Goal: Task Accomplishment & Management: Manage account settings

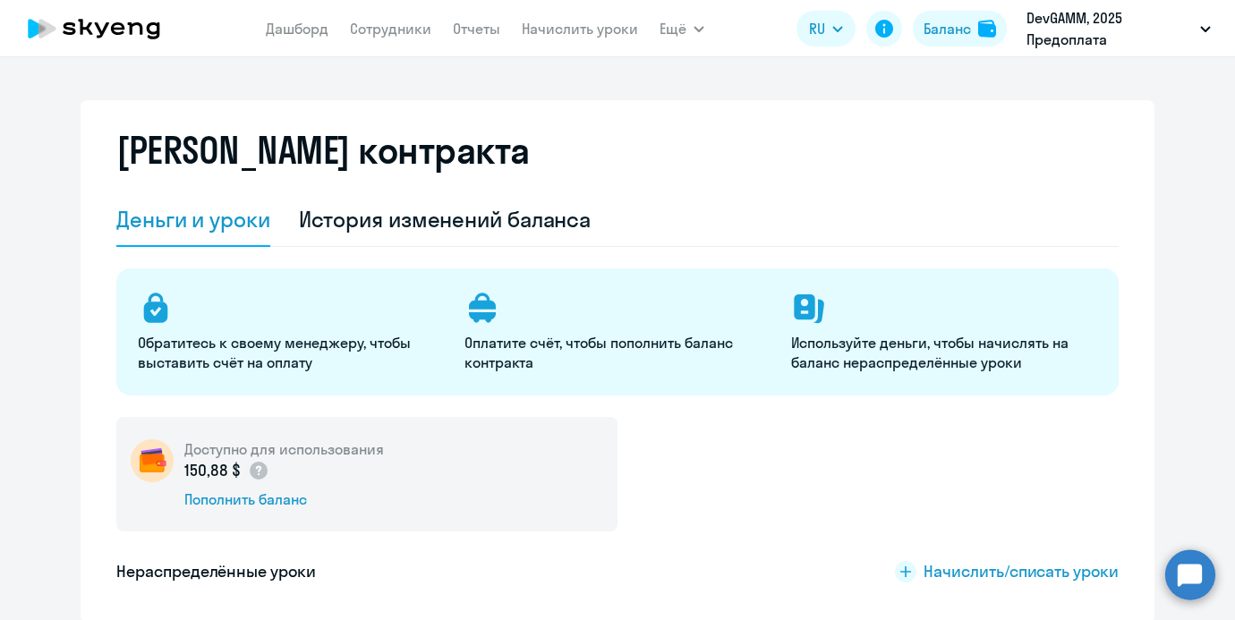
select select "english_adult_not_native_speaker"
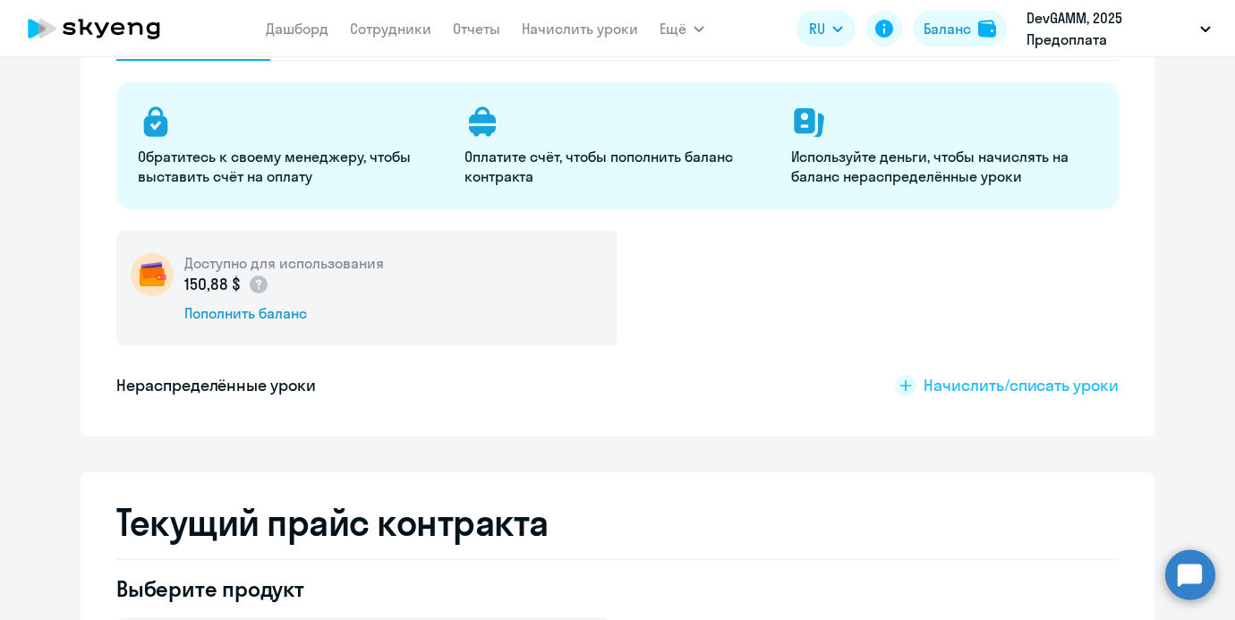
click at [971, 379] on span "Начислить/списать уроки" at bounding box center [1020, 385] width 195 height 23
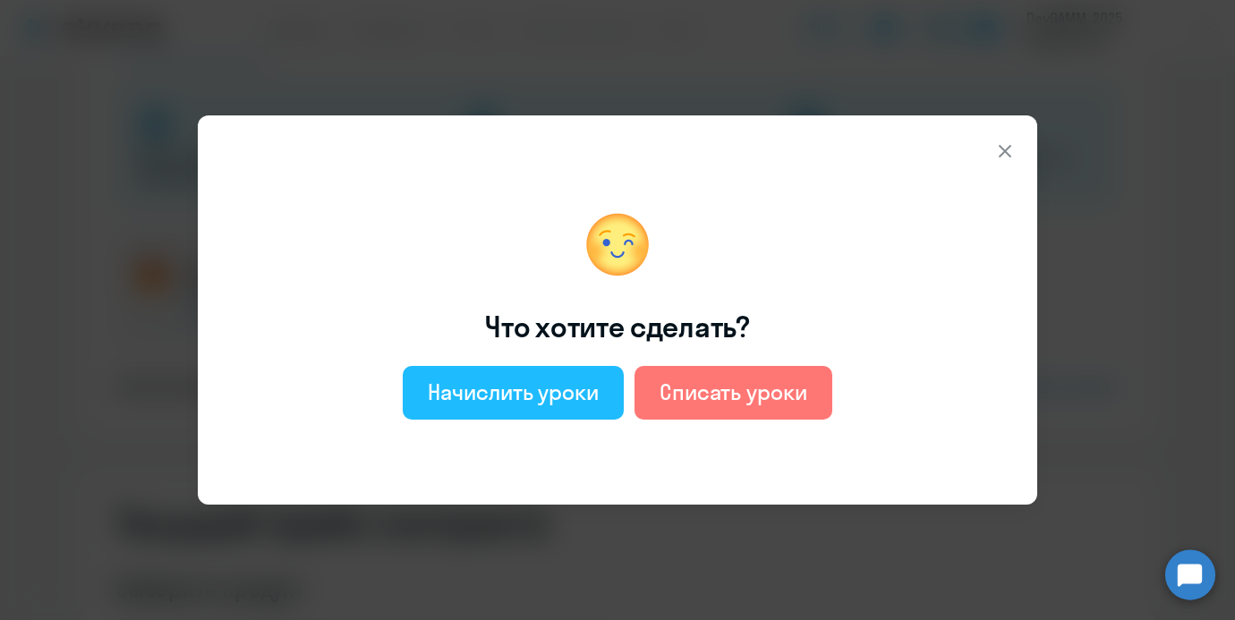
click at [529, 381] on div "Начислить уроки" at bounding box center [513, 392] width 171 height 29
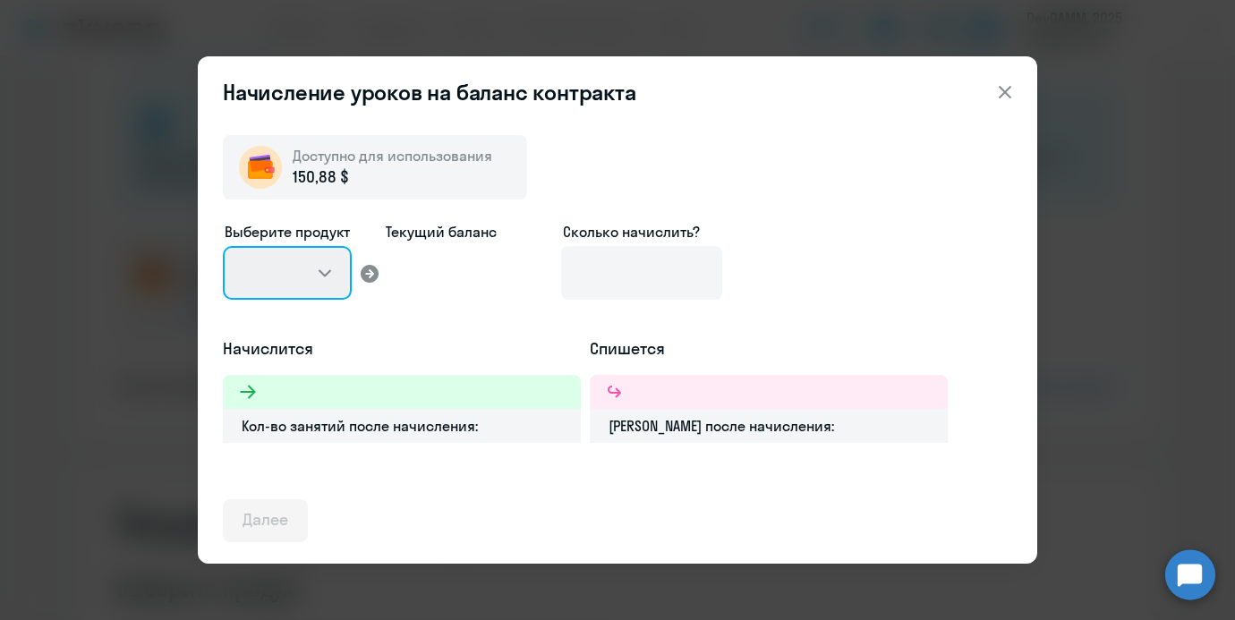
click at [289, 260] on select at bounding box center [287, 273] width 129 height 54
click at [318, 272] on select at bounding box center [287, 273] width 129 height 54
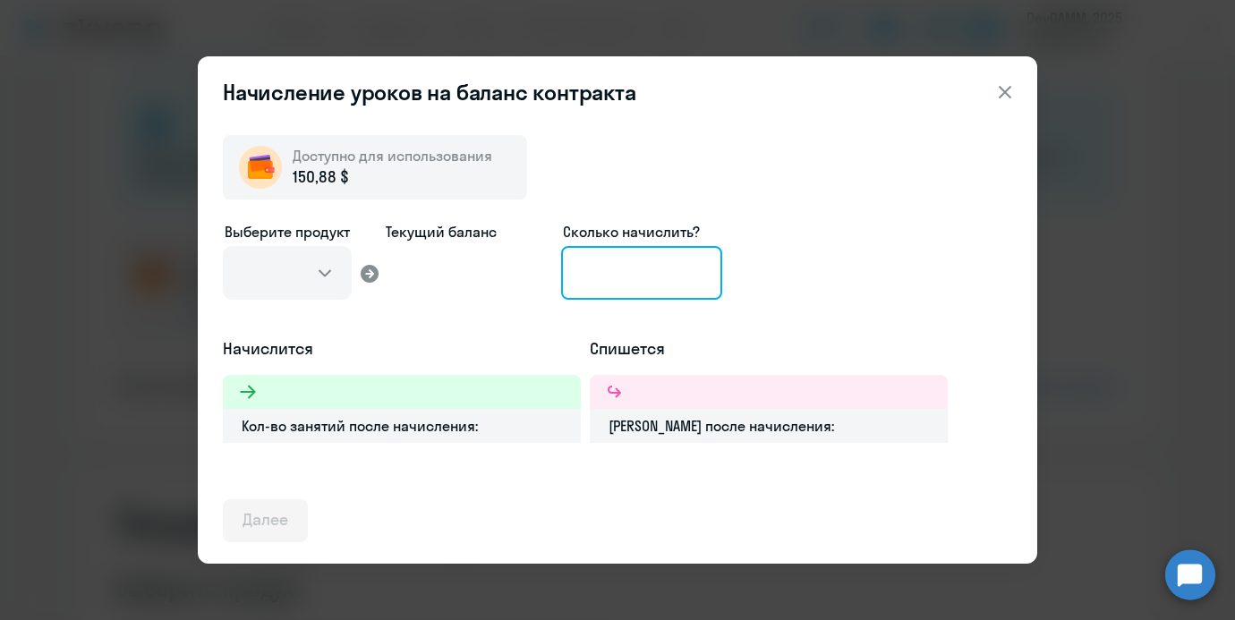
click at [638, 279] on input at bounding box center [641, 273] width 161 height 54
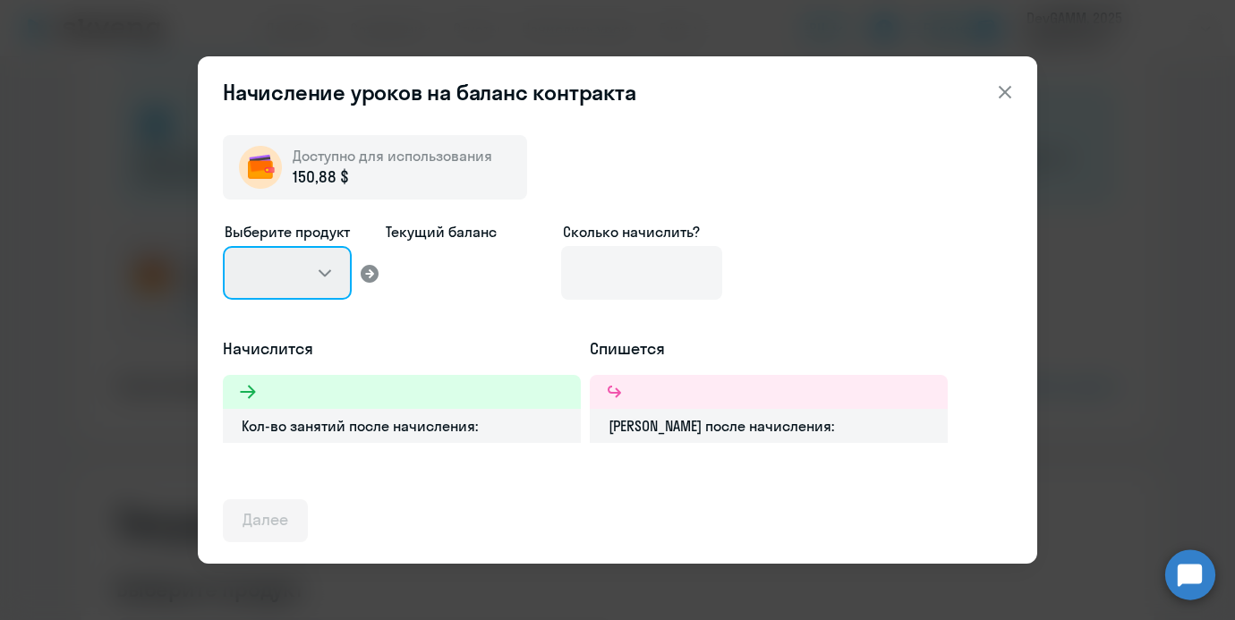
click at [313, 281] on select at bounding box center [287, 273] width 129 height 54
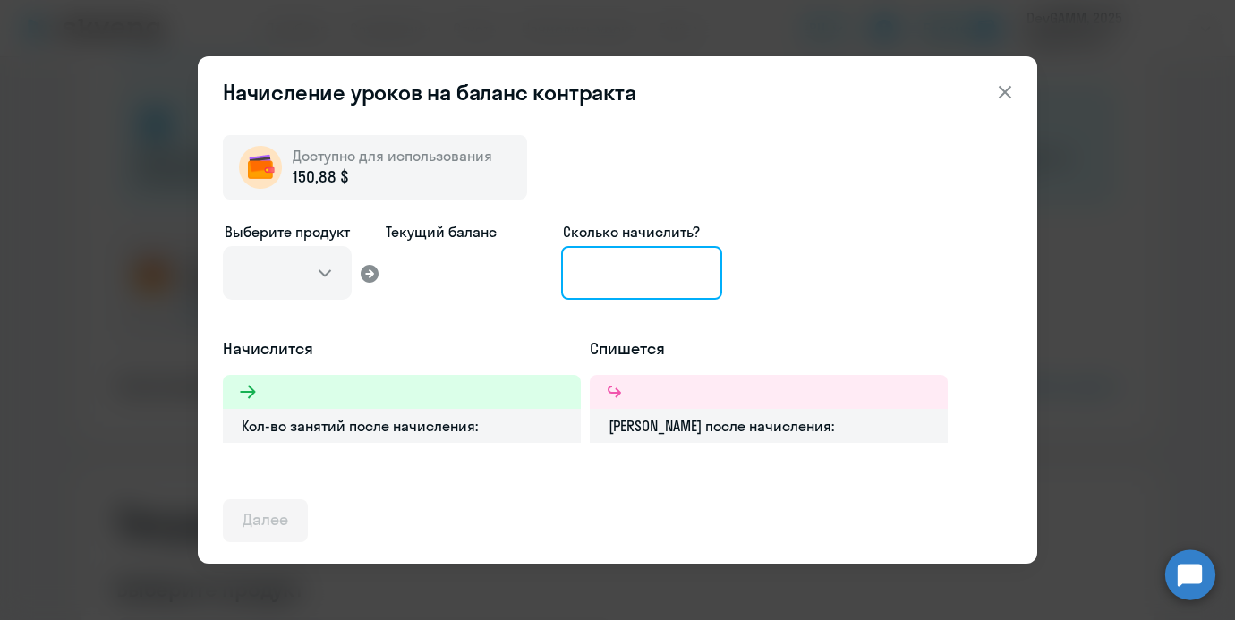
click at [579, 277] on input at bounding box center [641, 273] width 161 height 54
type input "2"
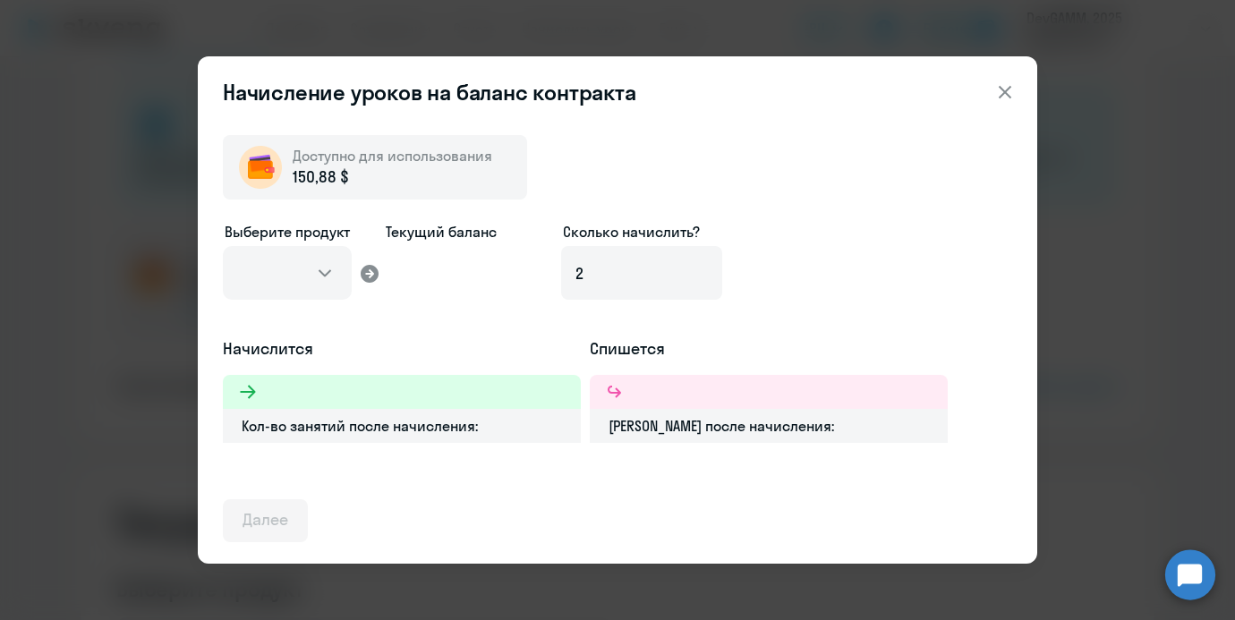
click at [823, 291] on div "Выберите продукт Текущий баланс Сколько начислить? 2" at bounding box center [617, 279] width 789 height 116
click at [1009, 72] on div "Начисление уроков на баланс контракта Доступно для использования 150,88 $ Выбер…" at bounding box center [617, 309] width 839 height 507
click at [1002, 89] on icon at bounding box center [1004, 92] width 13 height 13
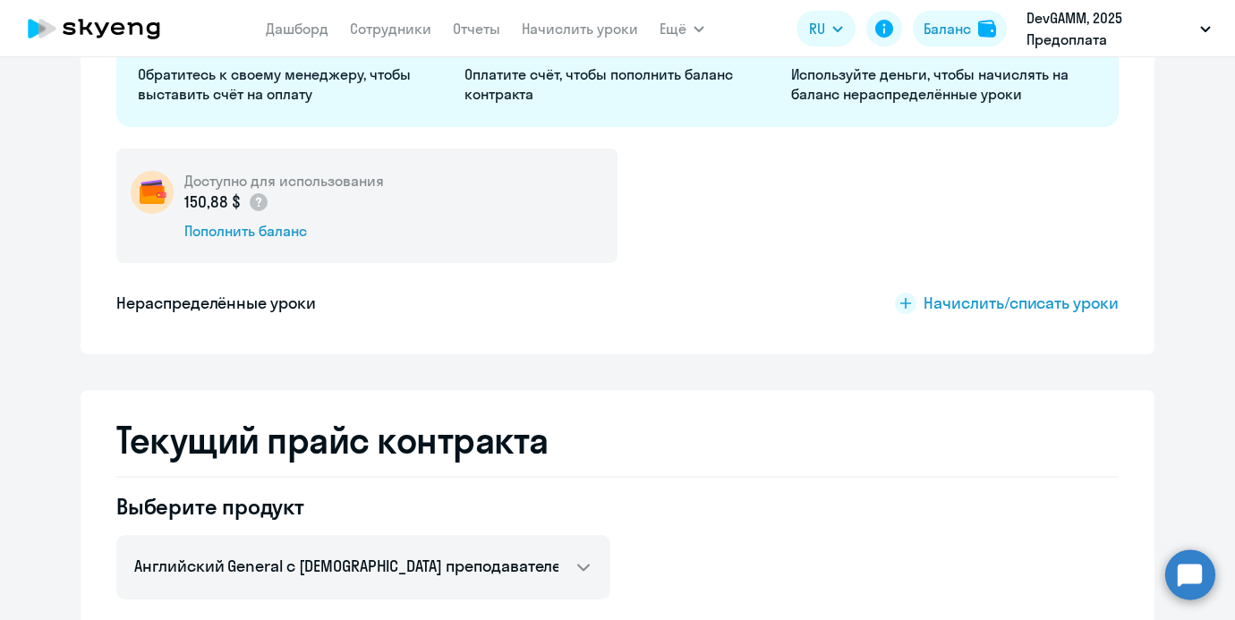
scroll to position [279, 0]
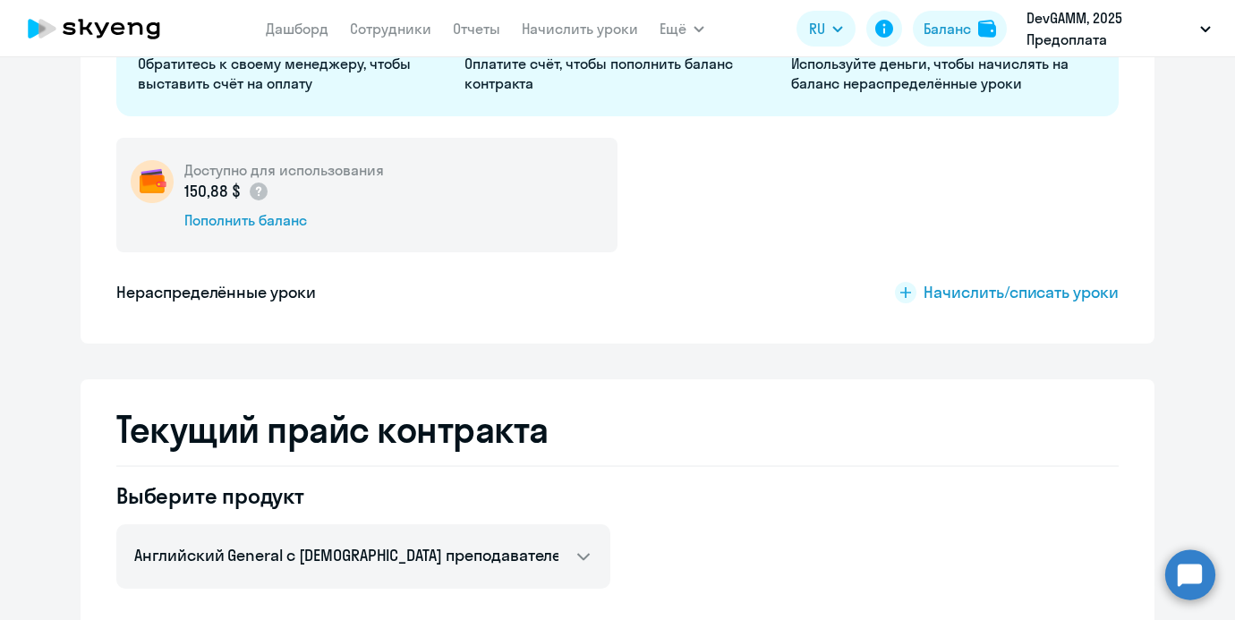
click at [929, 305] on div "Доступно для использования 150,88 $ Пополнить баланс Нераспределённые уроки Нач…" at bounding box center [617, 226] width 1002 height 177
click at [929, 303] on span "Начислить/списать уроки" at bounding box center [1020, 292] width 195 height 23
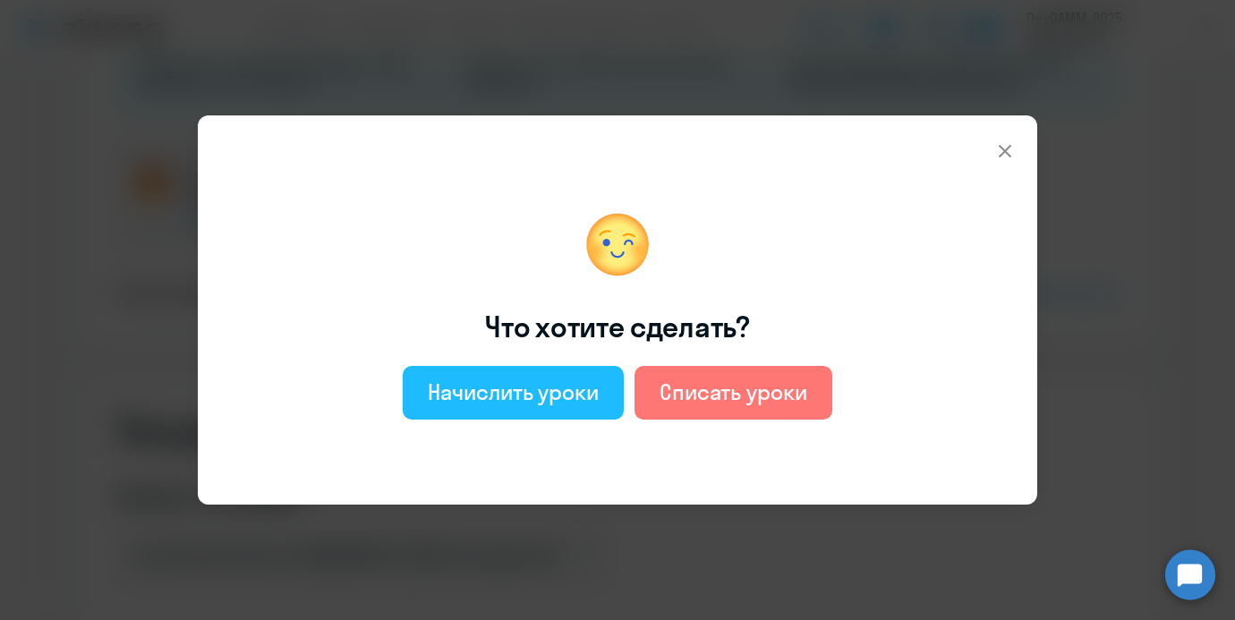
click at [494, 378] on div "Начислить уроки" at bounding box center [513, 392] width 171 height 29
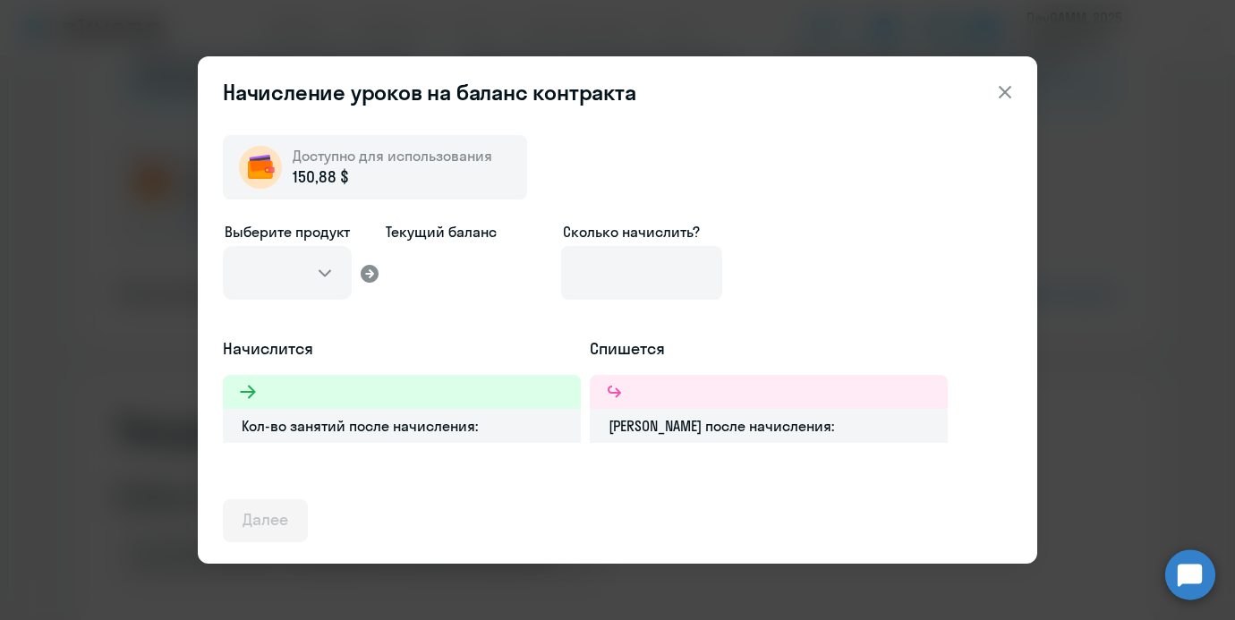
click at [1109, 508] on div "Начисление уроков на баланс контракта Доступно для использования 150,88 $ Выбер…" at bounding box center [617, 310] width 1235 height 620
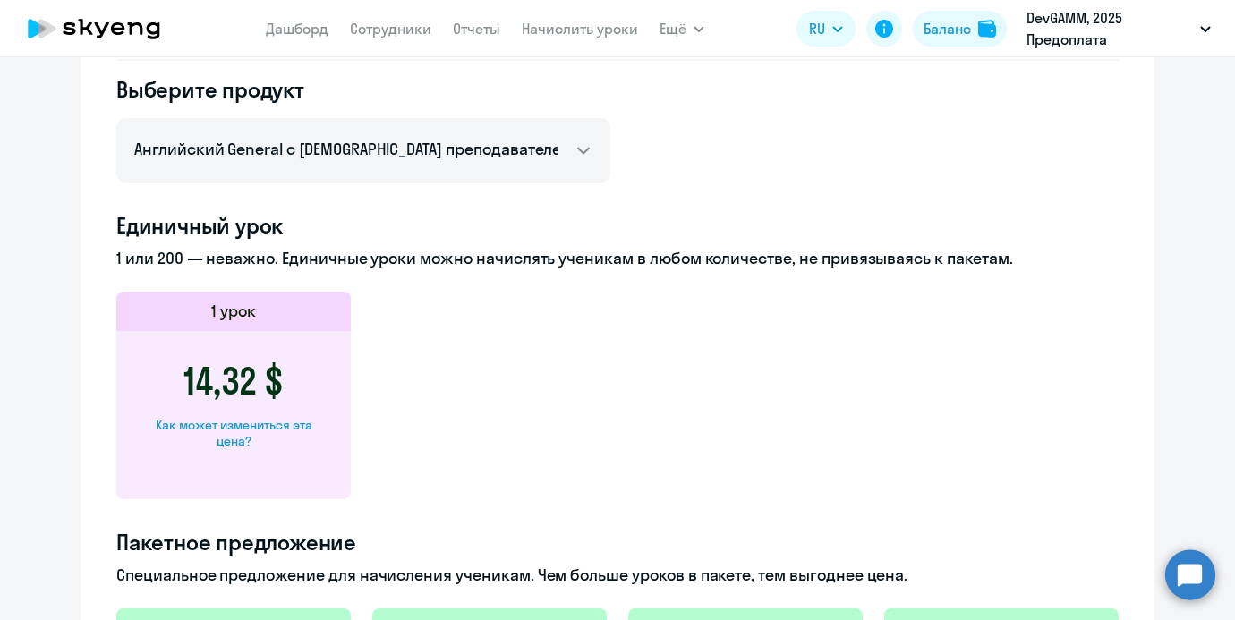
scroll to position [535, 0]
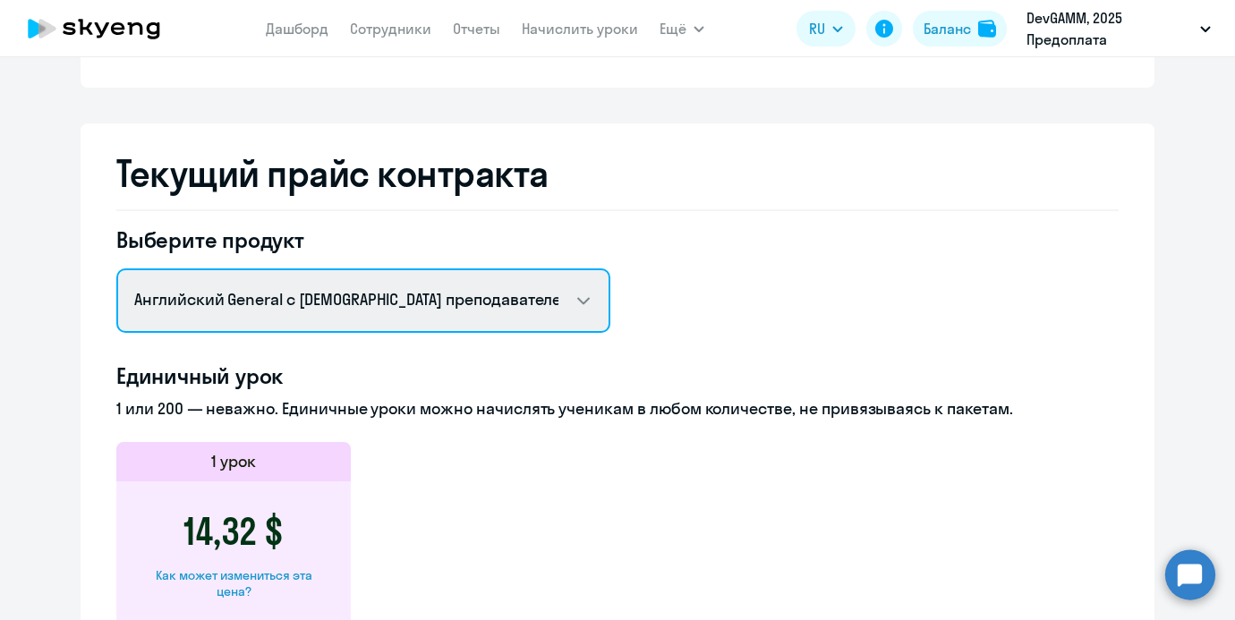
click at [479, 284] on select "Английский General с русскоговорящим преподавателем Английский General с англог…" at bounding box center [363, 300] width 494 height 64
select select "english_adult_native_speaker"
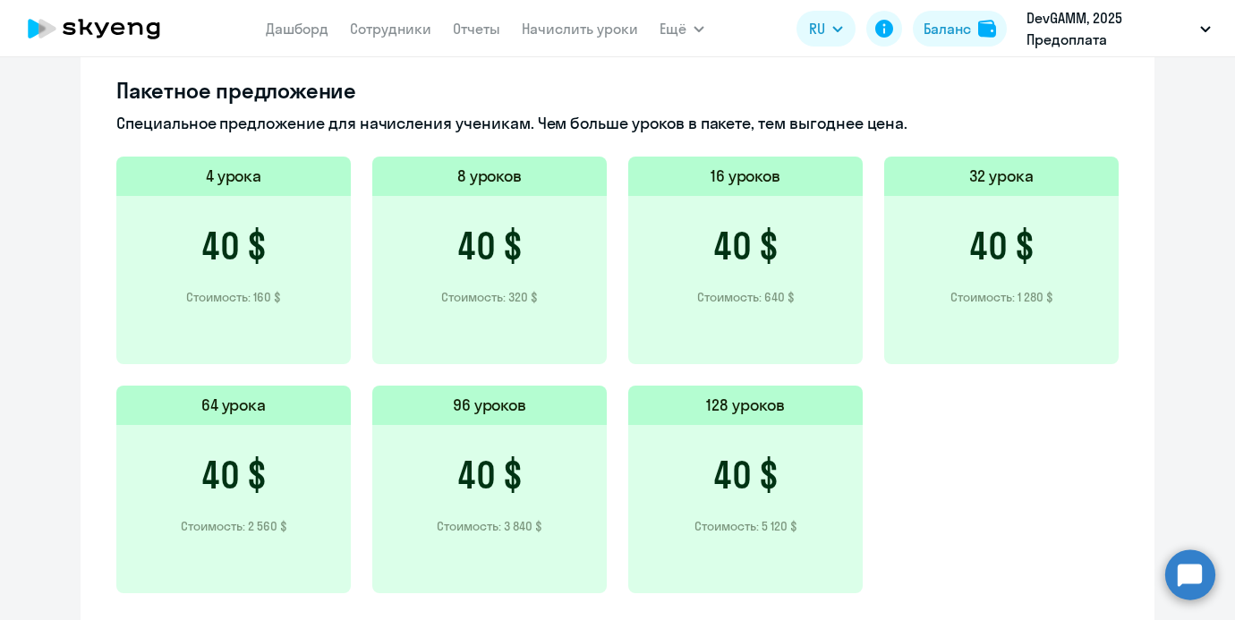
scroll to position [1152, 0]
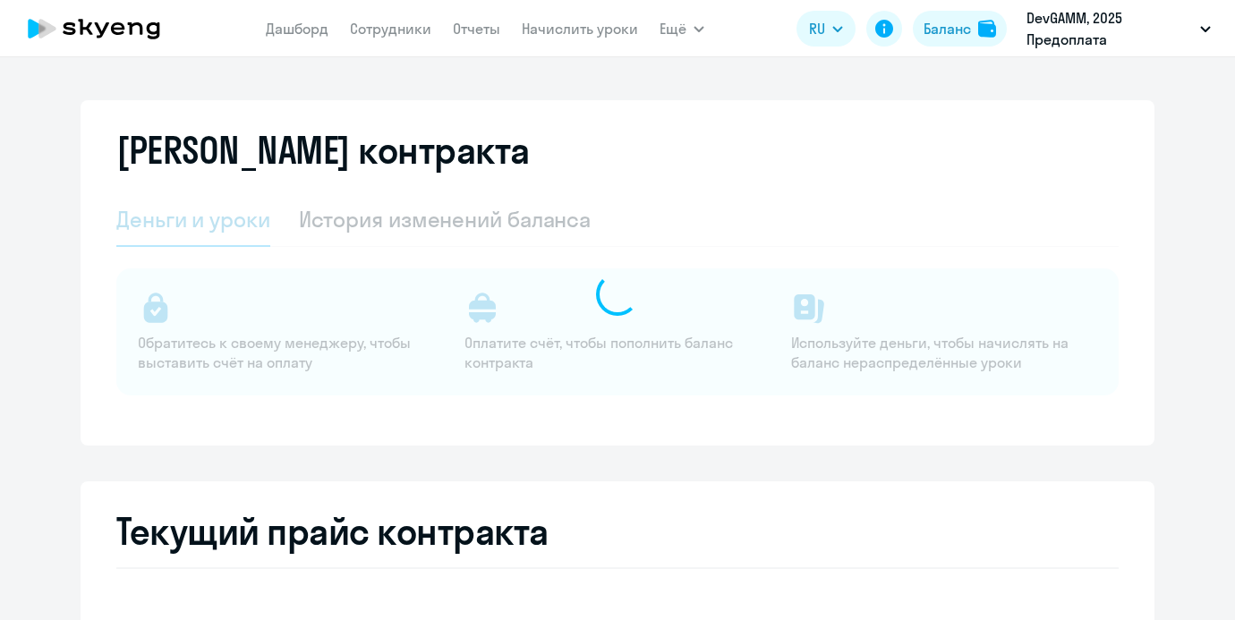
select select "english_adult_not_native_speaker"
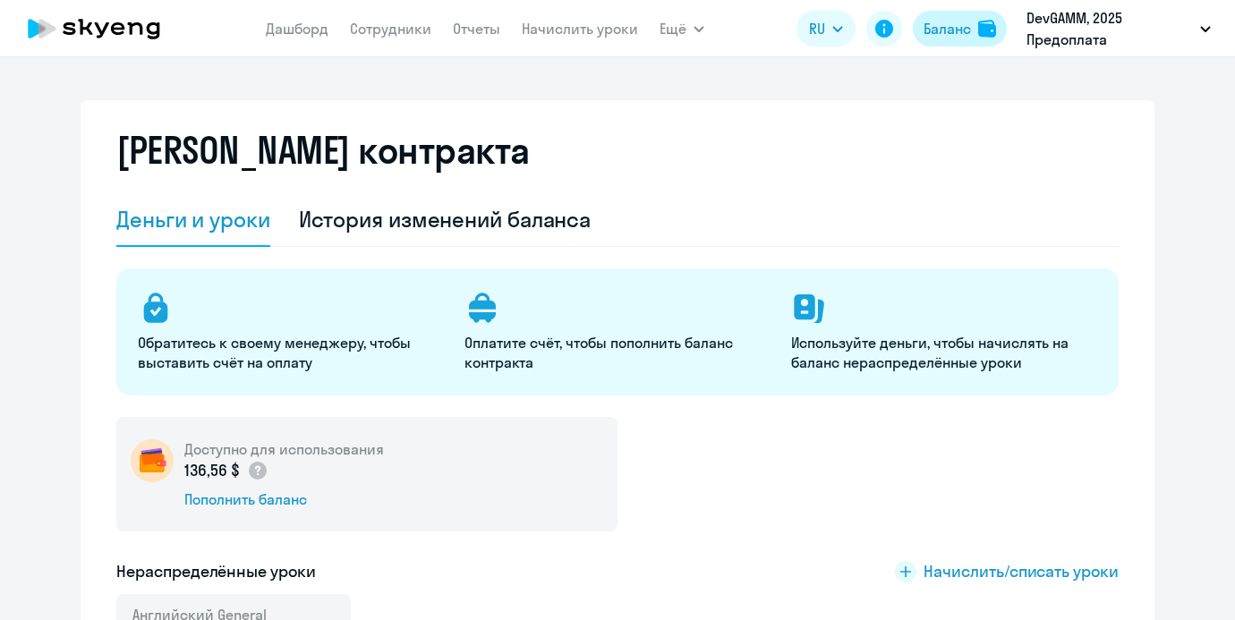
click at [951, 33] on div "Баланс" at bounding box center [946, 28] width 47 height 21
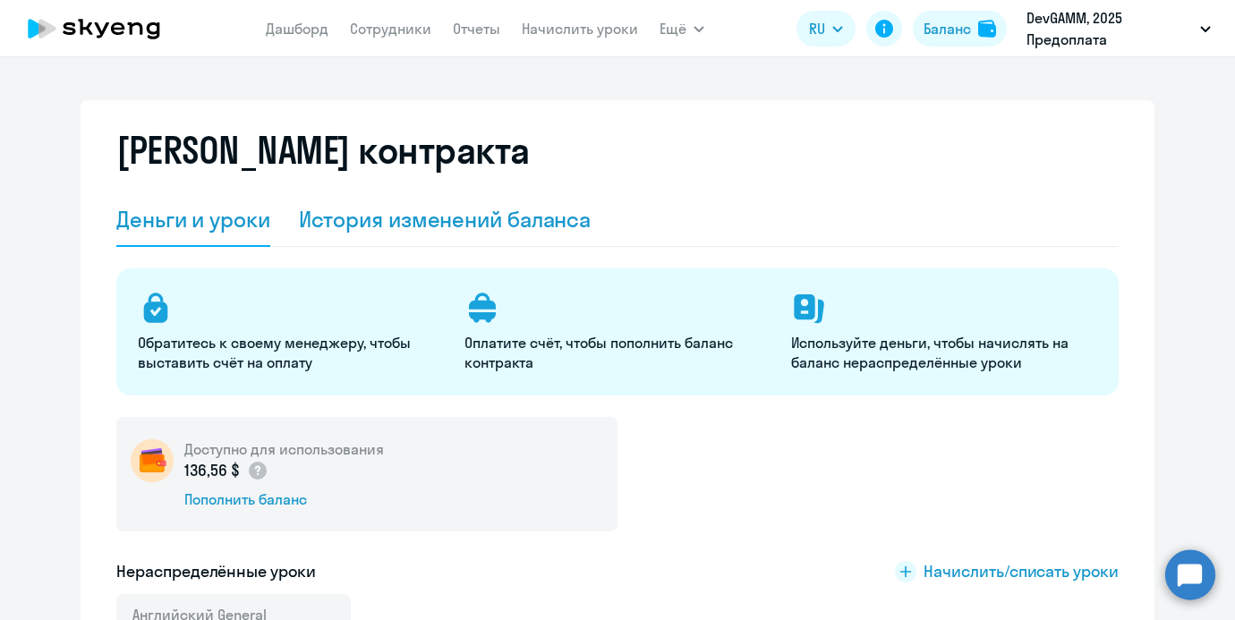
click at [563, 214] on div "История изменений баланса" at bounding box center [445, 219] width 293 height 29
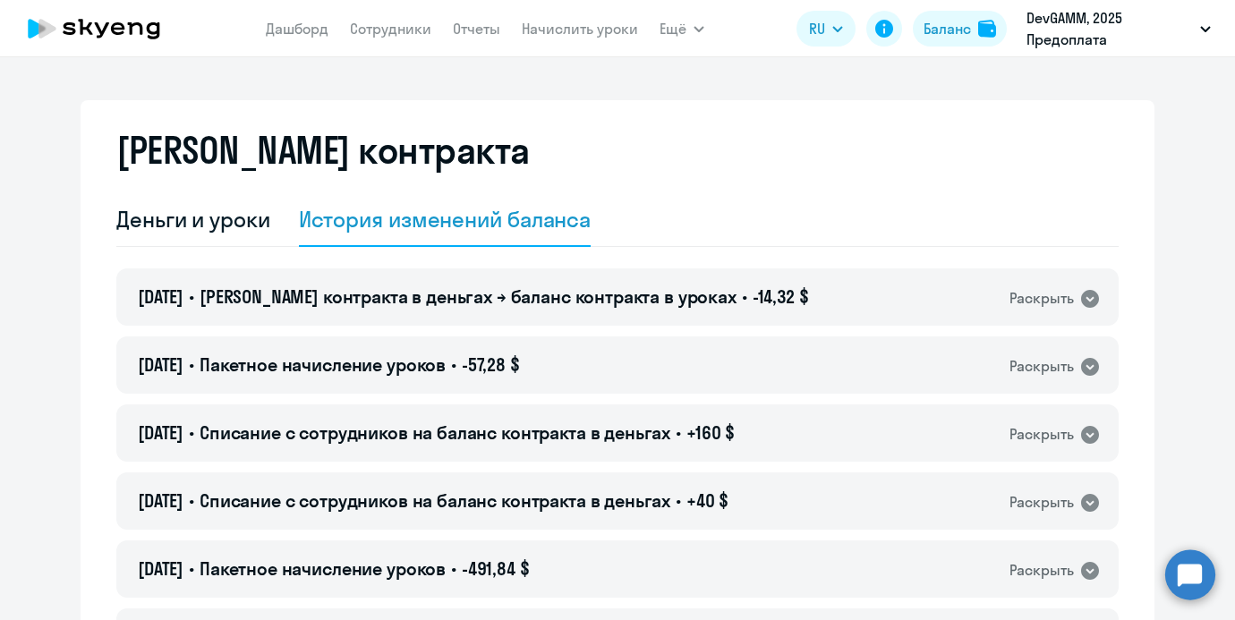
click at [537, 259] on div "Деньги и уроки История изменений баланса 25.08.2025 • Баланс контракта в деньга…" at bounding box center [617, 429] width 1002 height 472
click at [531, 275] on div "25.08.2025 • Баланс контракта в деньгах → баланс контракта в уроках • -14,32 $ …" at bounding box center [617, 296] width 1002 height 57
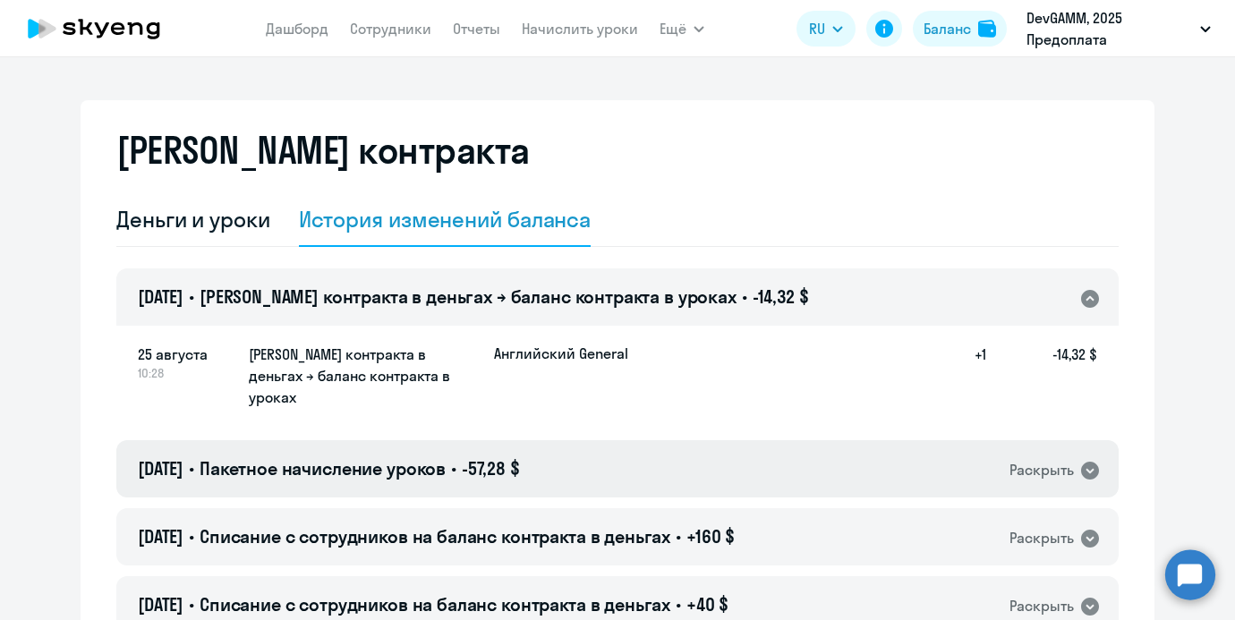
click at [456, 457] on span "•" at bounding box center [453, 468] width 5 height 22
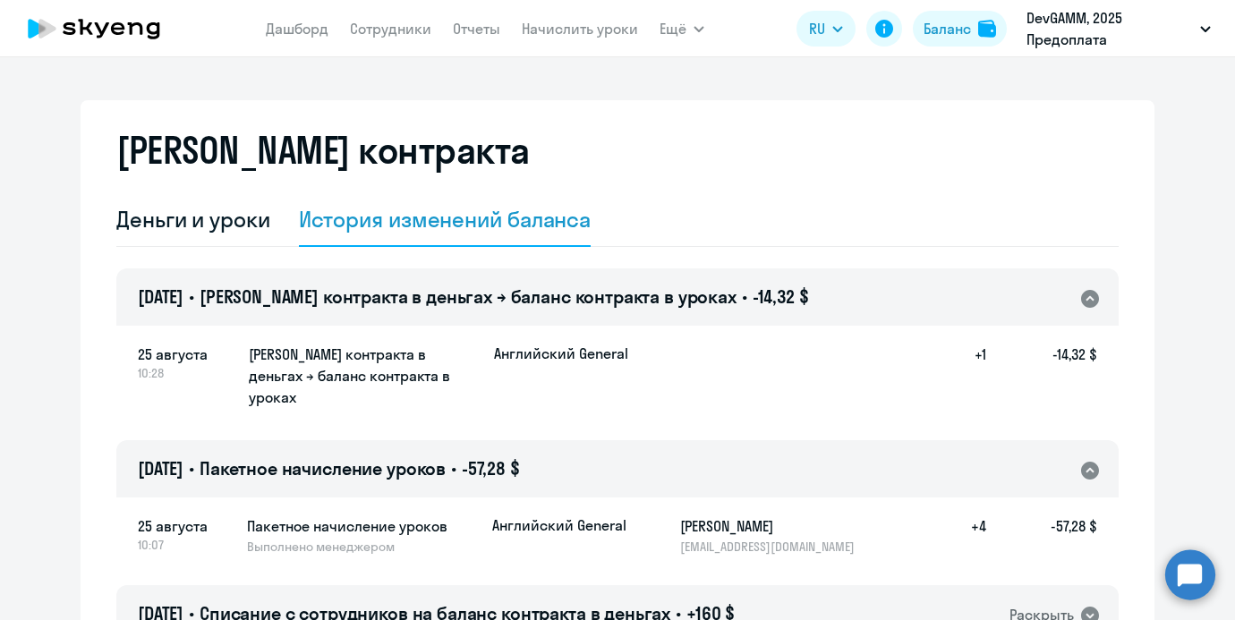
click at [456, 457] on span "•" at bounding box center [453, 468] width 5 height 22
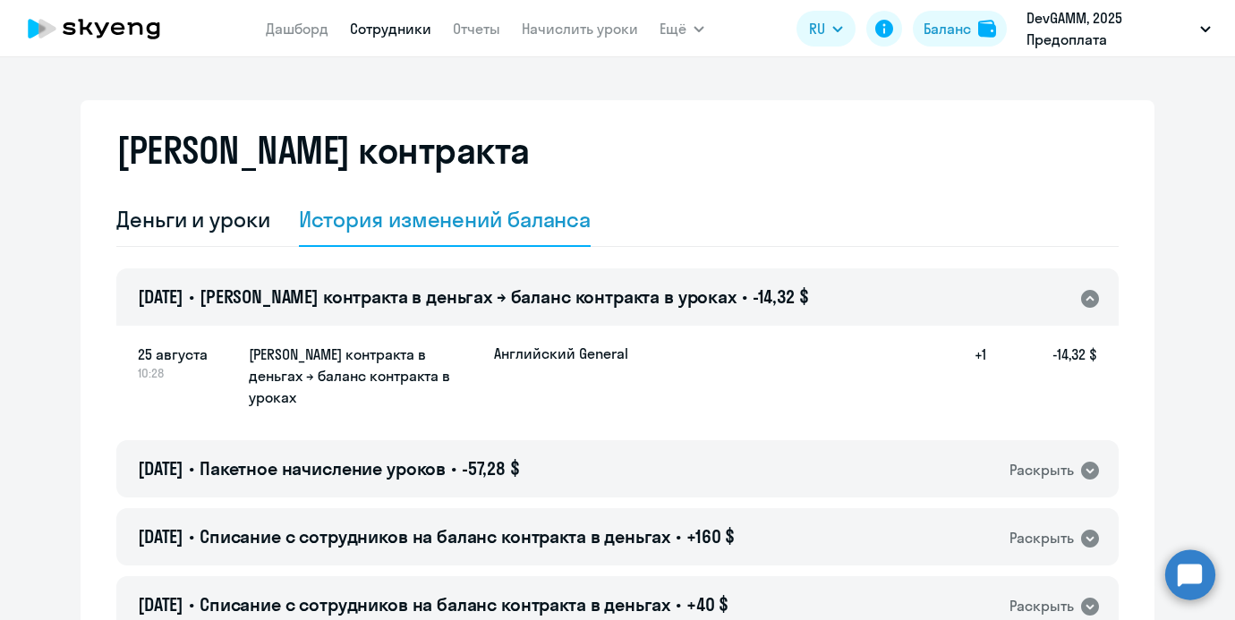
click at [412, 31] on link "Сотрудники" at bounding box center [390, 29] width 81 height 18
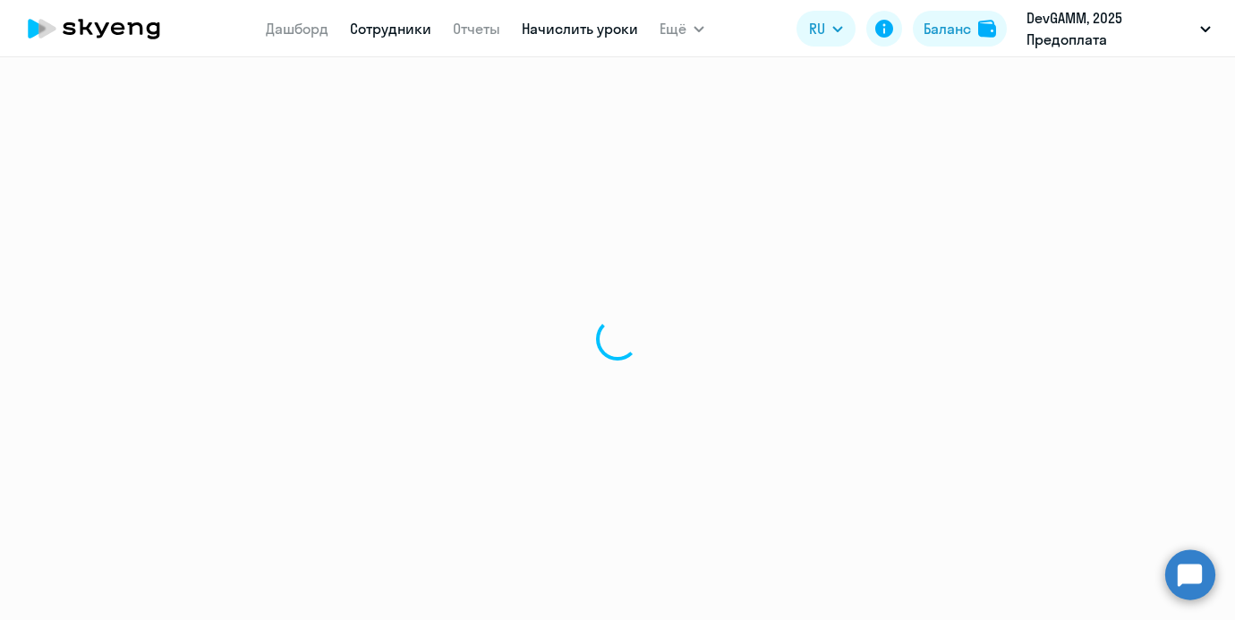
select select "30"
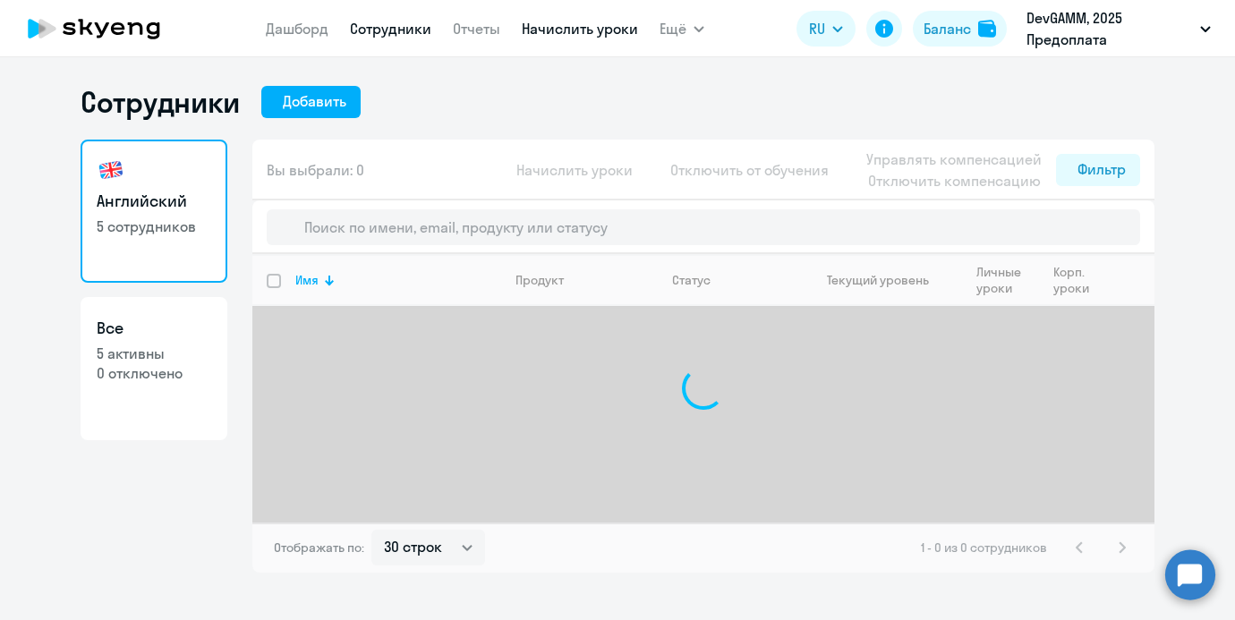
click at [523, 30] on link "Начислить уроки" at bounding box center [580, 29] width 116 height 18
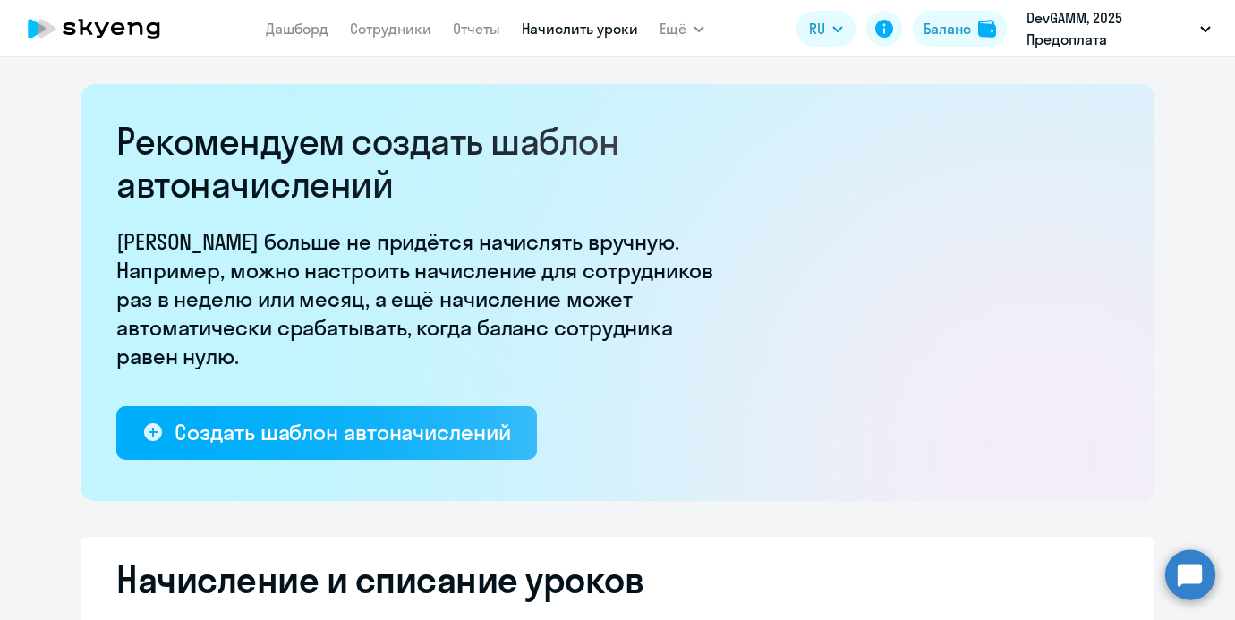
select select "10"
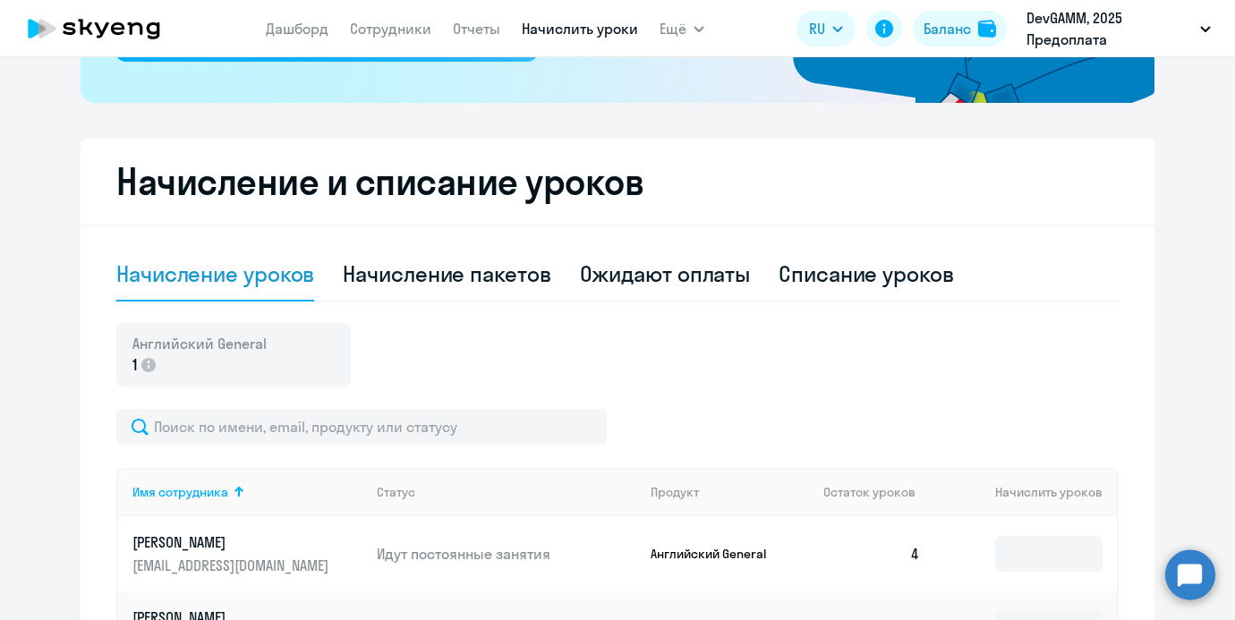
scroll to position [414, 0]
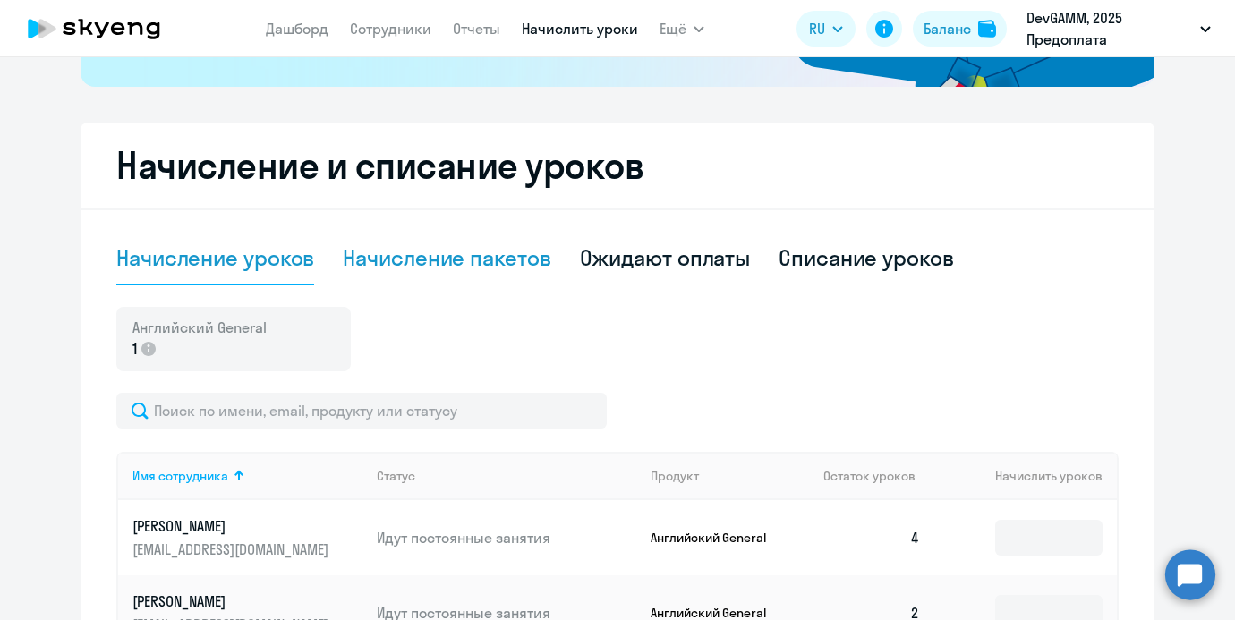
click at [435, 246] on div "Начисление пакетов" at bounding box center [447, 257] width 208 height 29
select select "10"
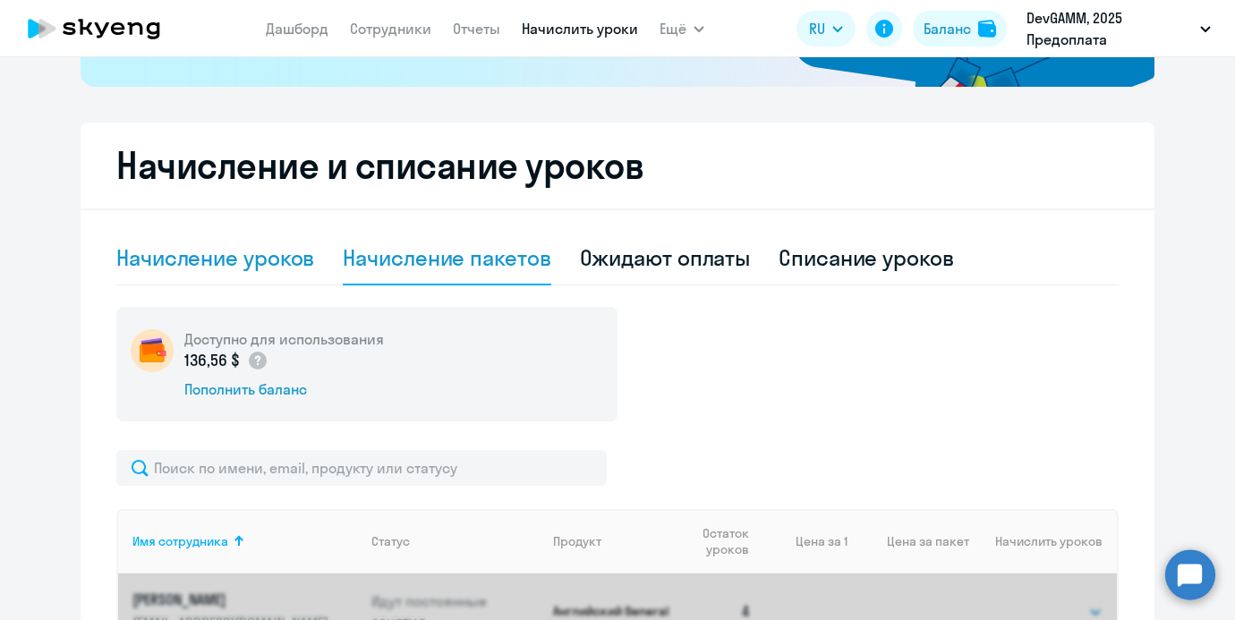
click at [285, 254] on div "Начисление уроков" at bounding box center [215, 257] width 198 height 29
select select "10"
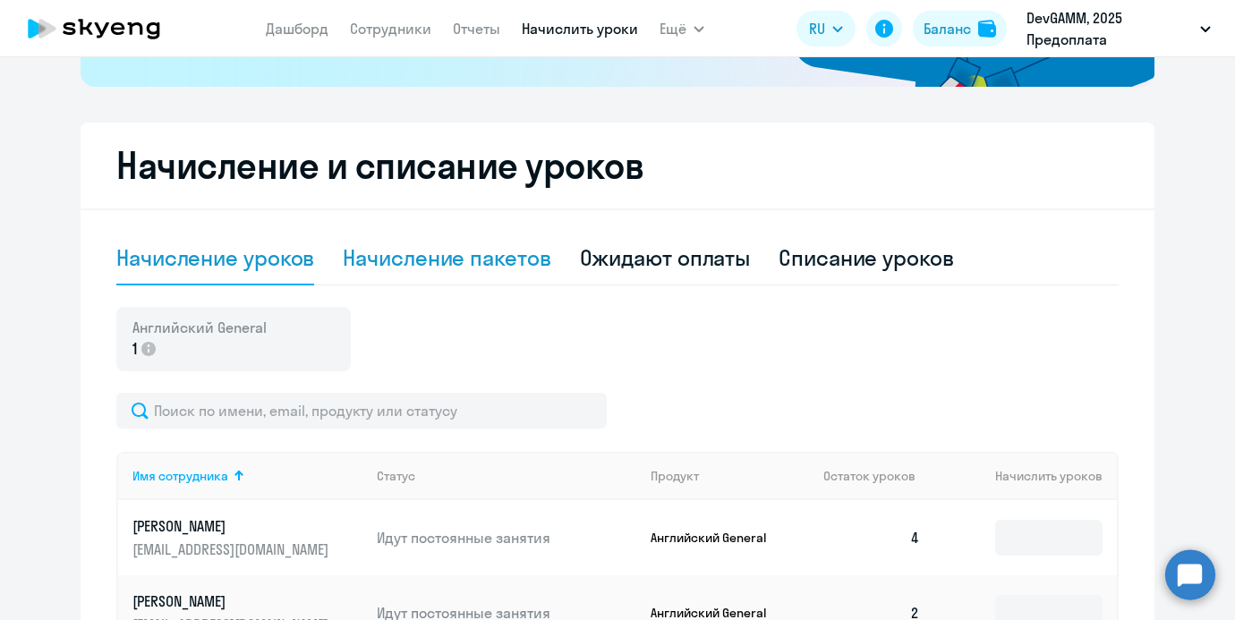
click at [370, 240] on div "Начисление пакетов" at bounding box center [447, 259] width 208 height 54
select select "10"
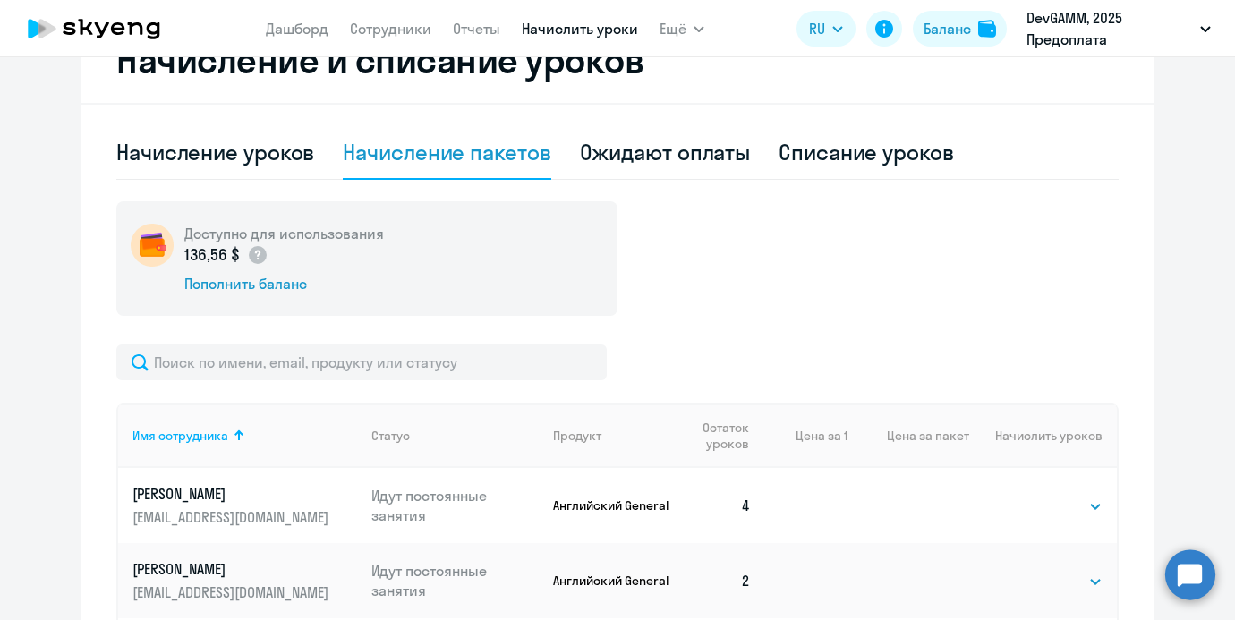
scroll to position [615, 0]
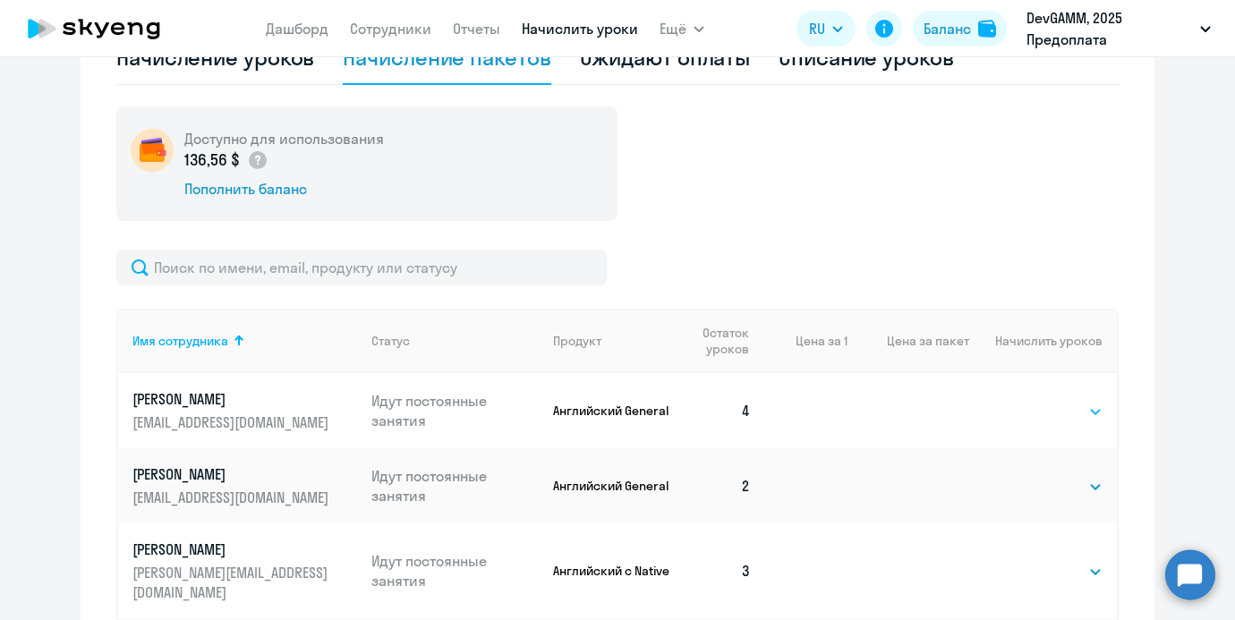
click at [1031, 412] on select "Выбрать 4 8 16 32 64 96 128" at bounding box center [1065, 411] width 73 height 21
select select "8"
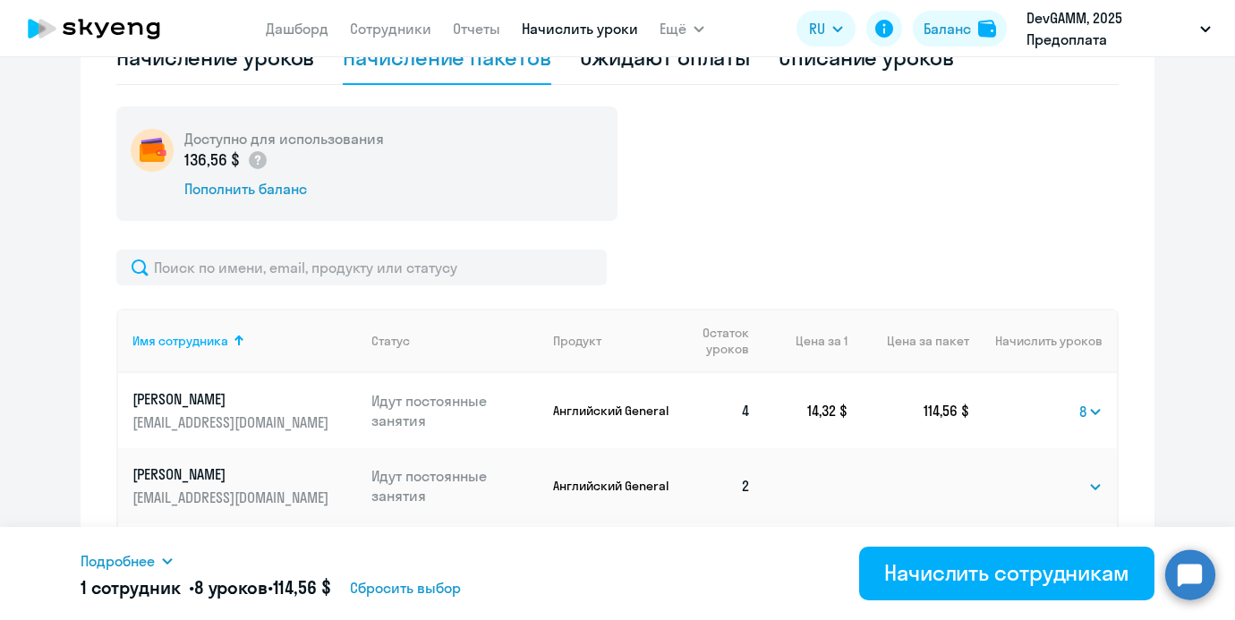
click at [685, 259] on div at bounding box center [617, 268] width 1002 height 36
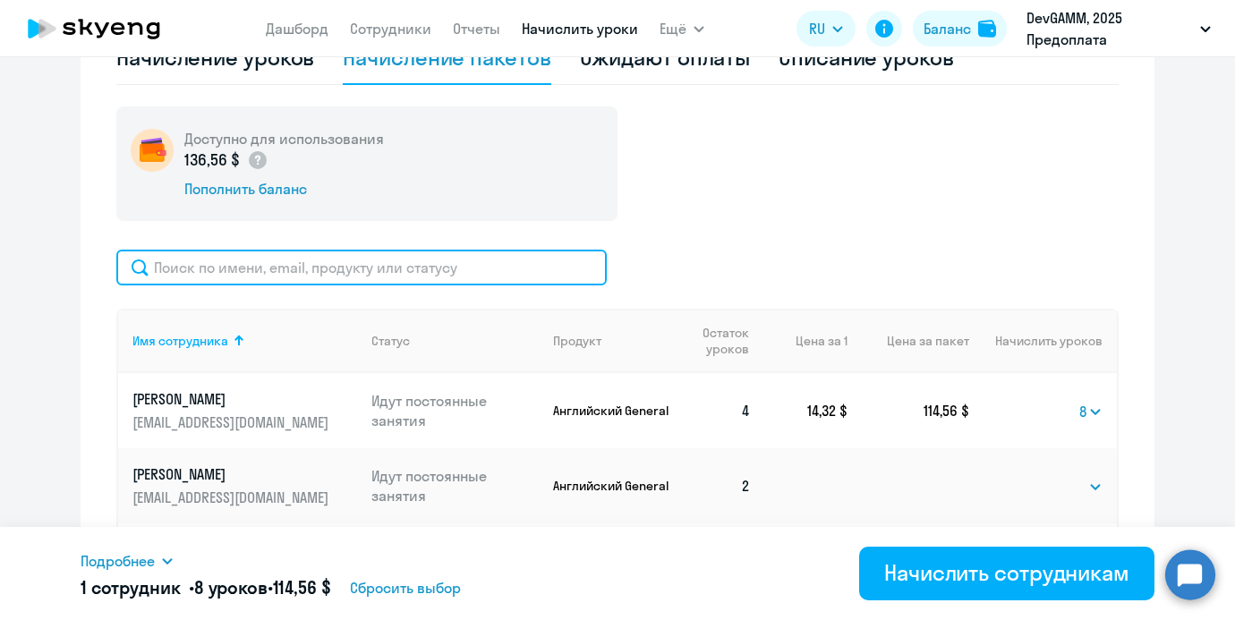
click at [308, 283] on input "text" at bounding box center [361, 268] width 490 height 36
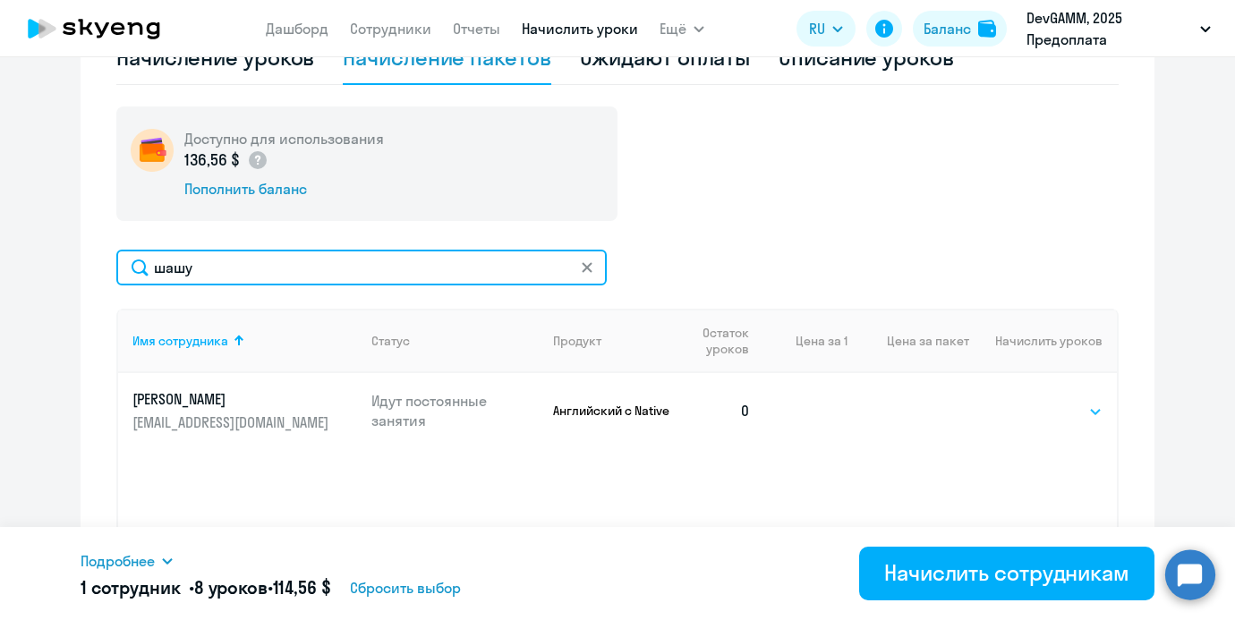
type input "шашу"
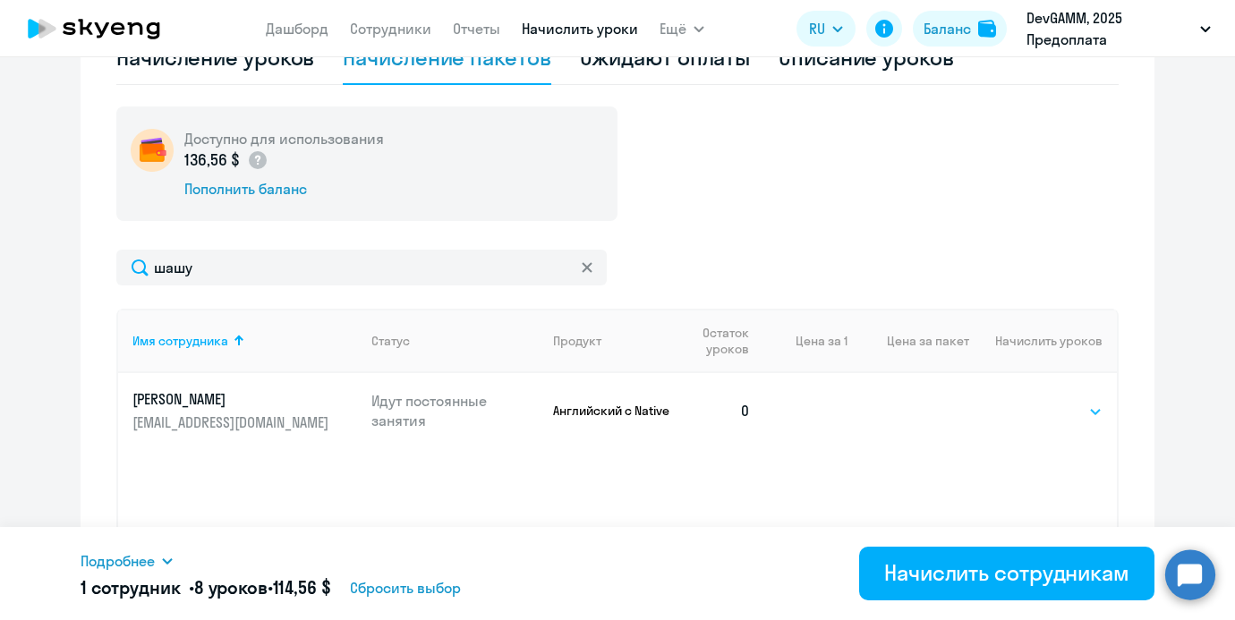
click at [1077, 407] on select "Выбрать 4 8 16 32 64 96 128" at bounding box center [1065, 411] width 73 height 21
select select "4"
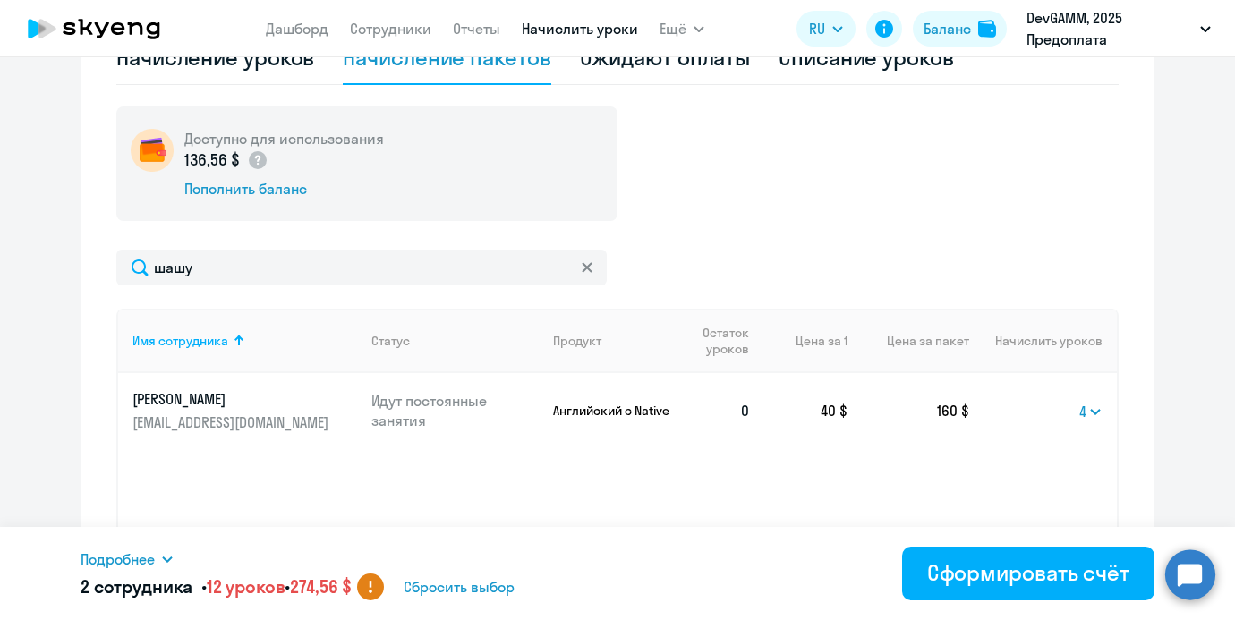
click at [457, 583] on span "Сбросить выбор" at bounding box center [459, 586] width 111 height 21
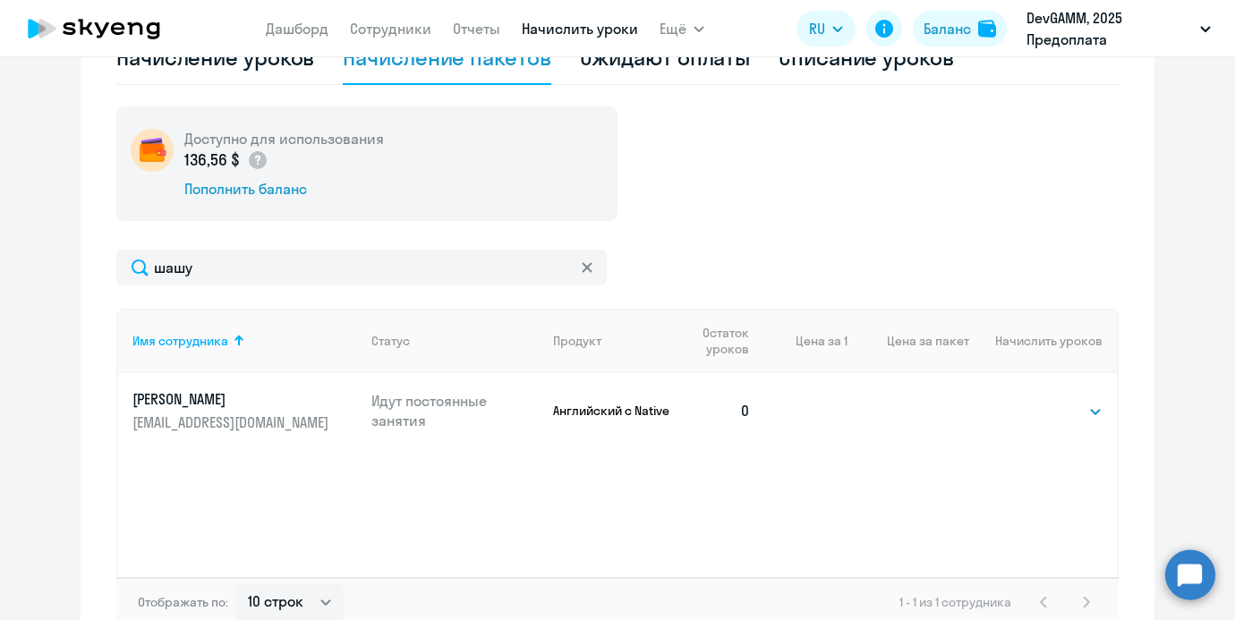
click at [1027, 409] on td "Выбрать 4 8 16 32 64 96 128 Выбрать" at bounding box center [1043, 410] width 148 height 75
click at [1041, 409] on select "Выбрать 4 8 16 32 64 96 128" at bounding box center [1065, 411] width 73 height 21
select select "4"
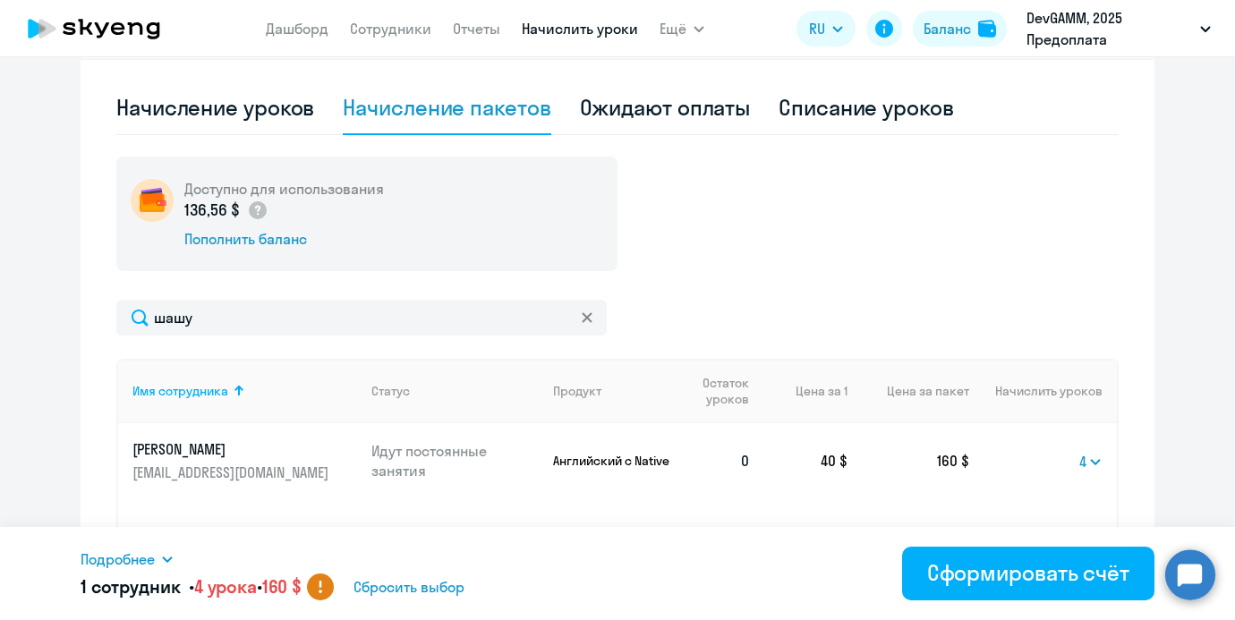
scroll to position [531, 0]
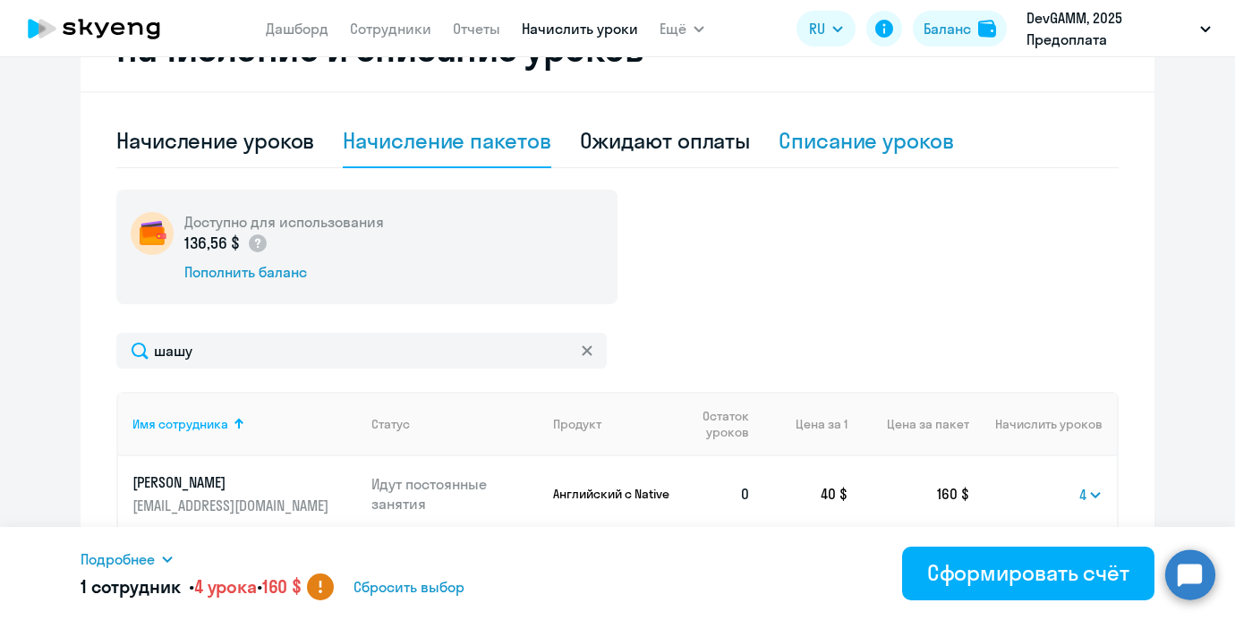
click at [887, 138] on div "Списание уроков" at bounding box center [865, 140] width 175 height 29
select select "10"
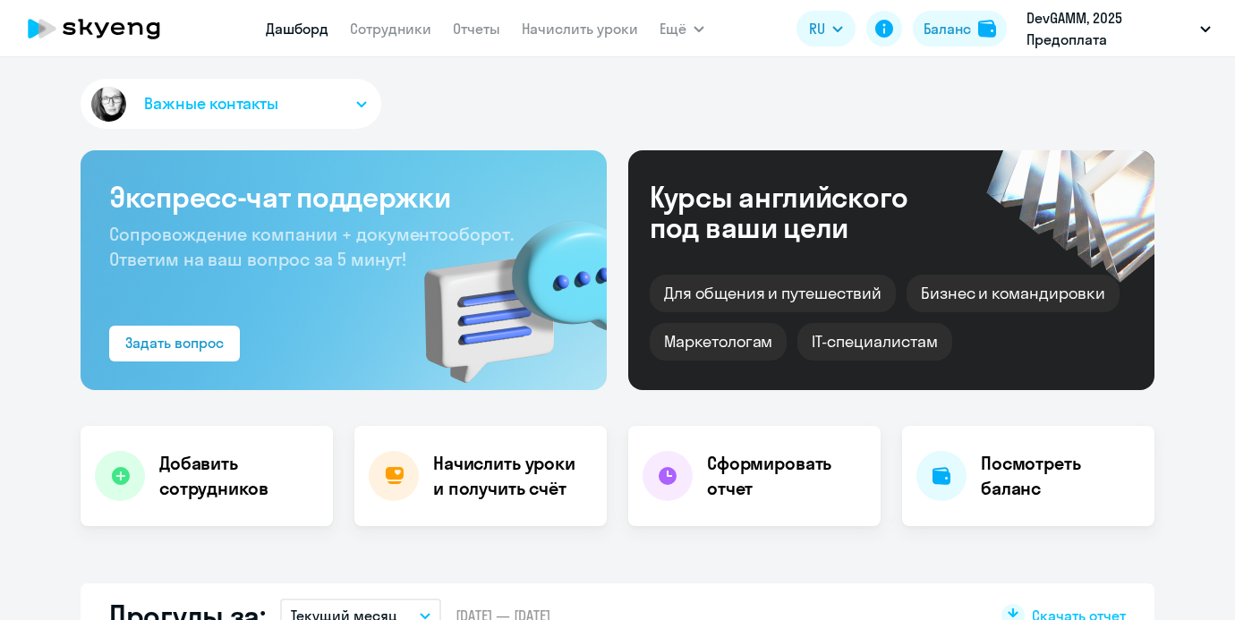
select select "30"
click at [913, 30] on button "Баланс" at bounding box center [960, 29] width 94 height 36
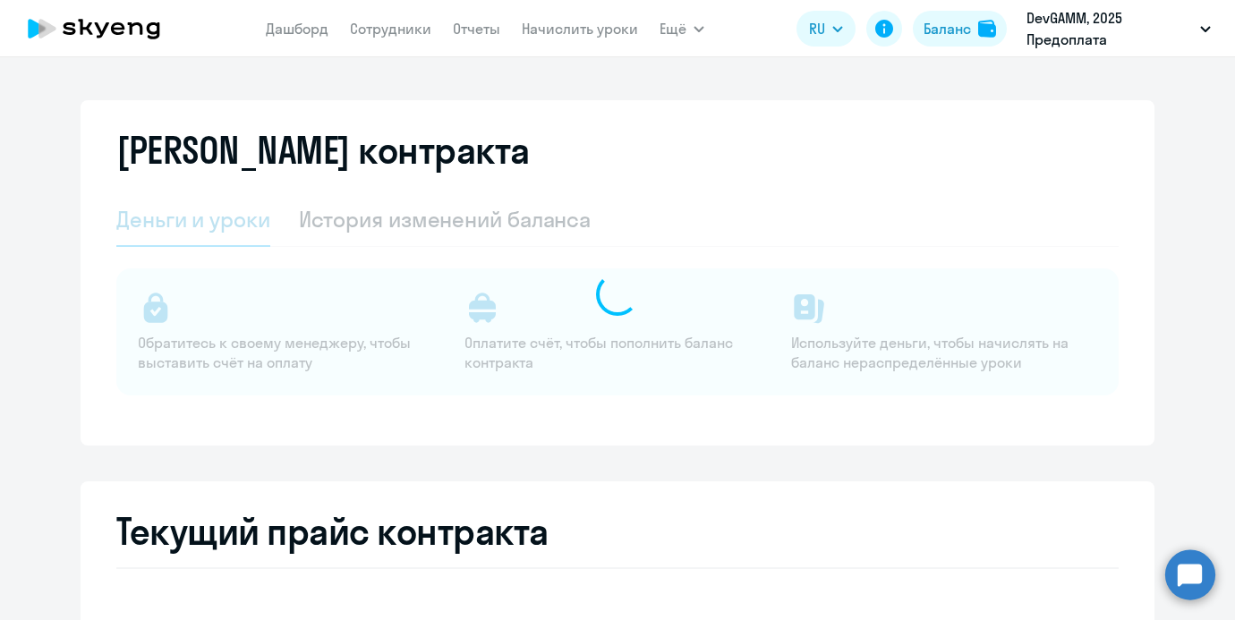
select select "english_adult_not_native_speaker"
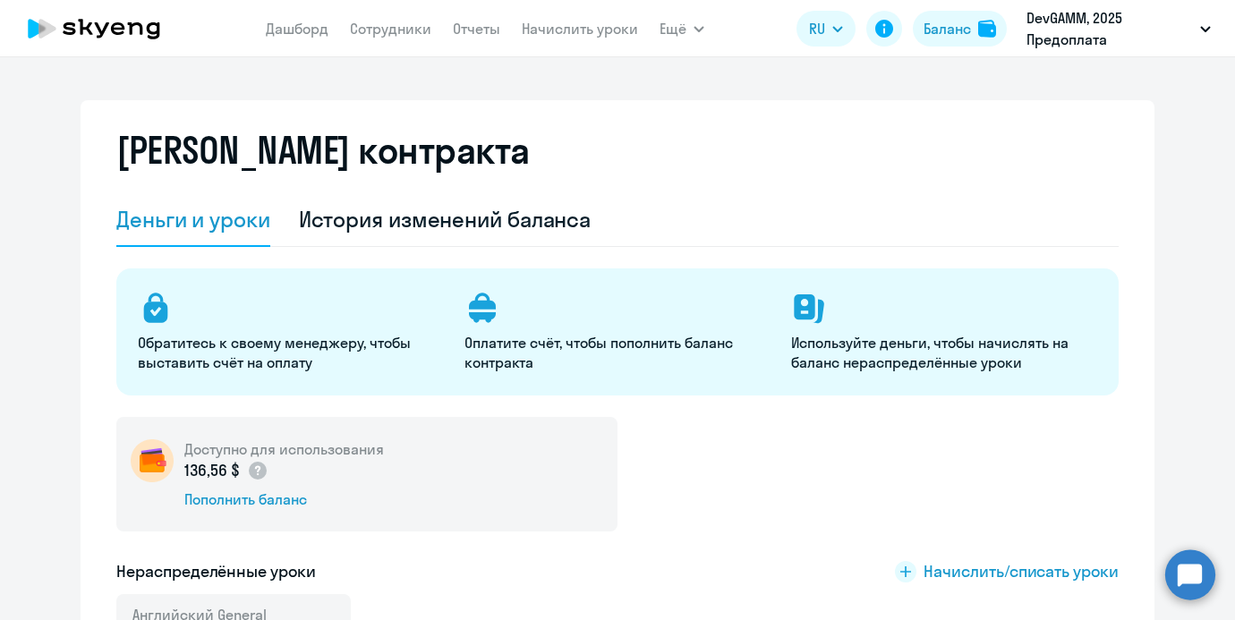
scroll to position [157, 0]
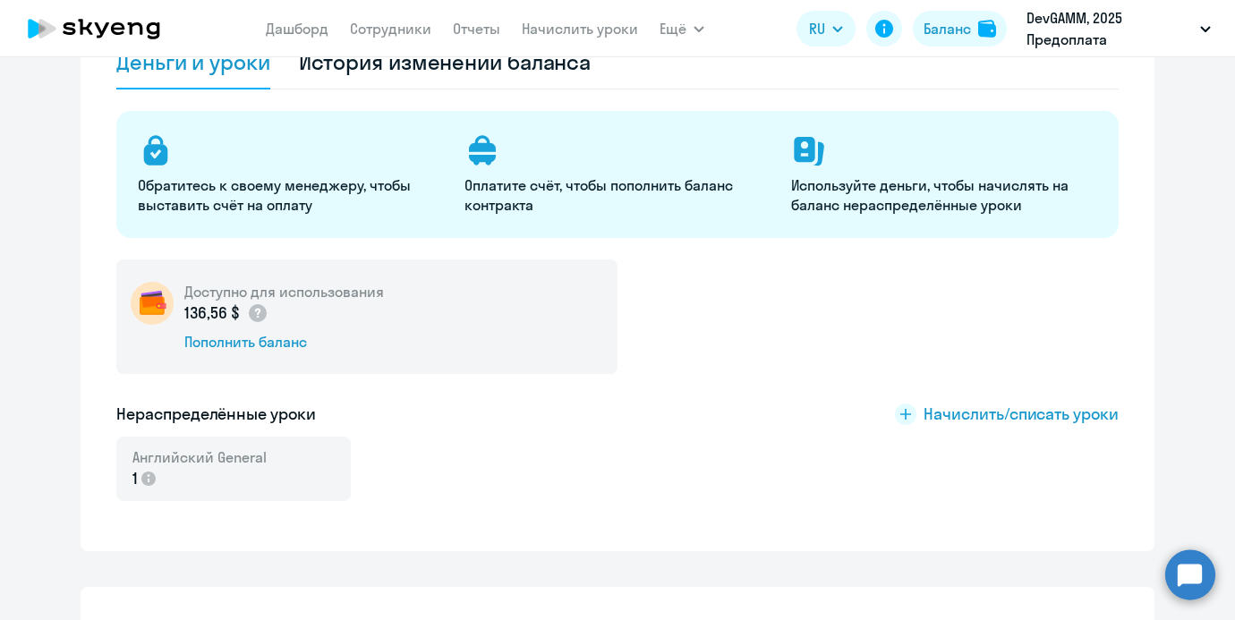
click at [958, 394] on div "Доступно для использования 136,56 $ Пополнить баланс Нераспределённые уроки Нач…" at bounding box center [617, 390] width 1002 height 263
click at [958, 412] on span "Начислить/списать уроки" at bounding box center [1020, 414] width 195 height 23
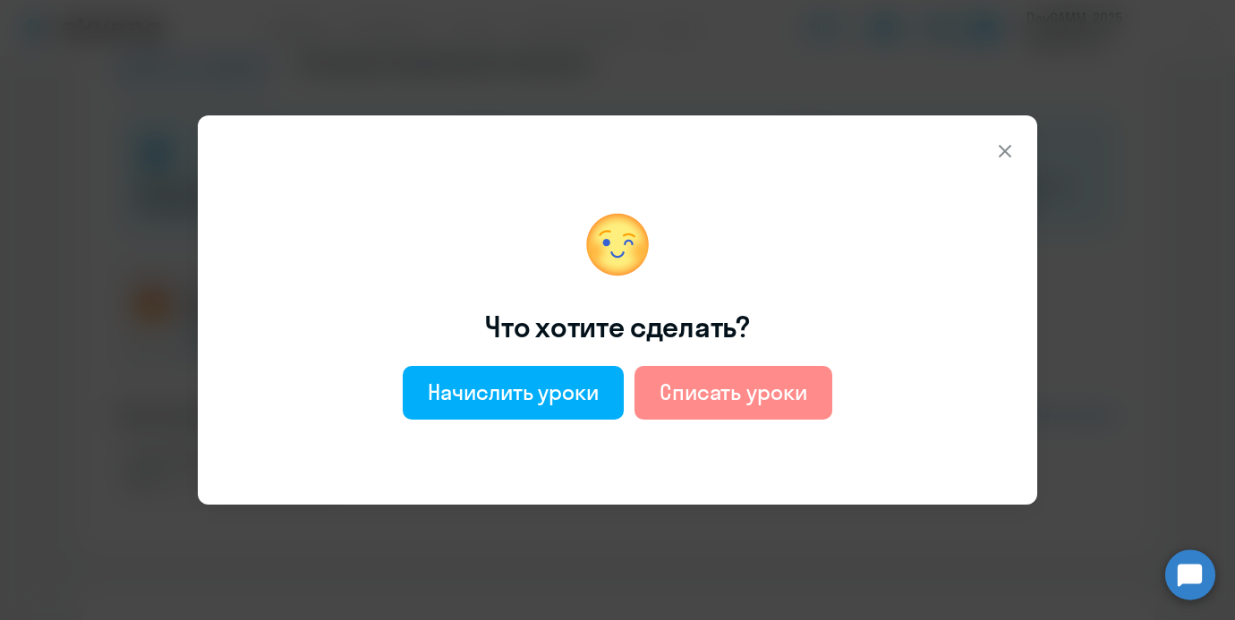
click at [700, 384] on div "Списать уроки" at bounding box center [733, 392] width 148 height 29
select select "english_adult_not_native_speaker"
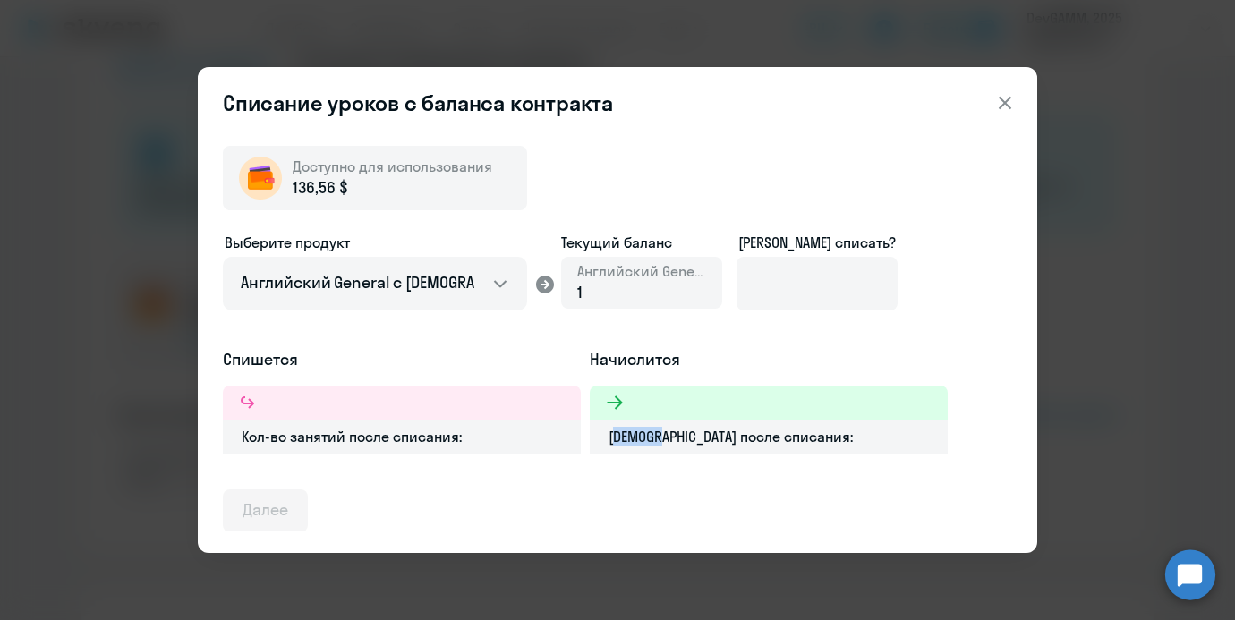
click at [700, 384] on div "Начислится Баланс после списания:" at bounding box center [769, 401] width 358 height 106
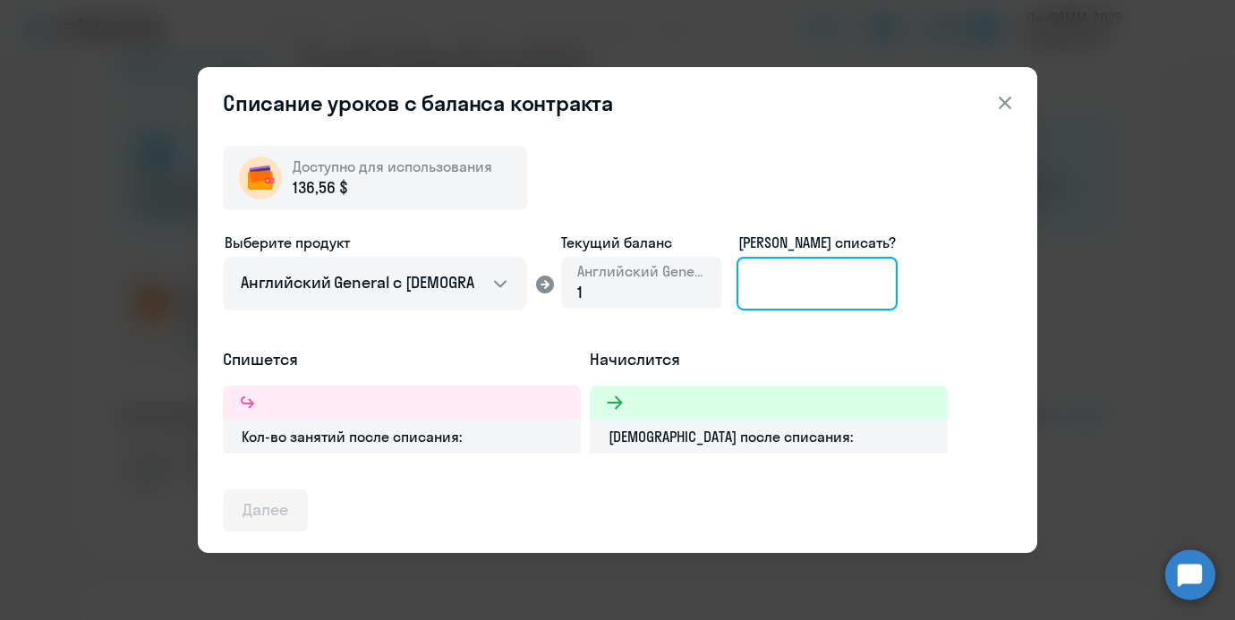
click at [752, 302] on input at bounding box center [816, 284] width 161 height 54
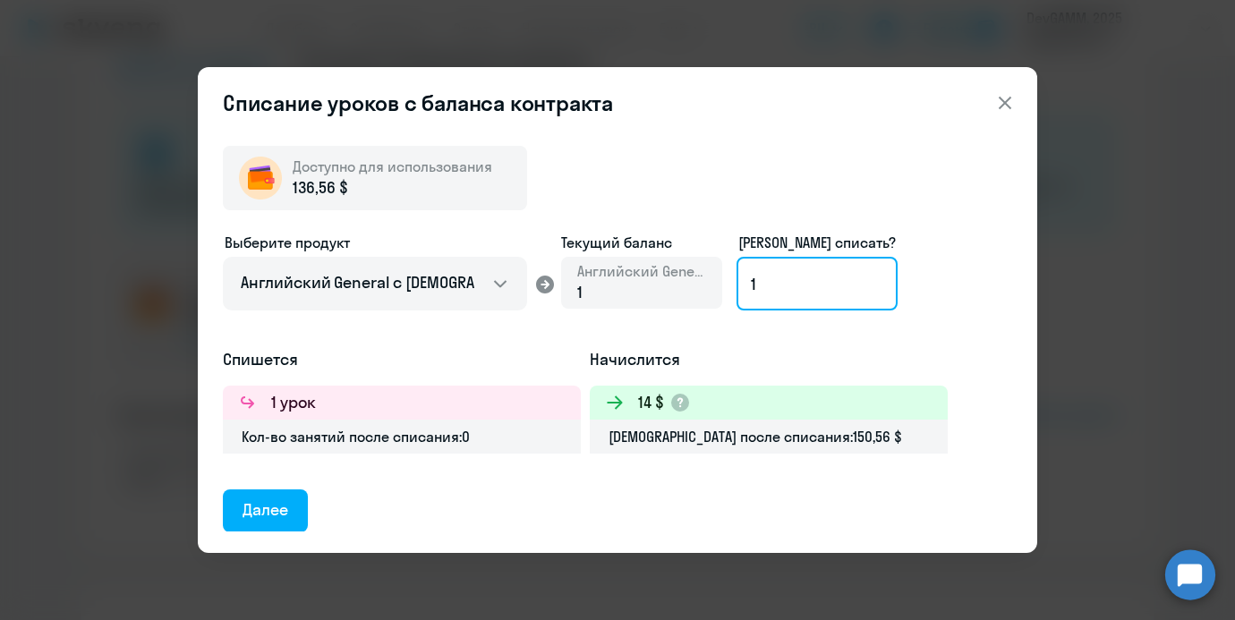
type input "1"
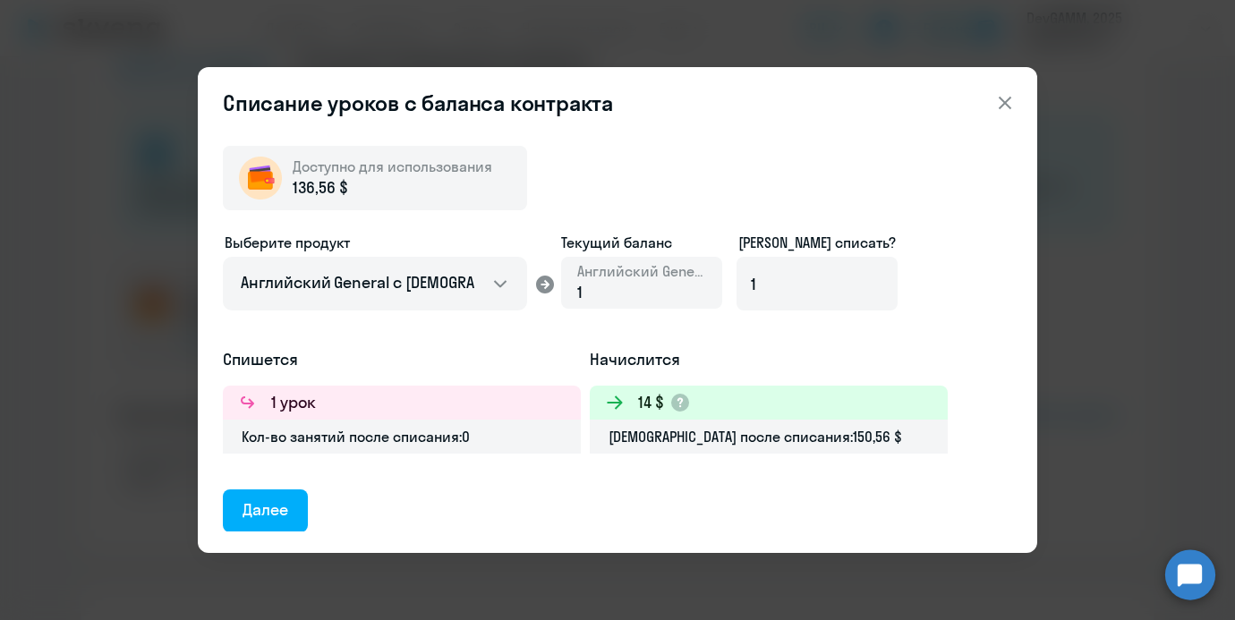
click at [336, 516] on div "Доступно для использования 136,56 $ Выберите продукт Английский General с русск…" at bounding box center [617, 332] width 789 height 400
click at [267, 505] on div "Далее" at bounding box center [265, 509] width 46 height 23
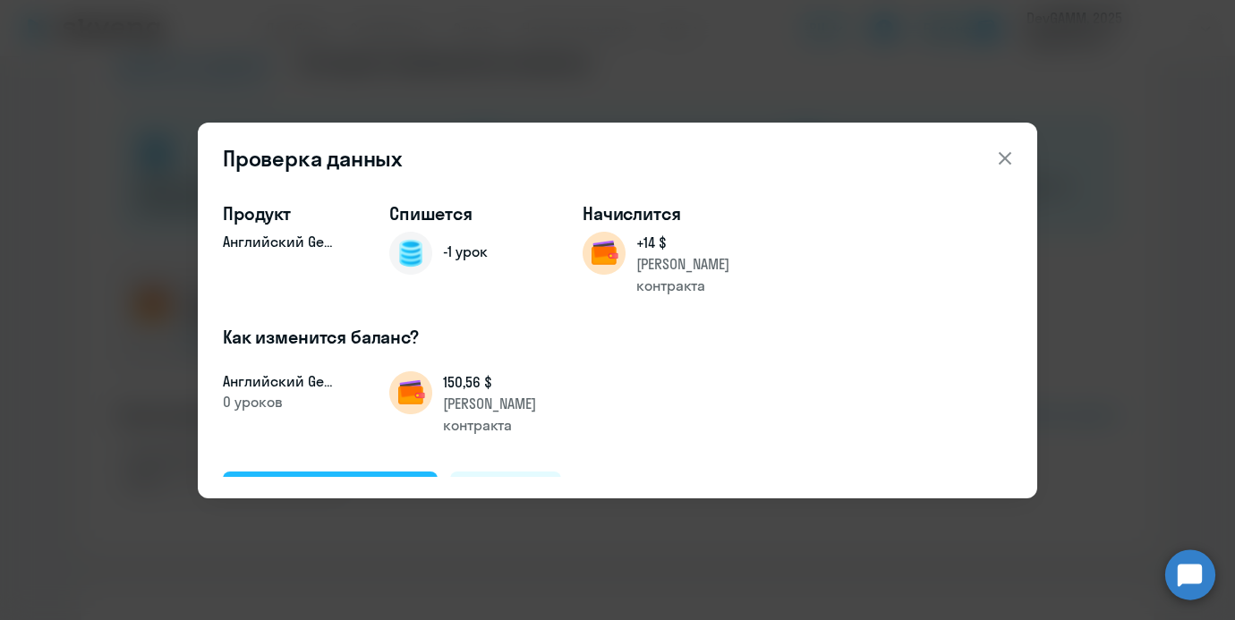
click at [302, 480] on div "Подтвердить и списать" at bounding box center [329, 491] width 175 height 23
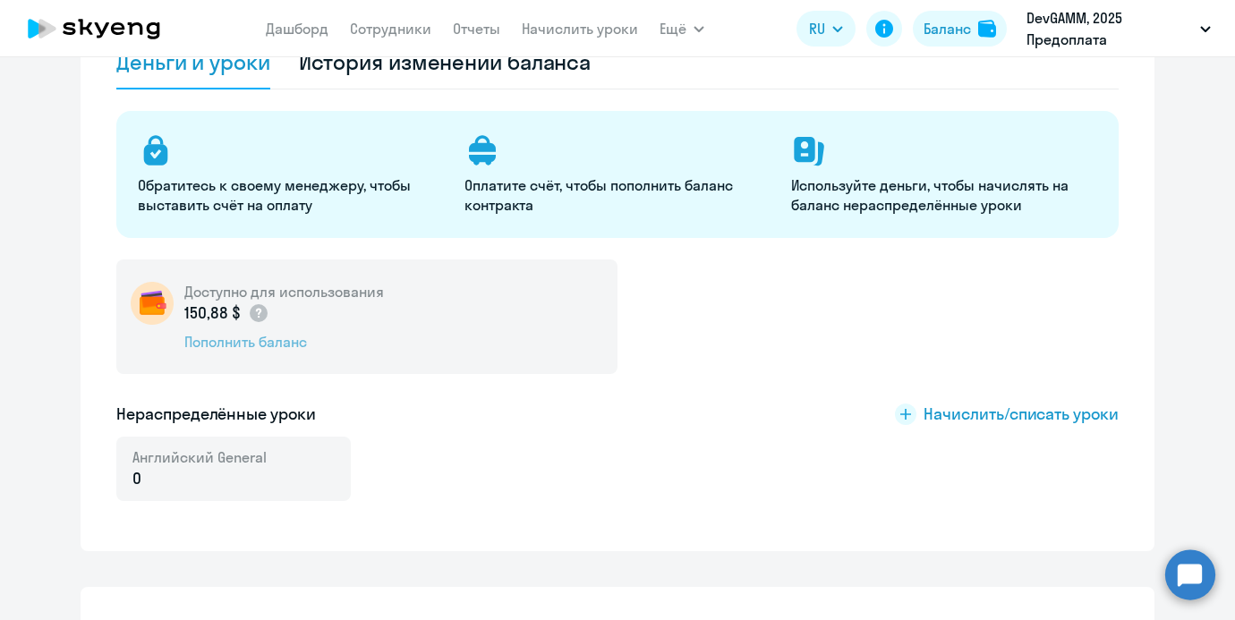
click at [302, 344] on div "Пополнить баланс" at bounding box center [284, 342] width 200 height 20
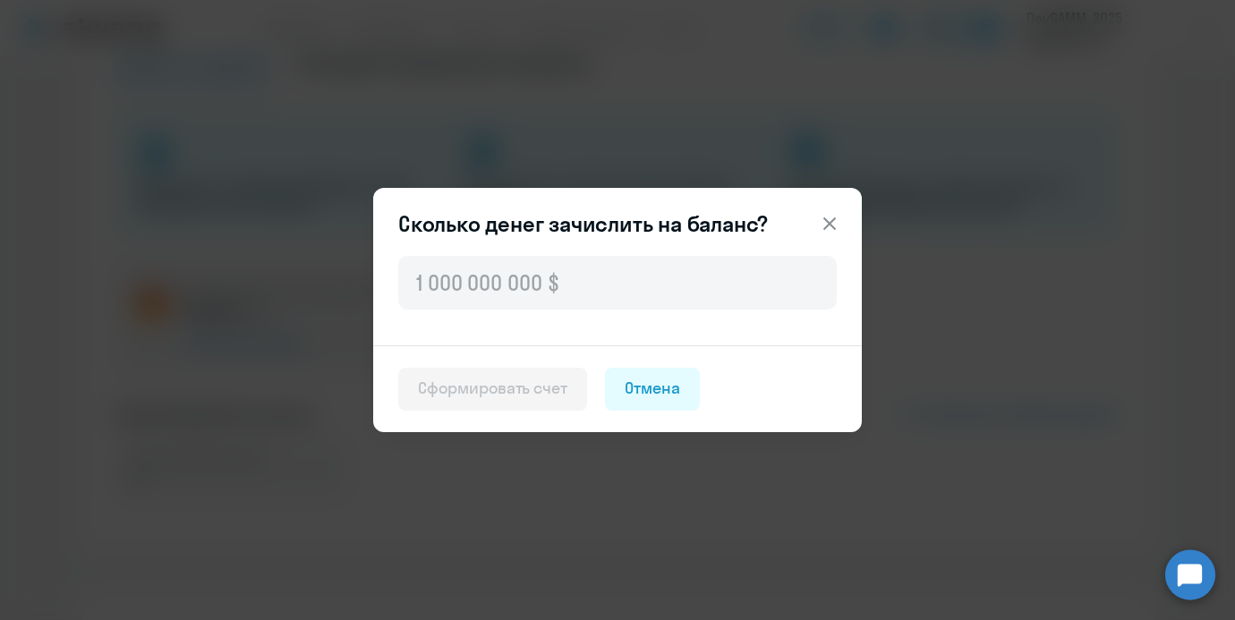
click at [531, 245] on div "Сколько денег зачислить на баланс? Сформировать счет Отмена" at bounding box center [617, 310] width 488 height 244
click at [838, 225] on icon at bounding box center [829, 223] width 21 height 21
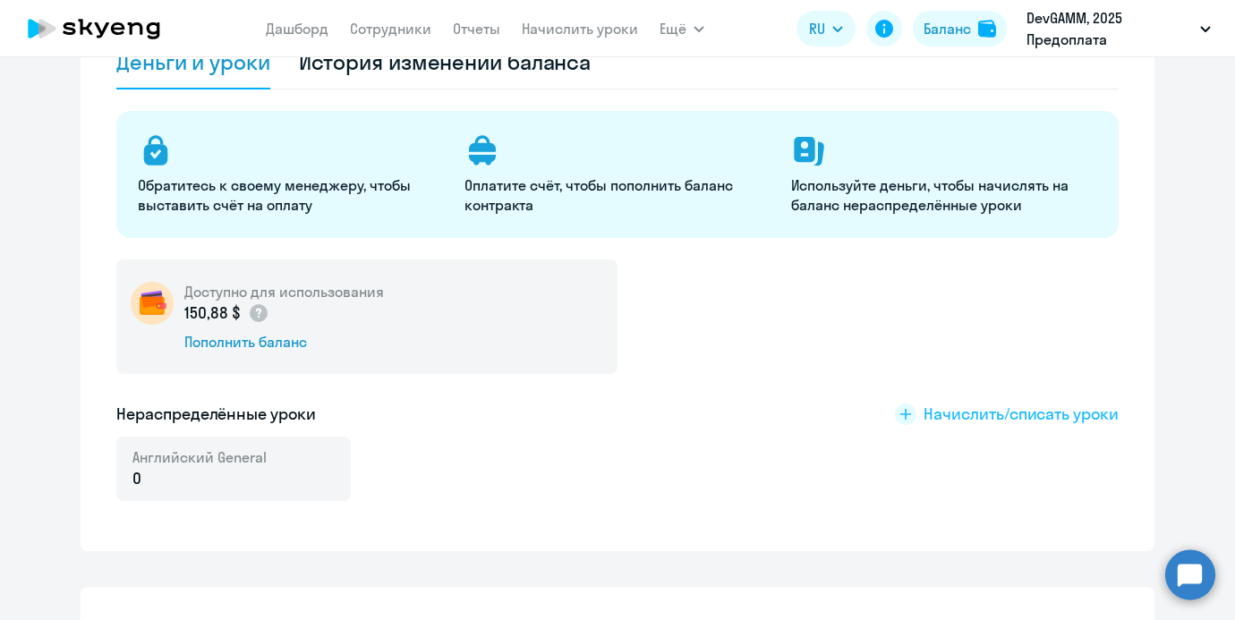
click at [1002, 410] on span "Начислить/списать уроки" at bounding box center [1020, 414] width 195 height 23
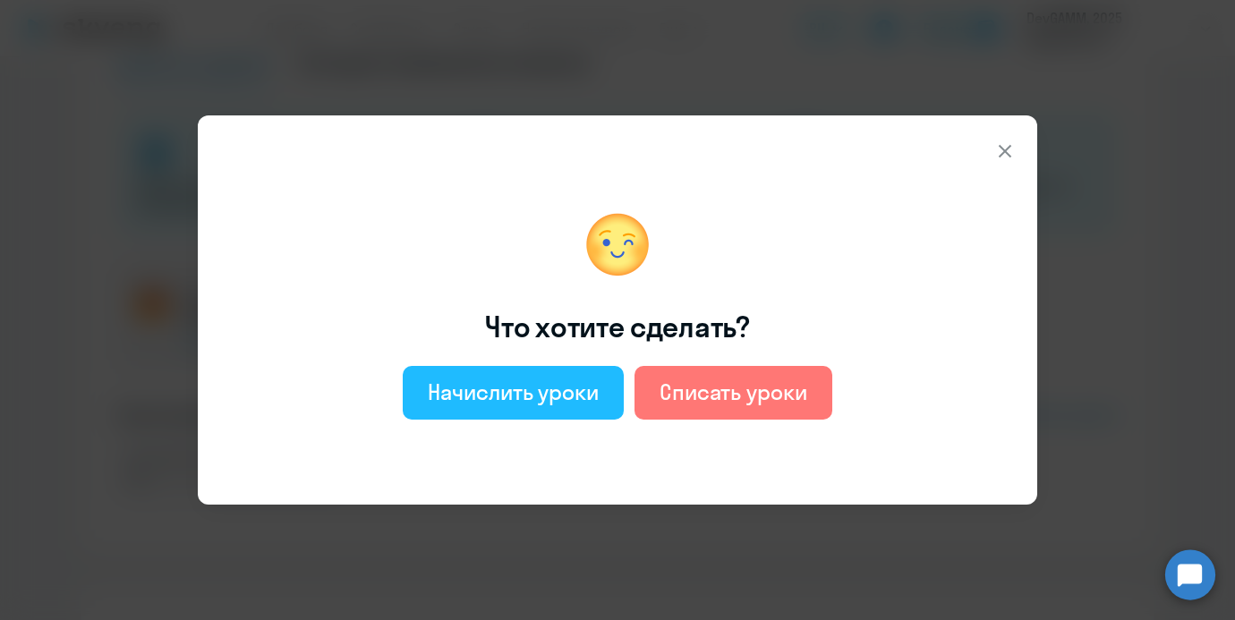
click at [585, 383] on div "Начислить уроки" at bounding box center [513, 392] width 171 height 29
select select "english_adult_not_native_speaker"
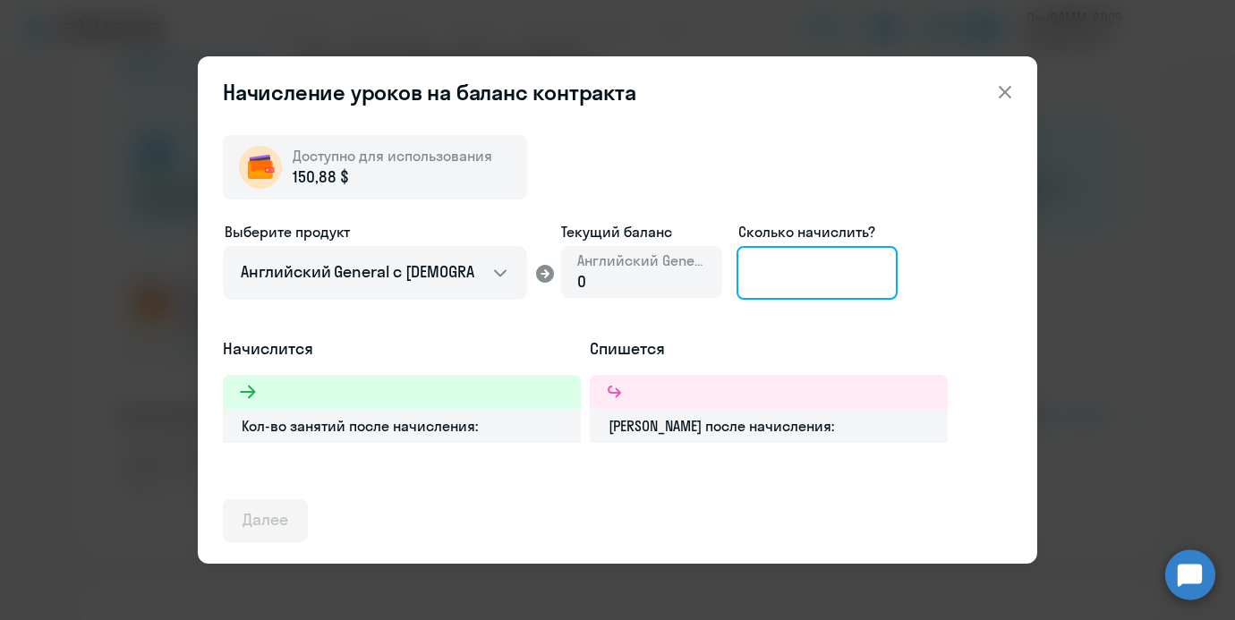
click at [762, 276] on input at bounding box center [816, 273] width 161 height 54
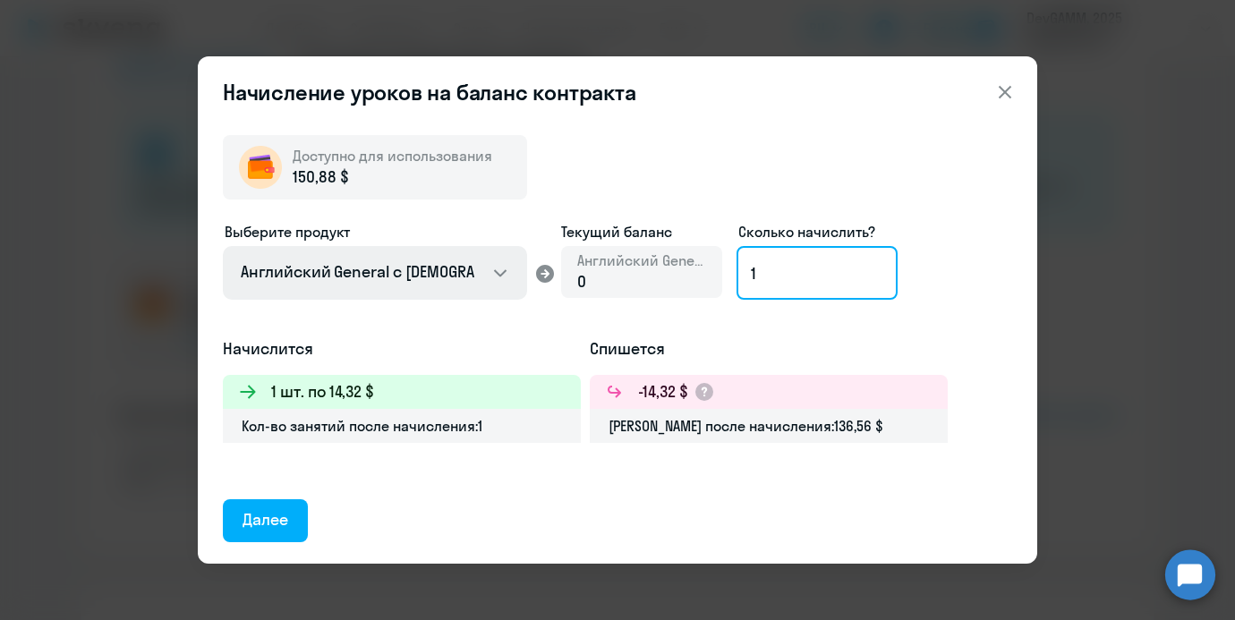
type input "1"
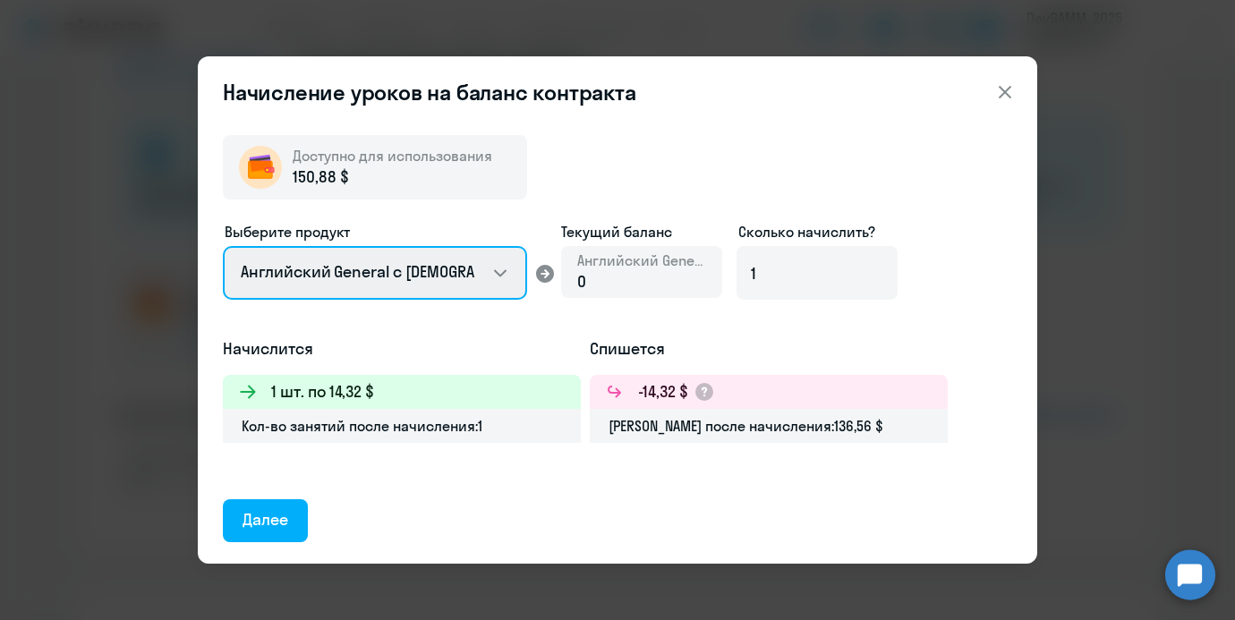
click at [450, 275] on select "Английский General с [DEMOGRAPHIC_DATA] преподавателем" at bounding box center [375, 273] width 304 height 54
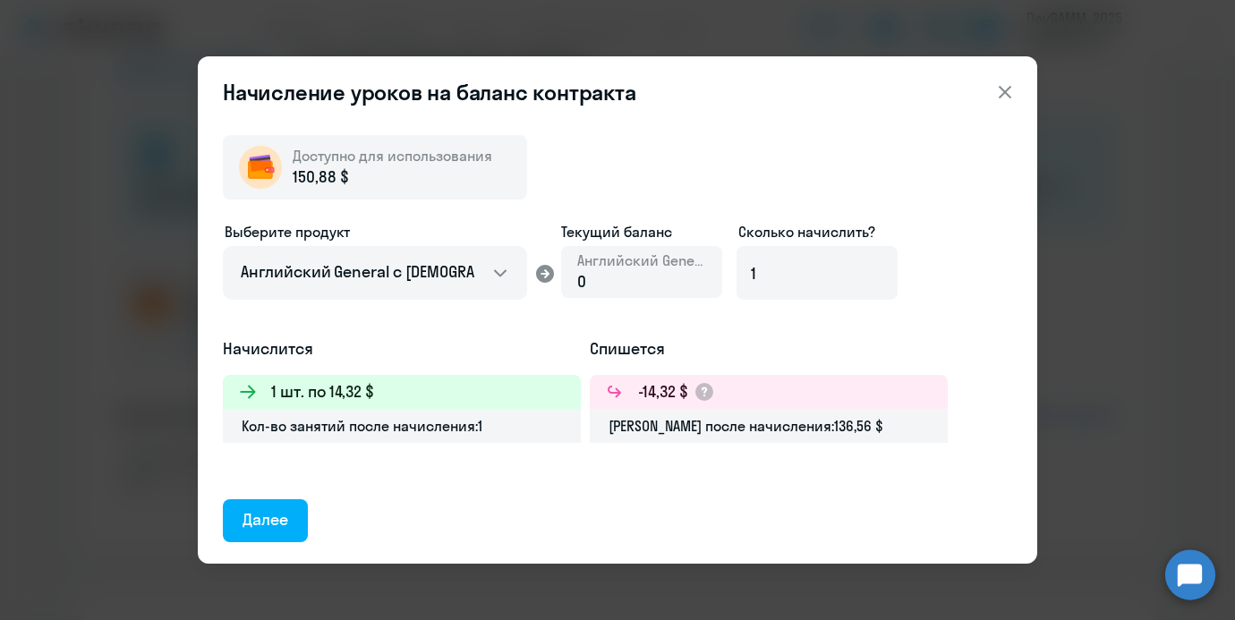
click at [1132, 246] on div "Начисление уроков на баланс контракта Доступно для использования 150,88 $ Выбер…" at bounding box center [617, 310] width 1235 height 620
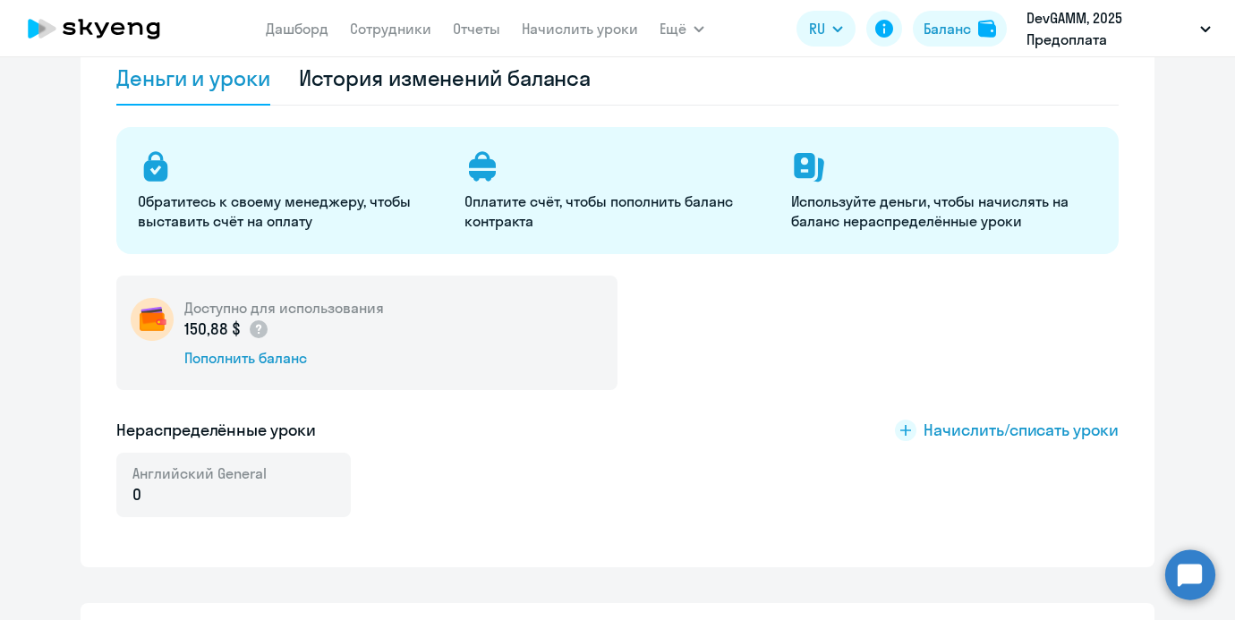
scroll to position [104, 0]
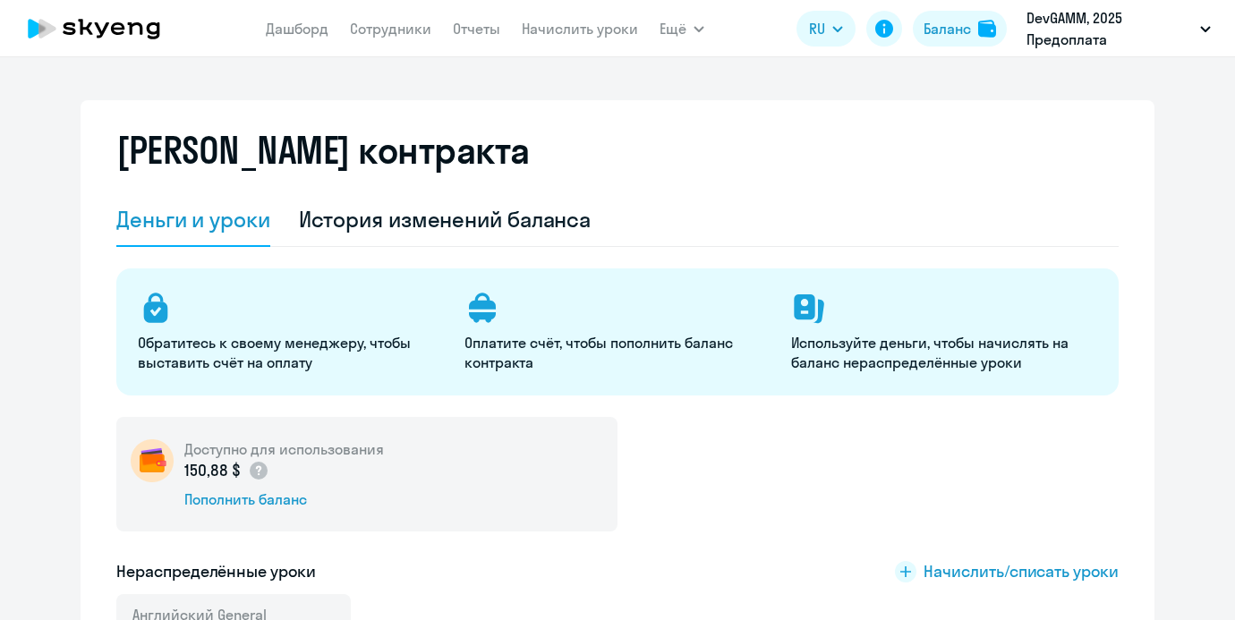
select select "english_adult_not_native_speaker"
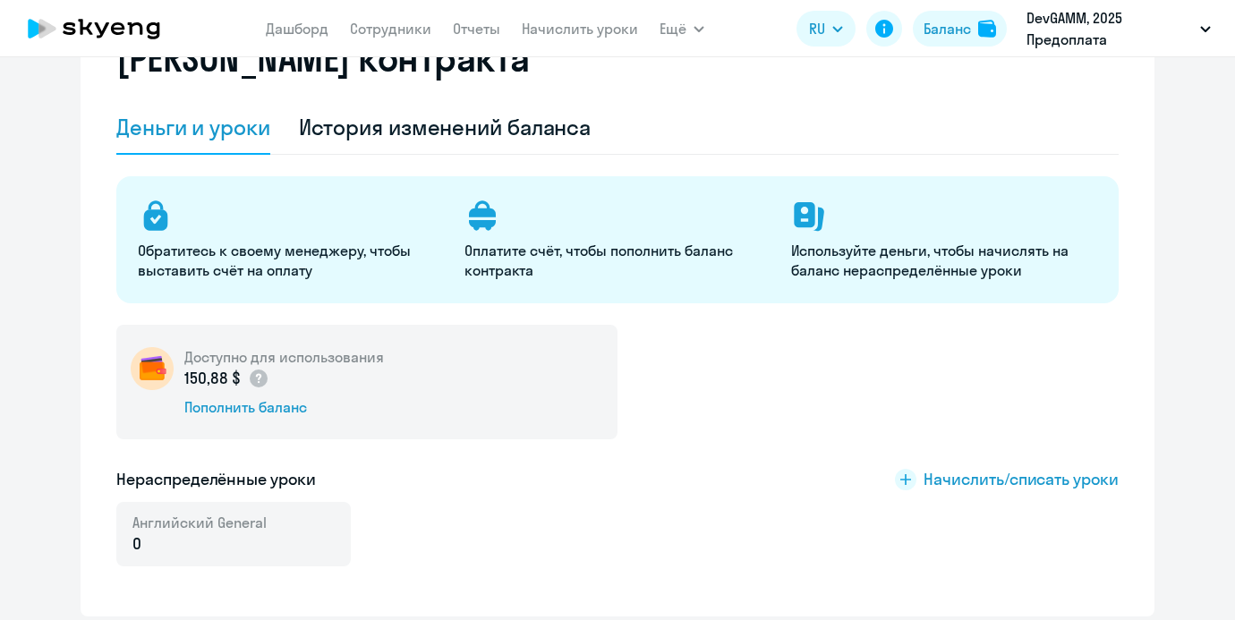
scroll to position [151, 0]
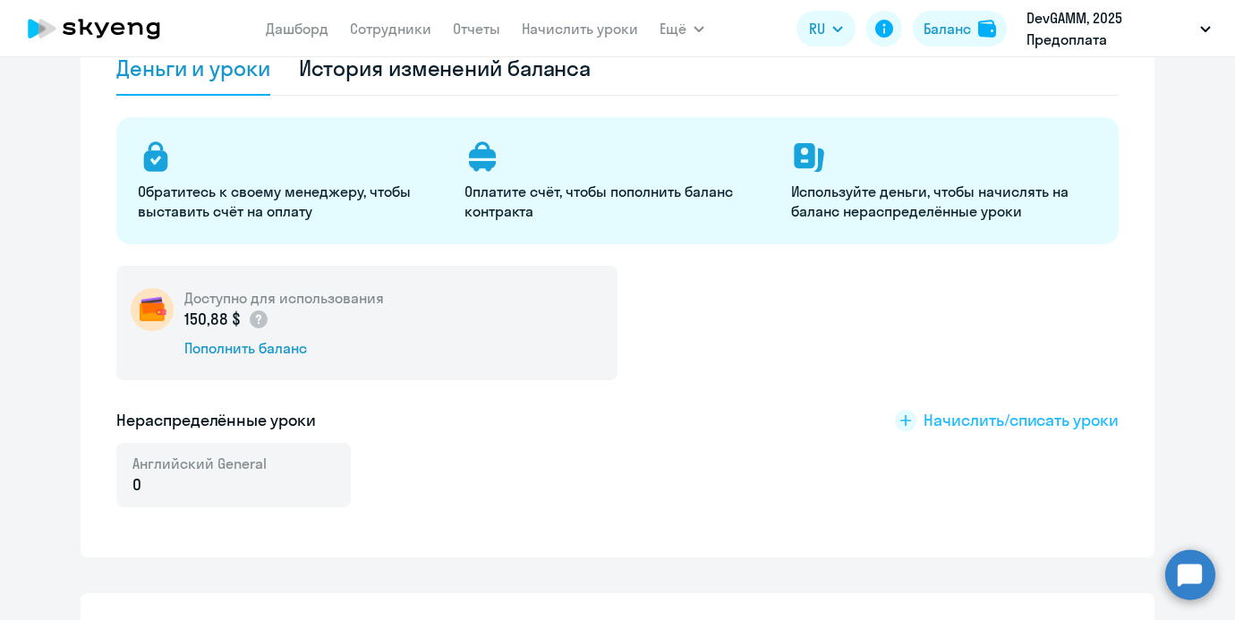
click at [973, 426] on span "Начислить/списать уроки" at bounding box center [1020, 420] width 195 height 23
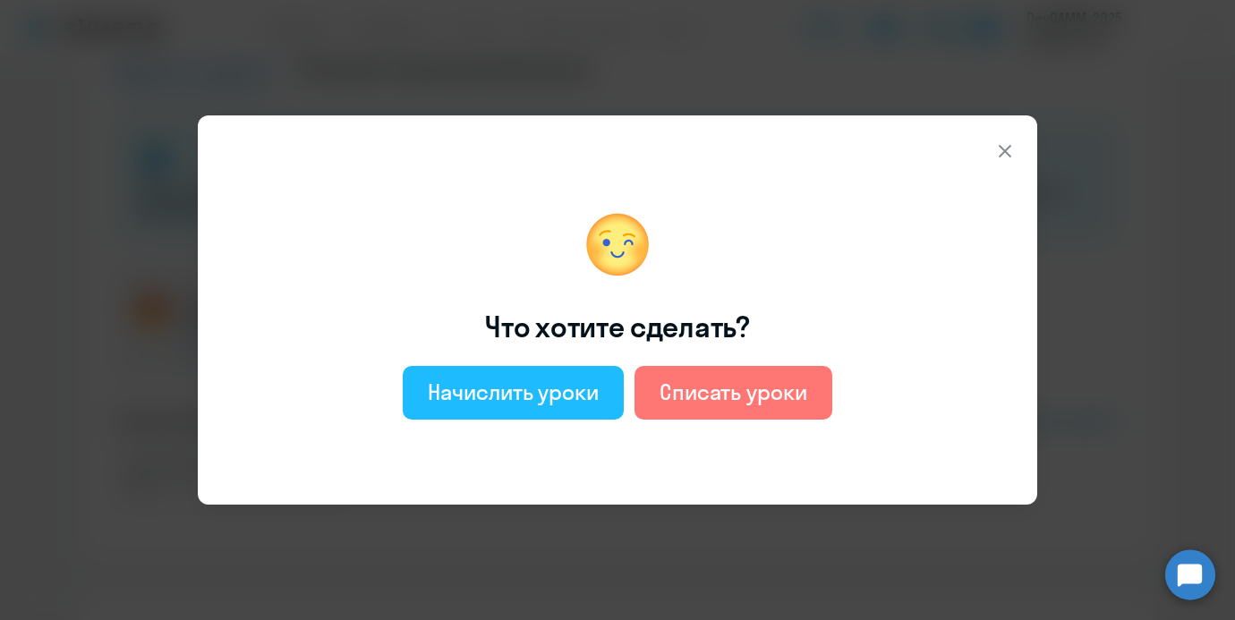
click at [537, 419] on button "Начислить уроки" at bounding box center [513, 393] width 221 height 54
select select "english_adult_not_native_speaker"
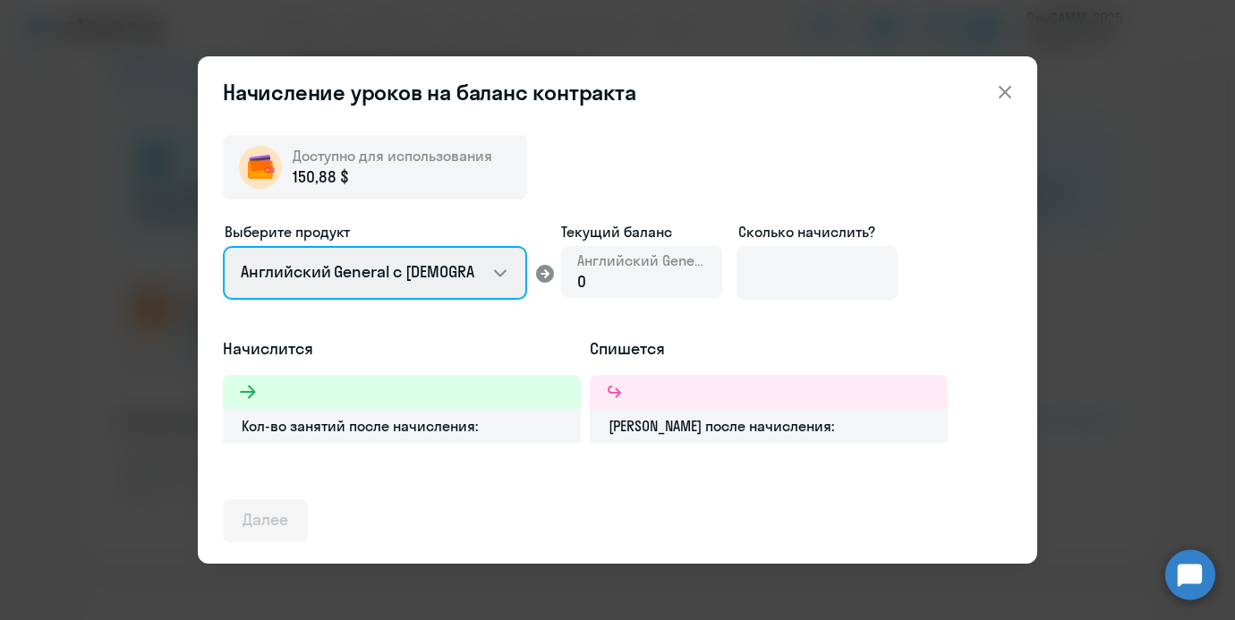
click at [425, 295] on select "Английский General с [DEMOGRAPHIC_DATA] преподавателем" at bounding box center [375, 273] width 304 height 54
click at [437, 261] on select "Английский General с [DEMOGRAPHIC_DATA] преподавателем" at bounding box center [375, 273] width 304 height 54
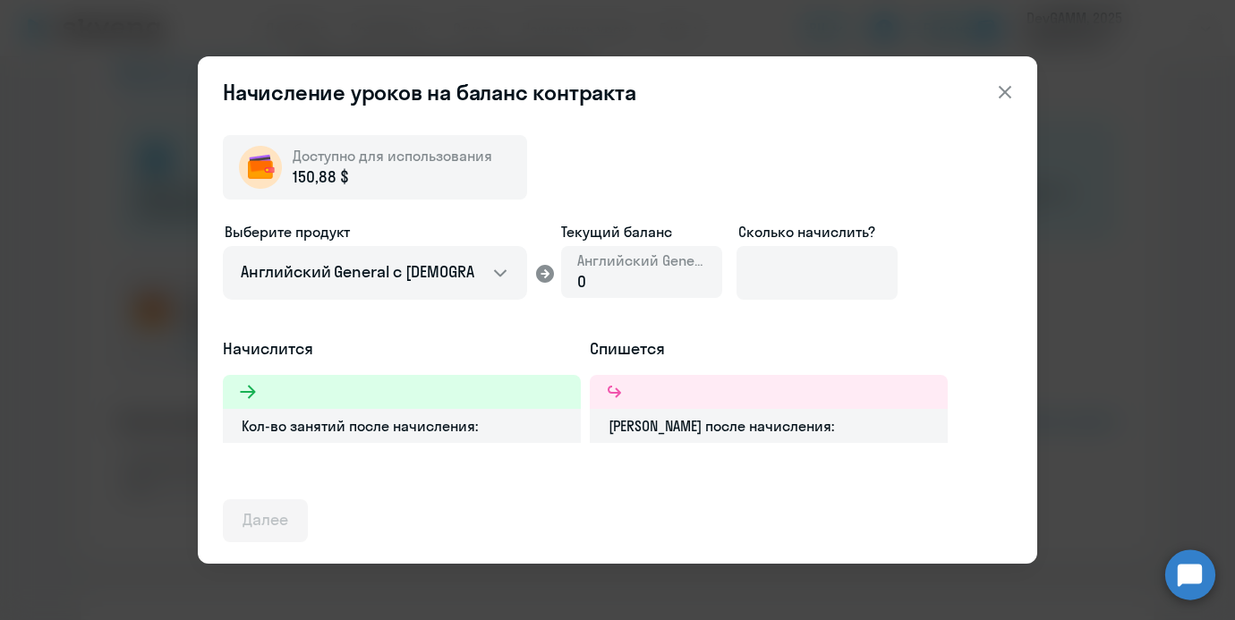
click at [1005, 83] on icon at bounding box center [1004, 91] width 21 height 21
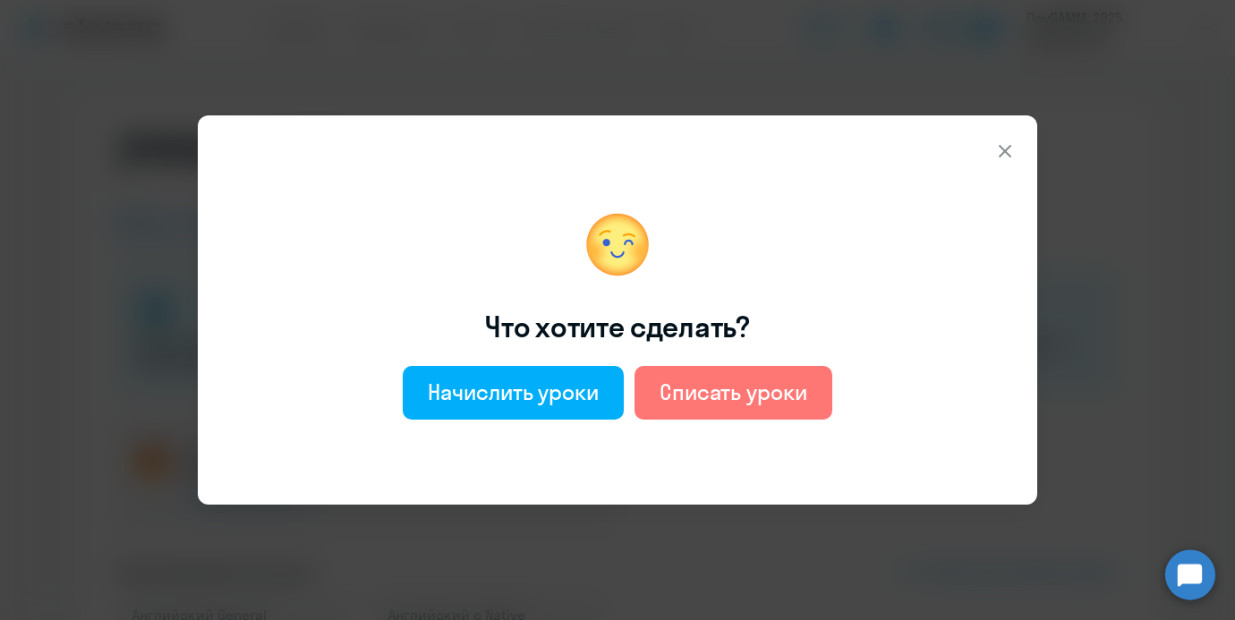
select select "english_adult_not_native_speaker"
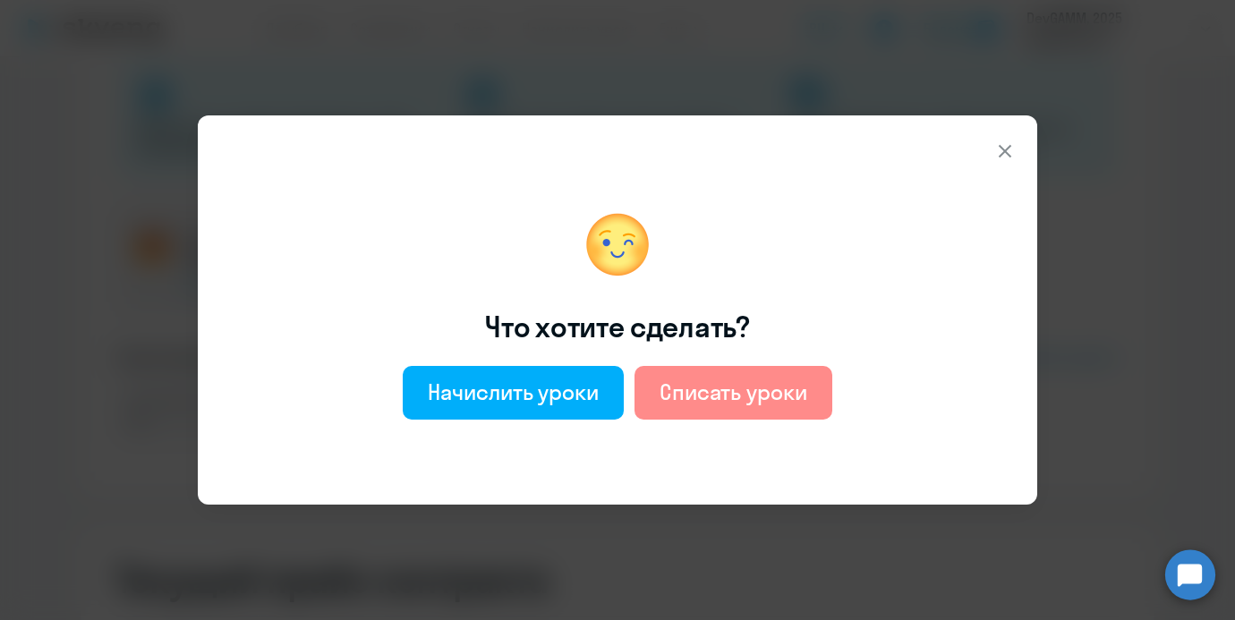
click at [787, 378] on div "Списать уроки" at bounding box center [733, 392] width 148 height 29
select select "english_adult_not_native_speaker"
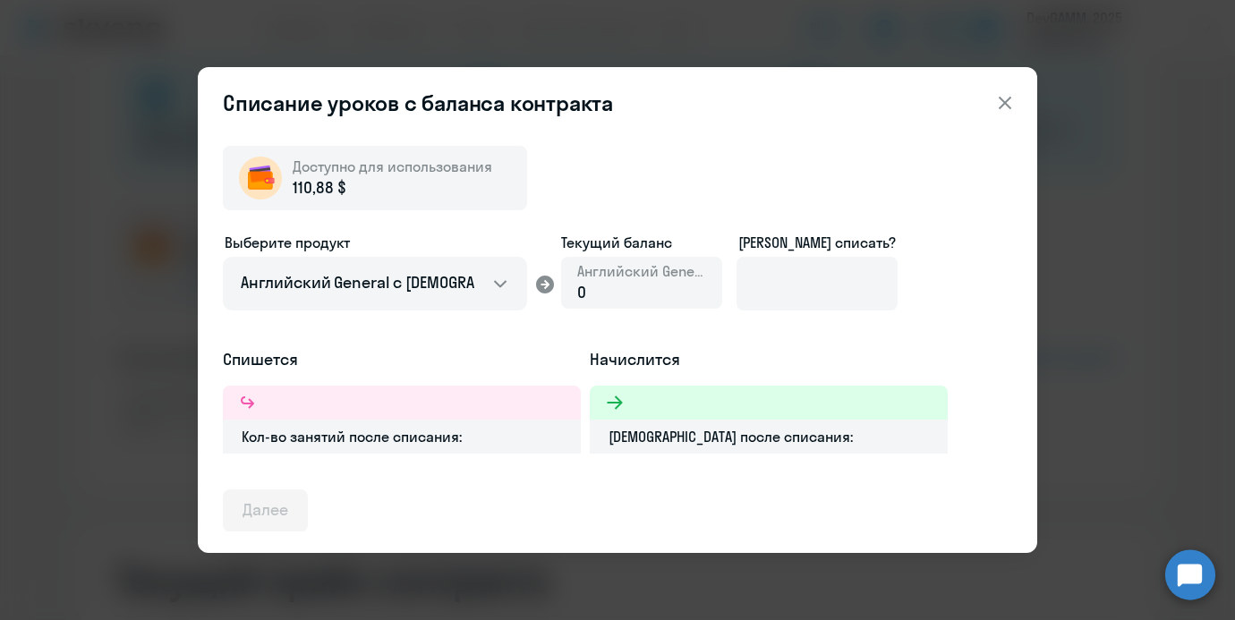
click at [843, 252] on div "[PERSON_NAME] списать?" at bounding box center [816, 242] width 161 height 21
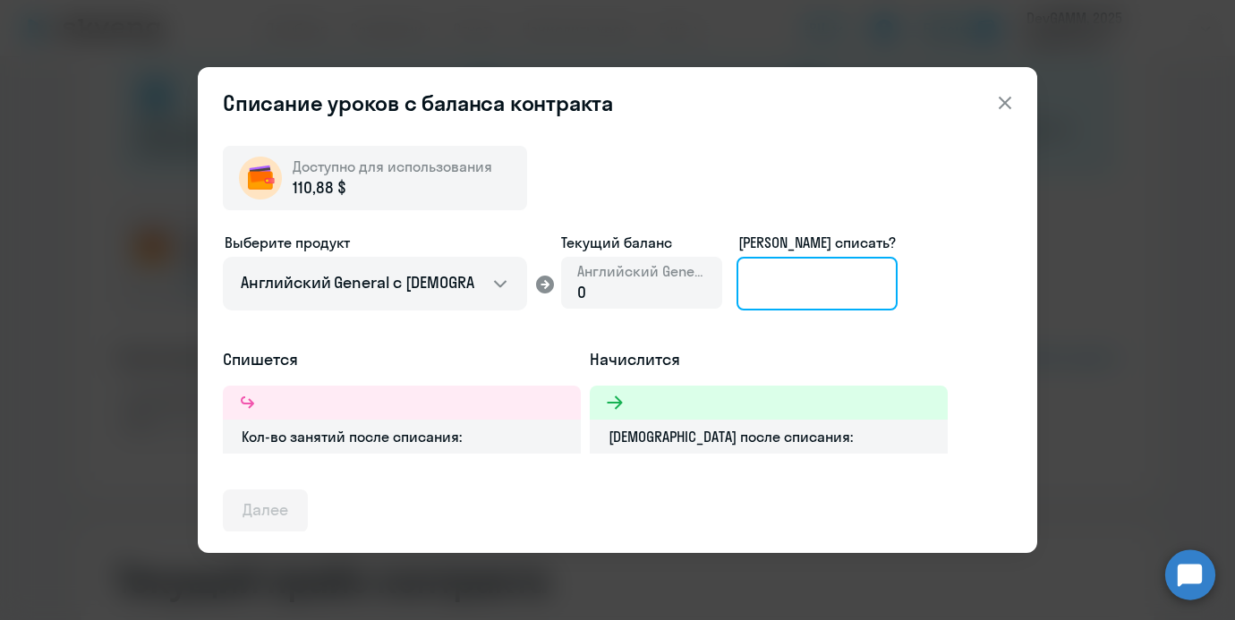
click at [828, 266] on input at bounding box center [816, 284] width 161 height 54
type input "1"
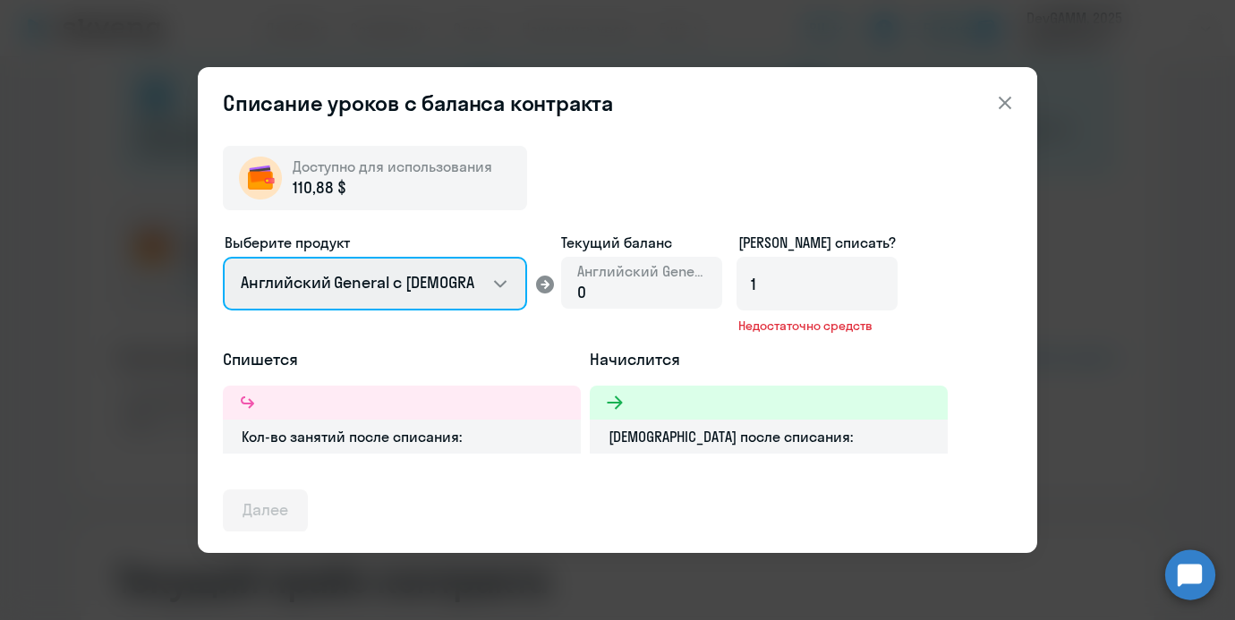
click at [460, 278] on select "Английский General с русскоговорящим преподавателем Английский General с англог…" at bounding box center [375, 284] width 304 height 54
select select "english_adult_native_speaker"
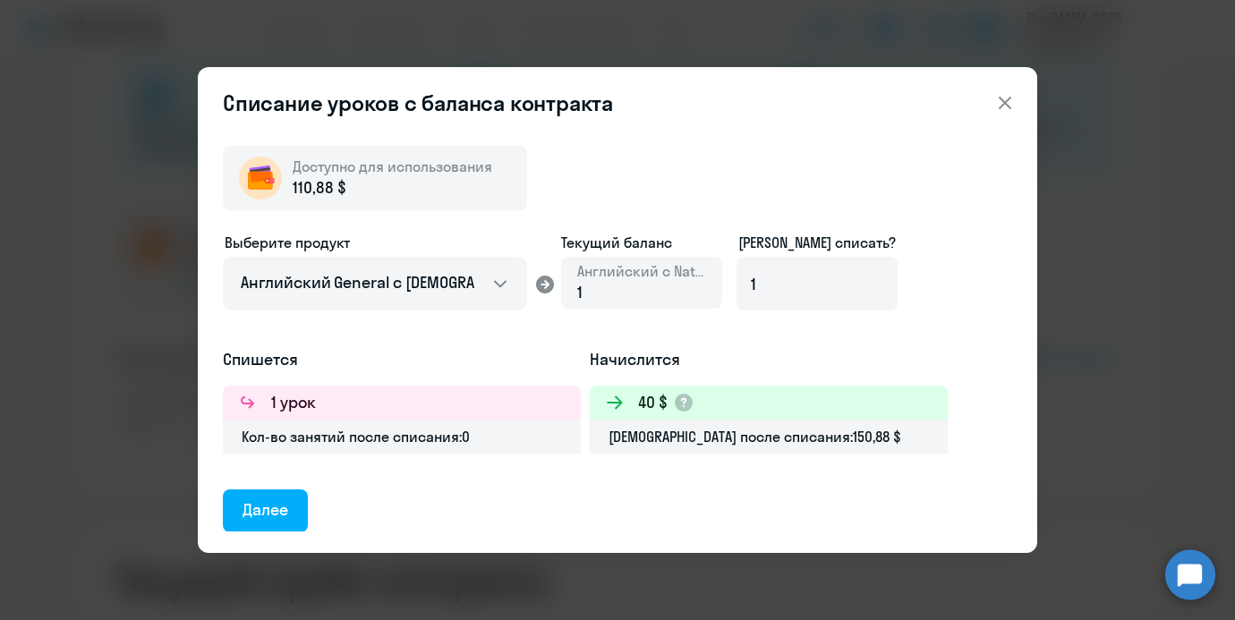
click at [501, 342] on div "Выберите продукт Английский General с русскоговорящим преподавателем Английский…" at bounding box center [617, 290] width 789 height 116
click at [293, 513] on button "Далее" at bounding box center [265, 510] width 85 height 43
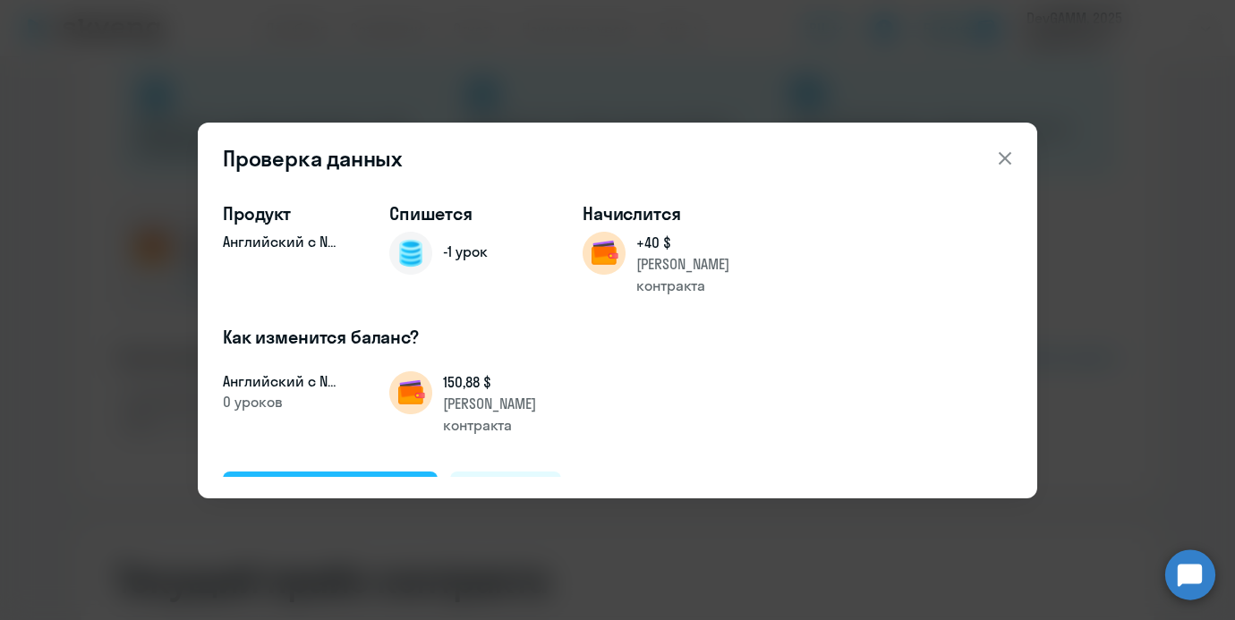
click at [370, 471] on button "Подтвердить и списать" at bounding box center [330, 492] width 215 height 43
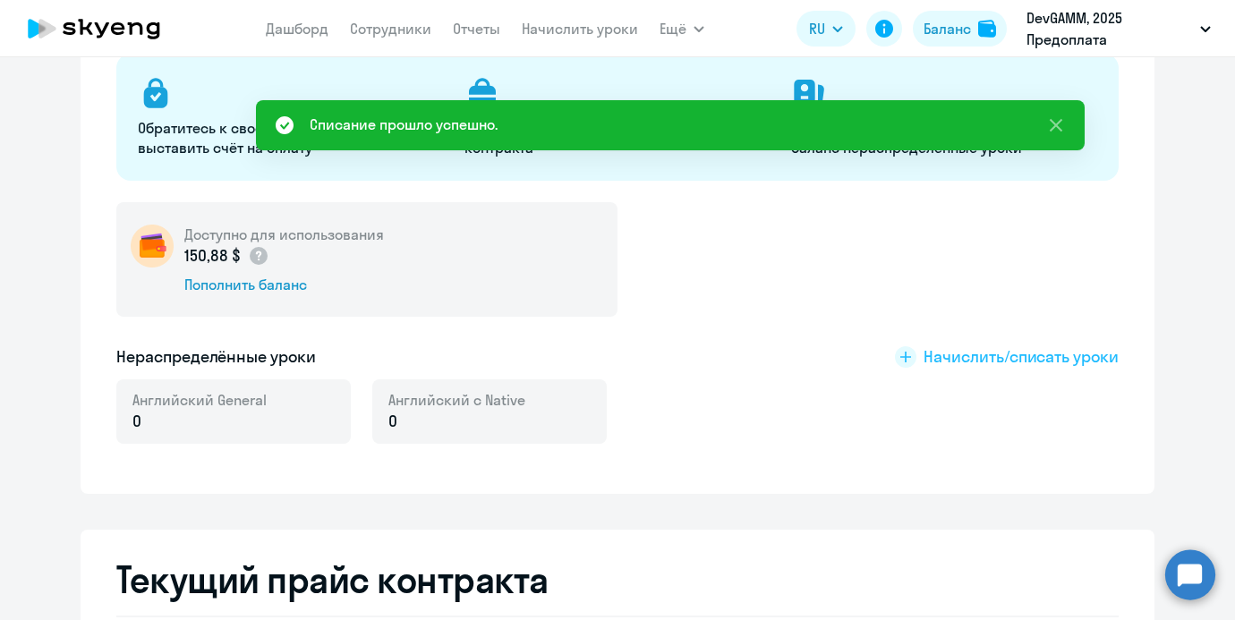
click at [949, 357] on span "Начислить/списать уроки" at bounding box center [1020, 356] width 195 height 23
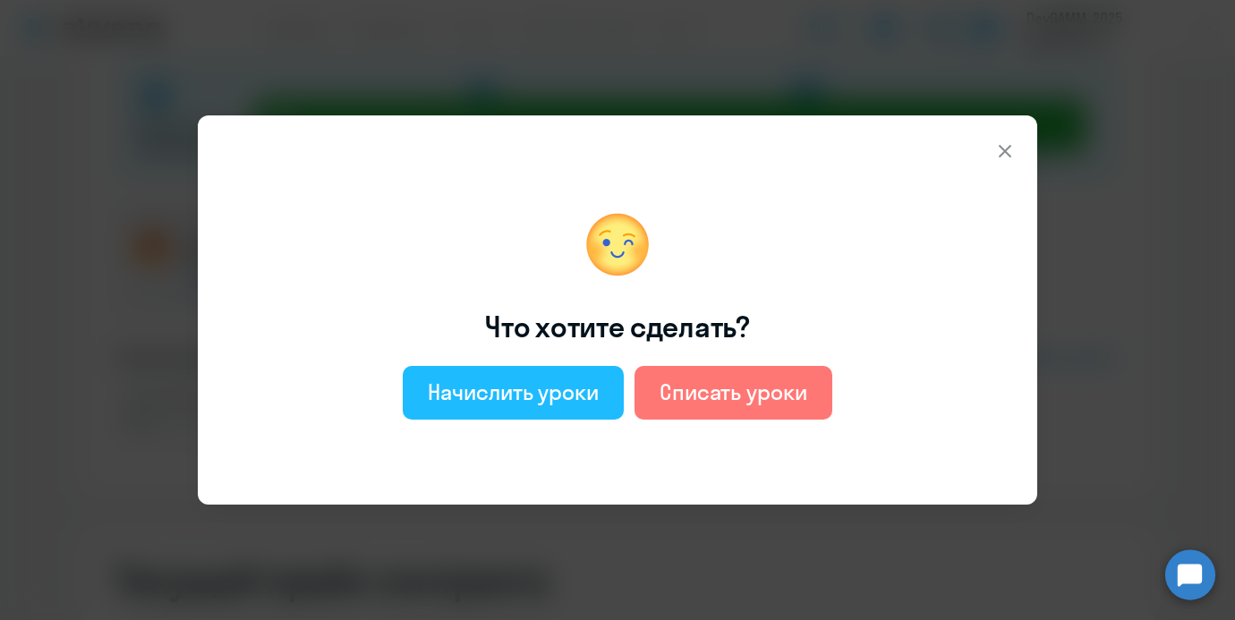
click at [620, 371] on button "Начислить уроки" at bounding box center [513, 393] width 221 height 54
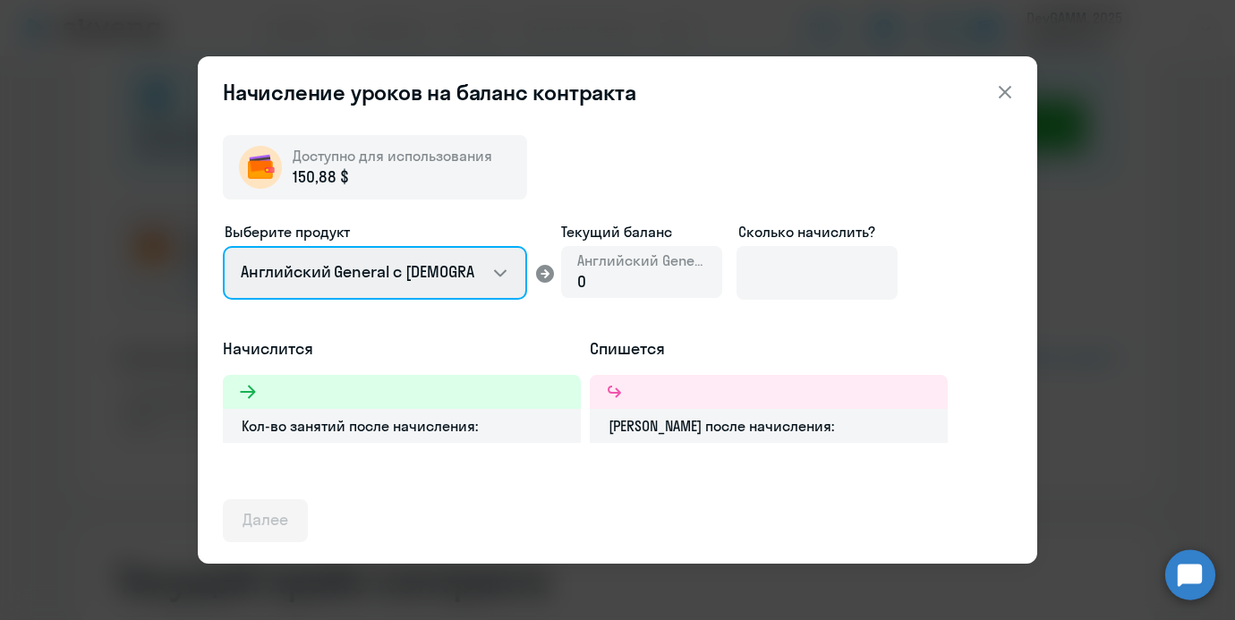
click at [490, 285] on select "Английский General с русскоговорящим преподавателем Английский General с англог…" at bounding box center [375, 273] width 304 height 54
select select "english_adult_native_speaker"
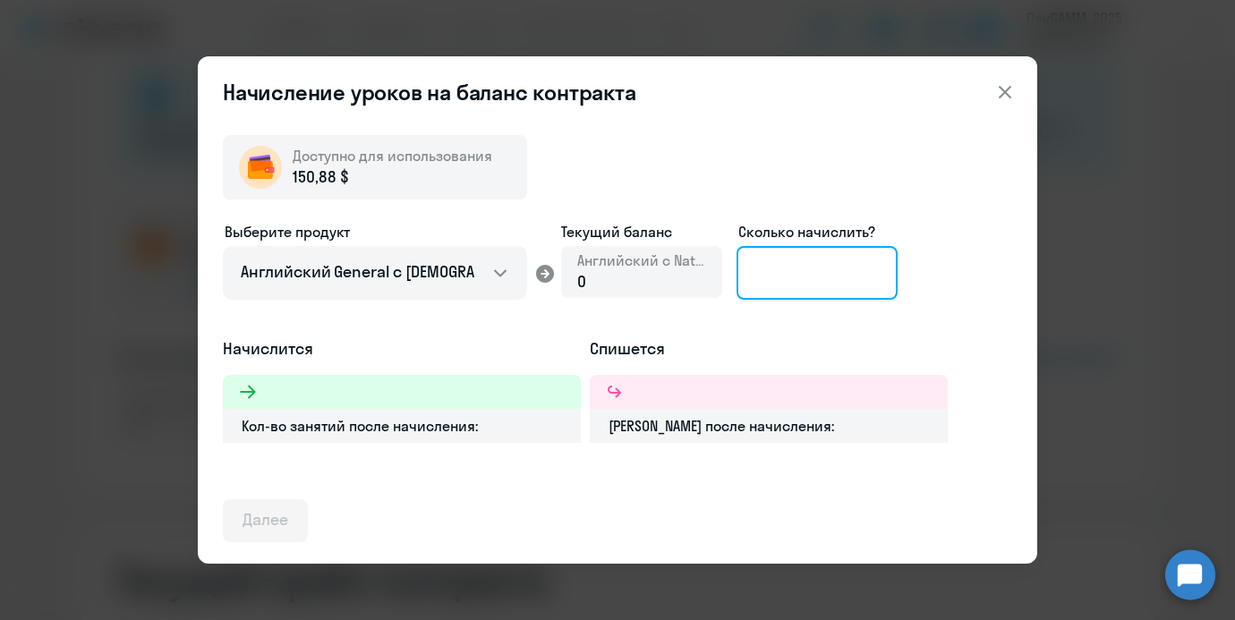
click at [776, 276] on input at bounding box center [816, 273] width 161 height 54
type input "4"
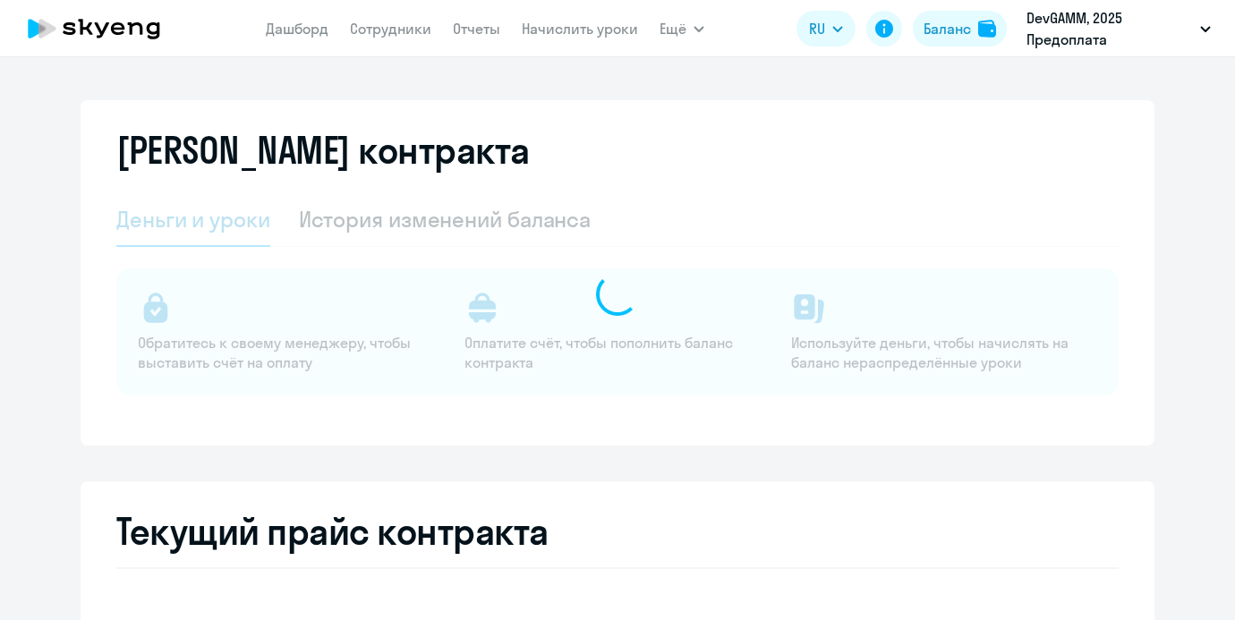
select select "english_adult_not_native_speaker"
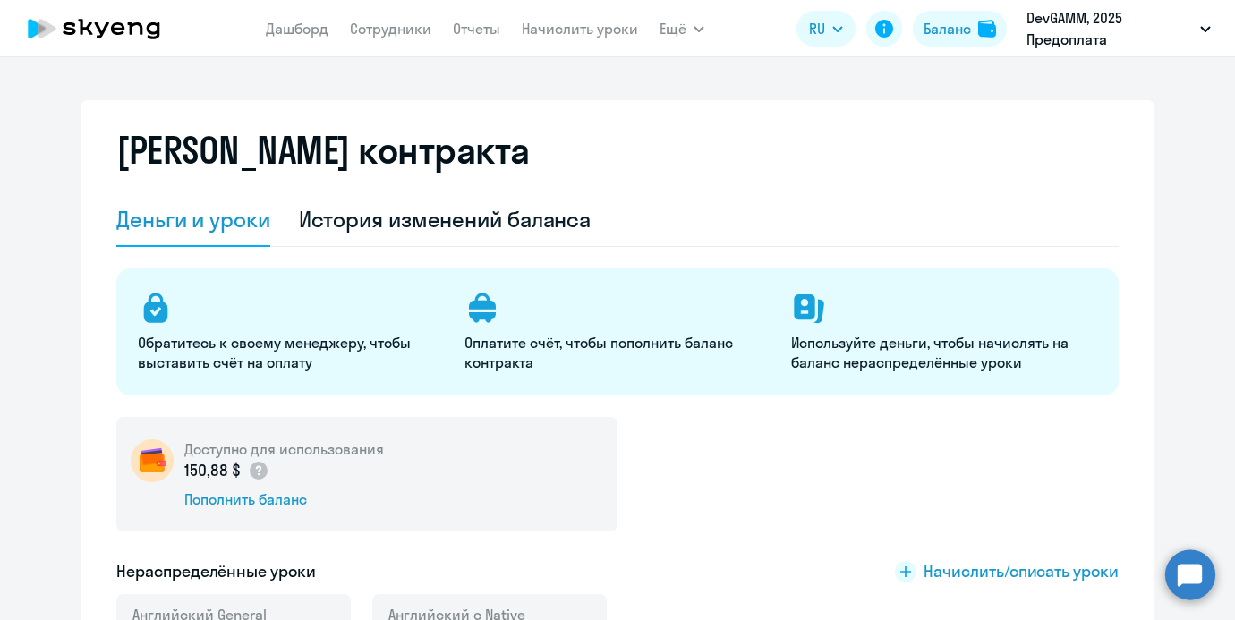
click at [940, 531] on div "Доступно для использования 150,88 $ Пополнить баланс" at bounding box center [617, 474] width 1002 height 115
click at [940, 566] on span "Начислить/списать уроки" at bounding box center [1020, 571] width 195 height 23
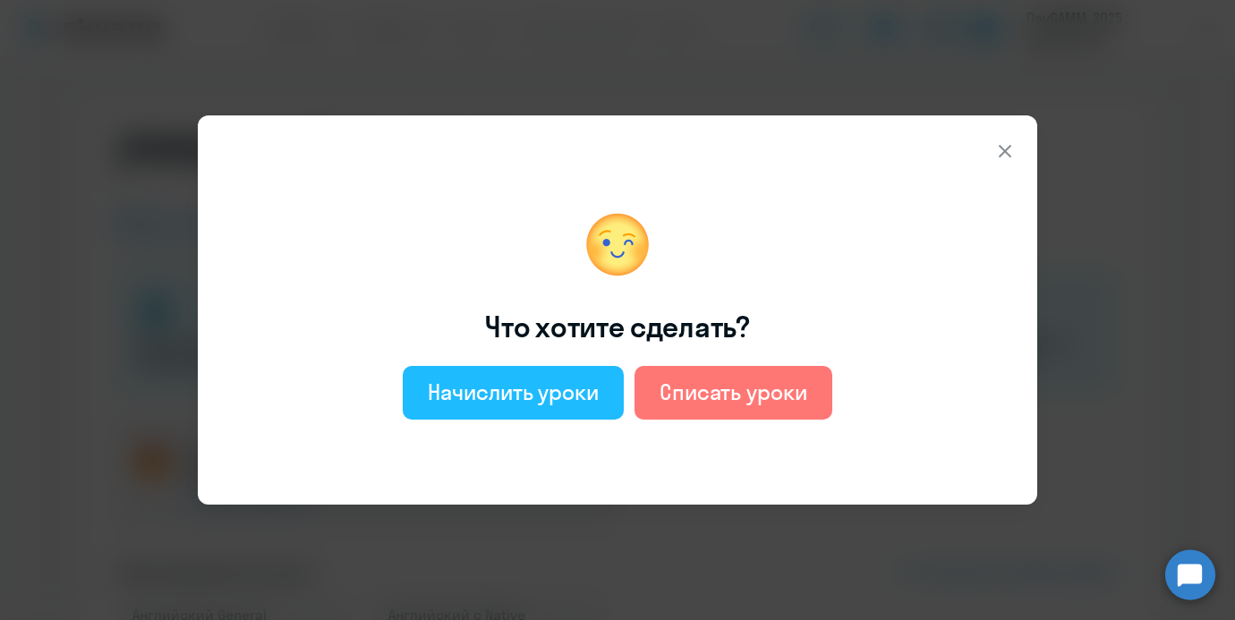
click at [497, 389] on div "Начислить уроки" at bounding box center [513, 392] width 171 height 29
select select "english_adult_not_native_speaker"
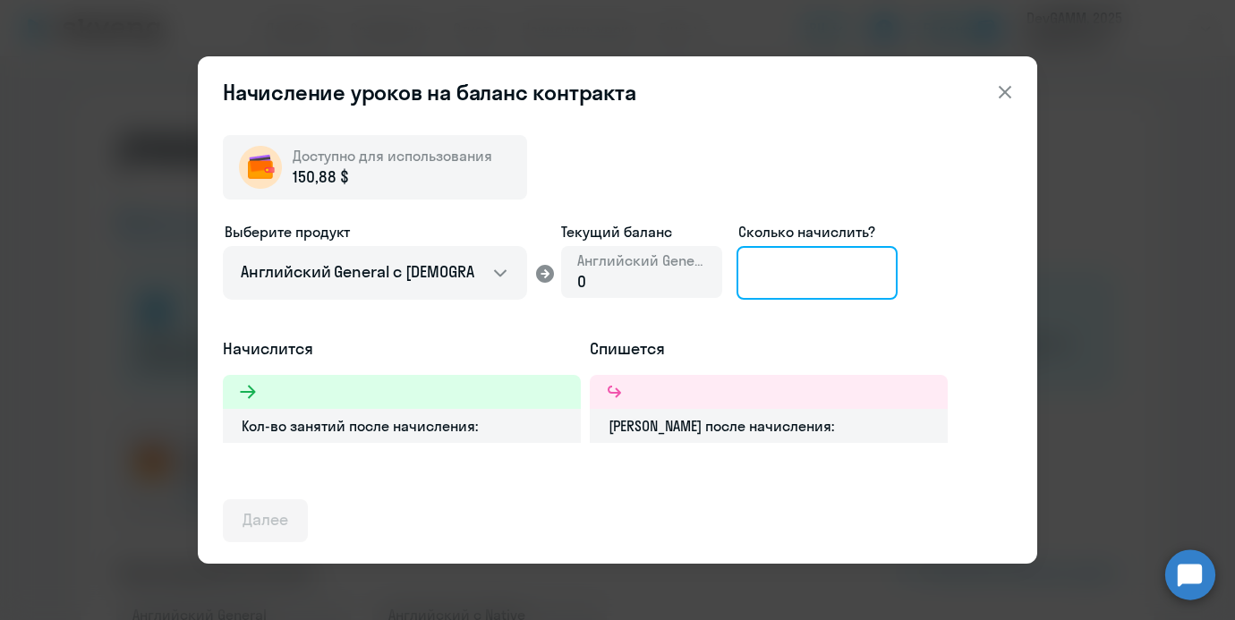
click at [736, 275] on input at bounding box center [816, 273] width 161 height 54
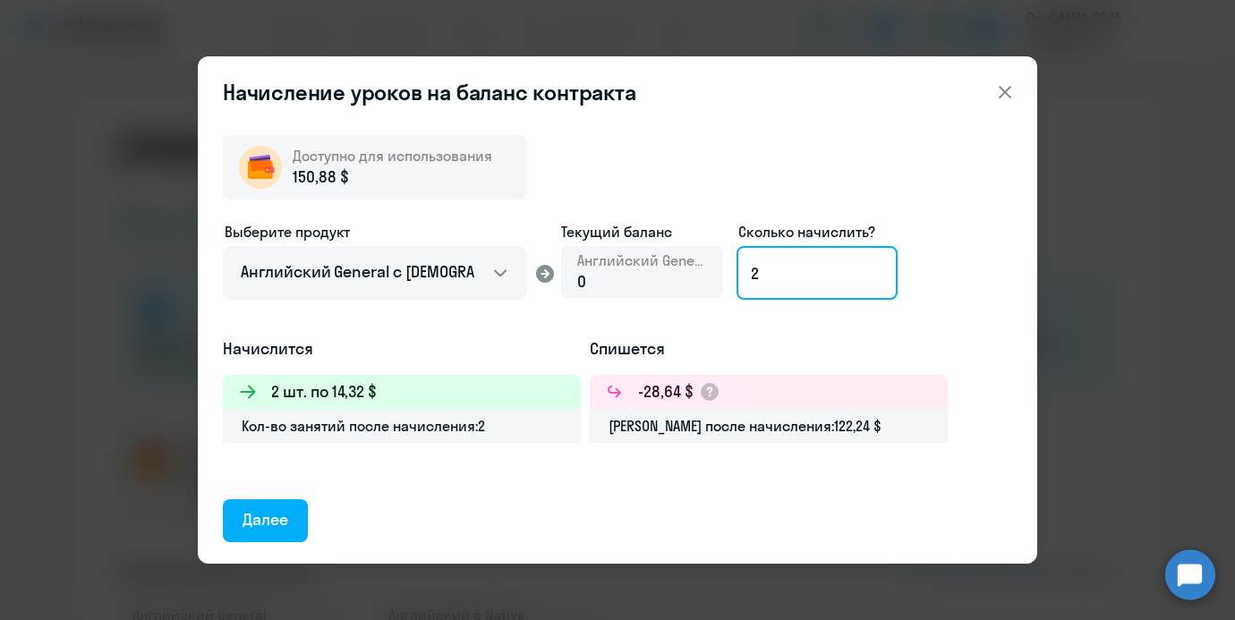
type input "2"
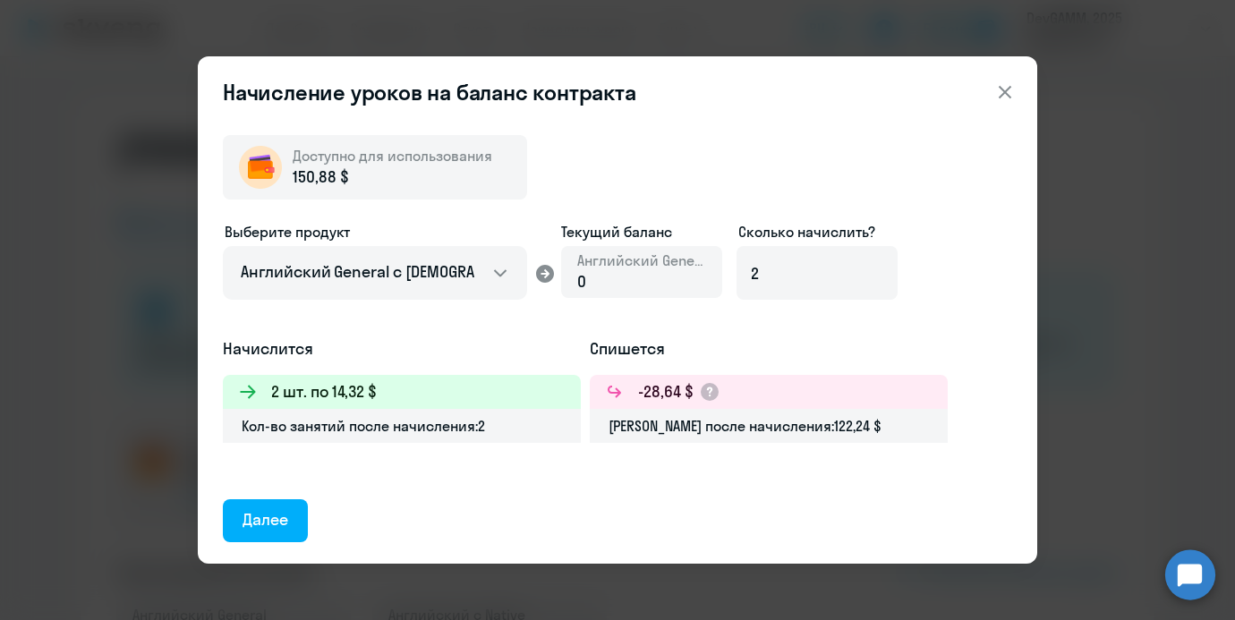
click at [505, 300] on ds-form-field "Выберите продукт Английский General с [DEMOGRAPHIC_DATA] преподавателем Английс…" at bounding box center [375, 267] width 304 height 93
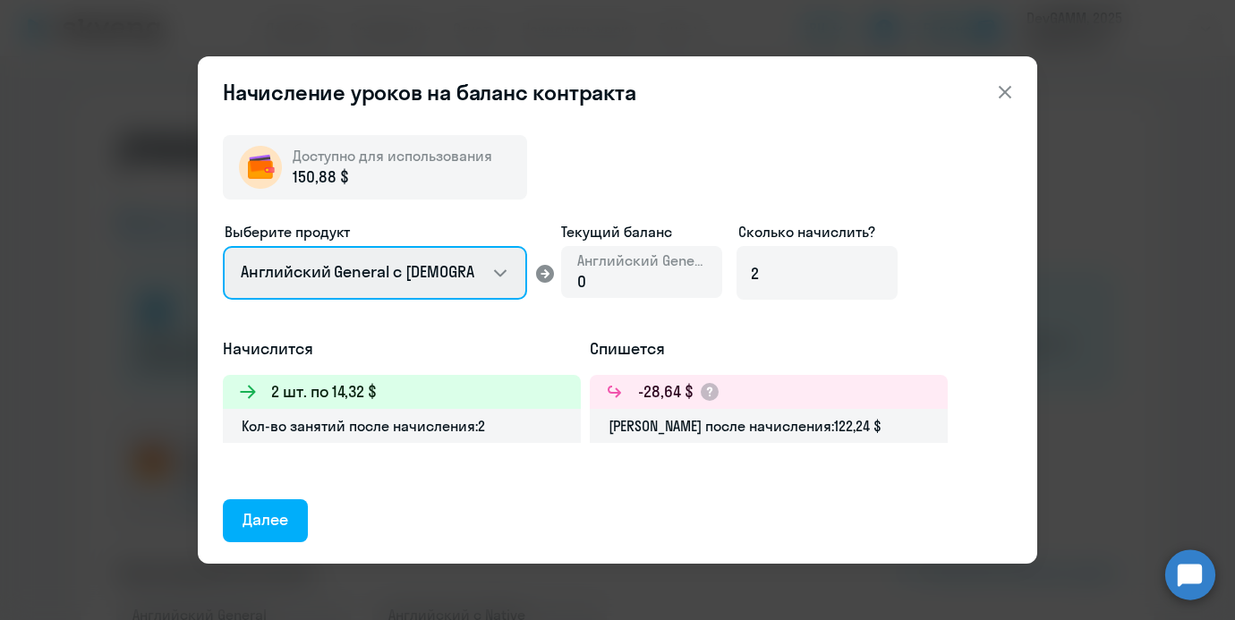
click at [500, 285] on select "Английский General с русскоговорящим преподавателем Английский General с [DEMOG…" at bounding box center [375, 273] width 304 height 54
select select "english_adult_native_speaker"
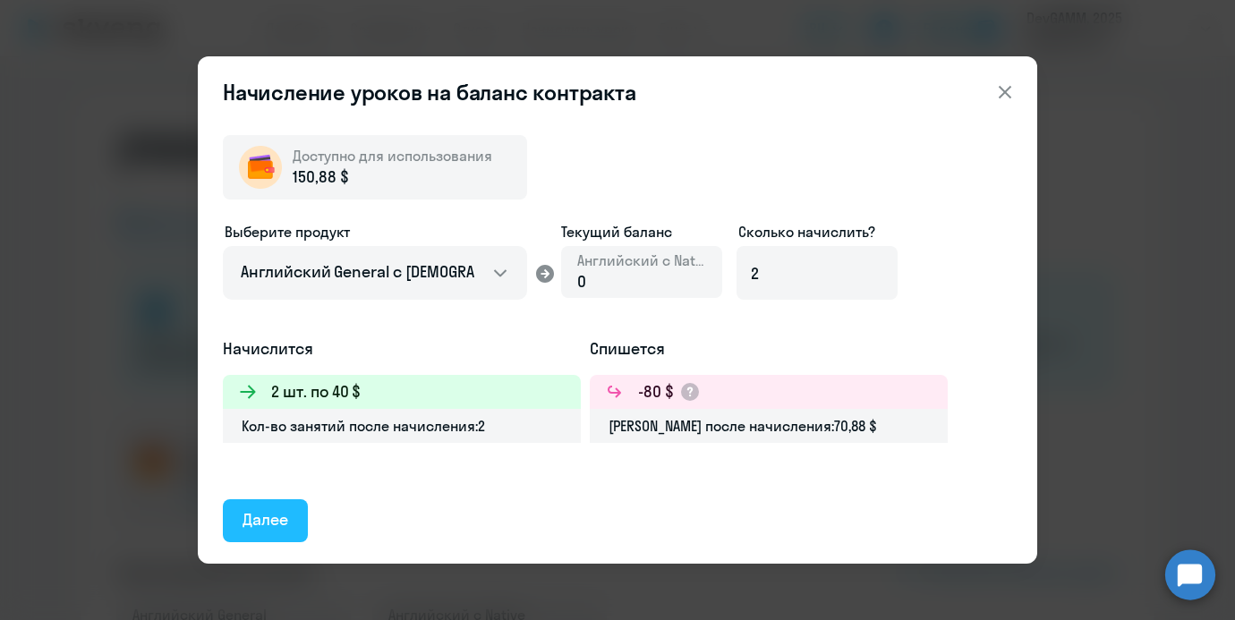
click at [272, 512] on div "Далее" at bounding box center [265, 519] width 46 height 23
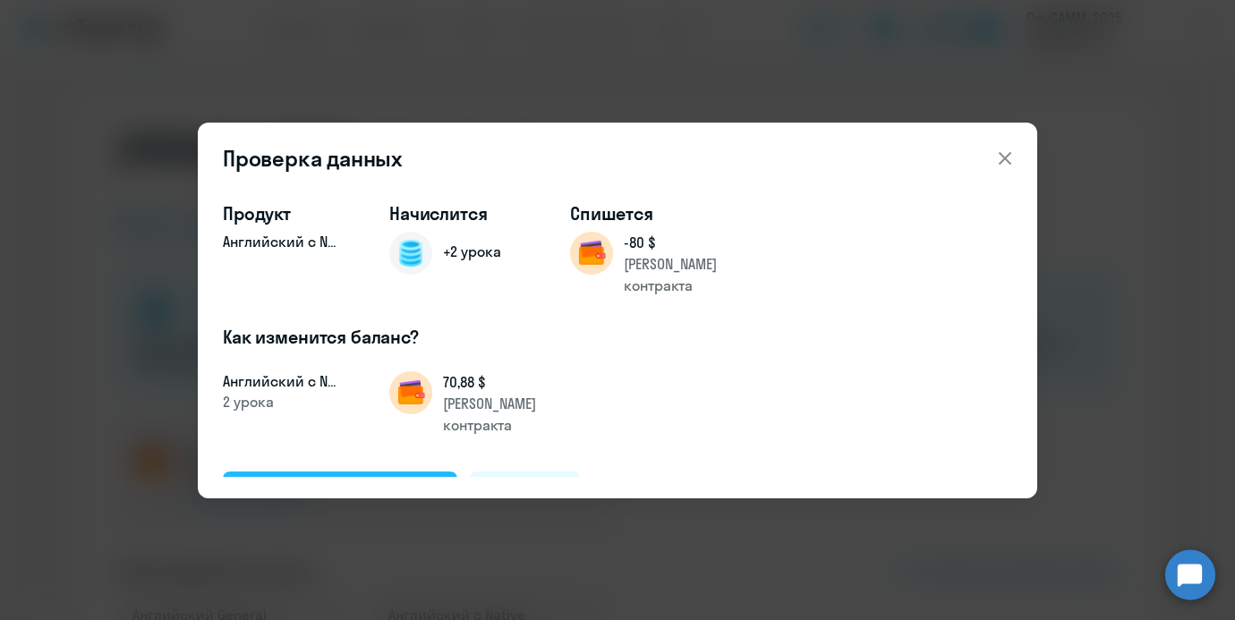
click at [351, 480] on div "Подтвердить и начислить" at bounding box center [339, 491] width 195 height 23
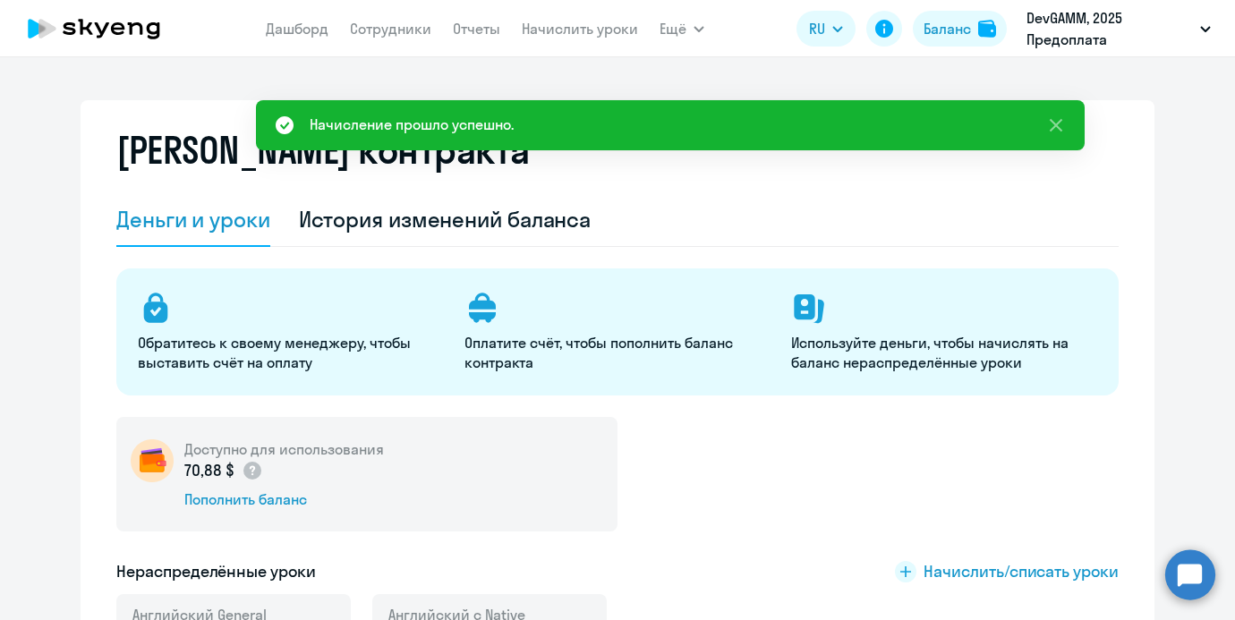
click at [400, 40] on nav "[PERSON_NAME] Отчеты Начислить уроки" at bounding box center [452, 29] width 372 height 36
click at [396, 31] on link "Сотрудники" at bounding box center [390, 29] width 81 height 18
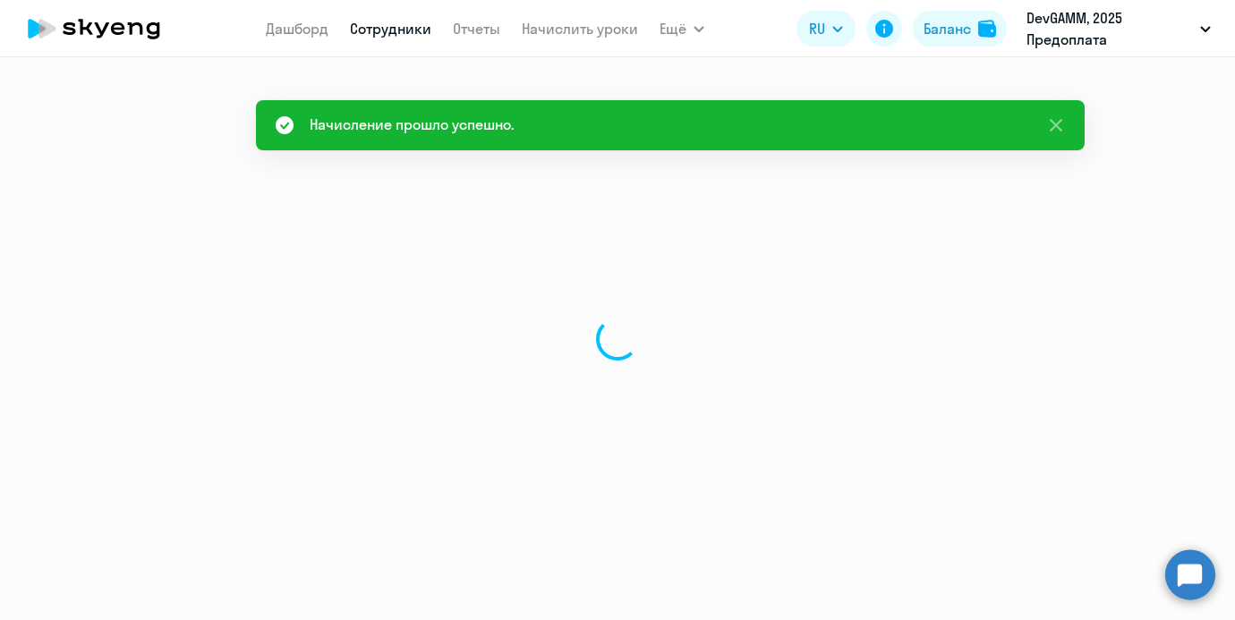
select select "30"
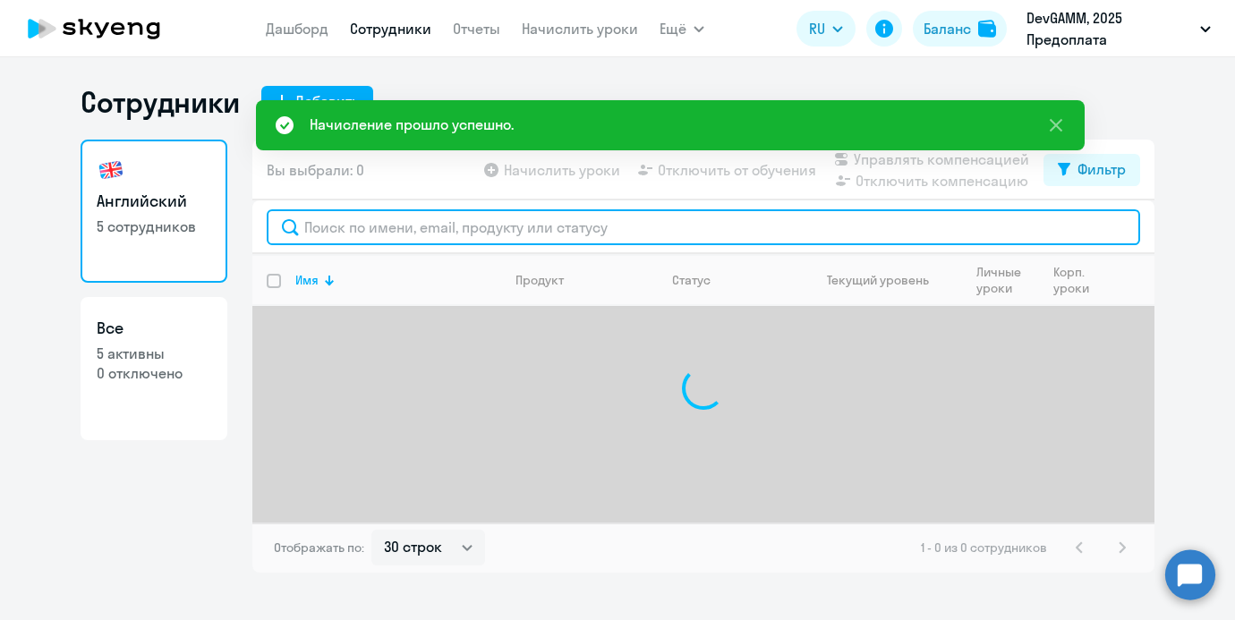
click at [446, 220] on input "text" at bounding box center [703, 227] width 873 height 36
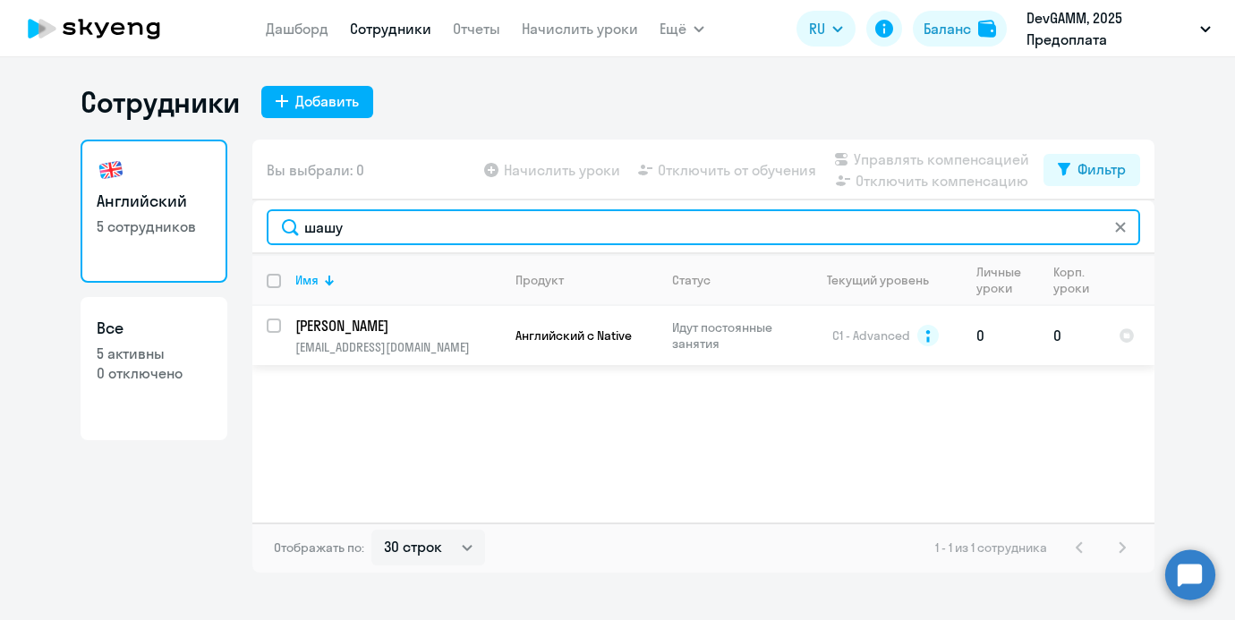
type input "шашу"
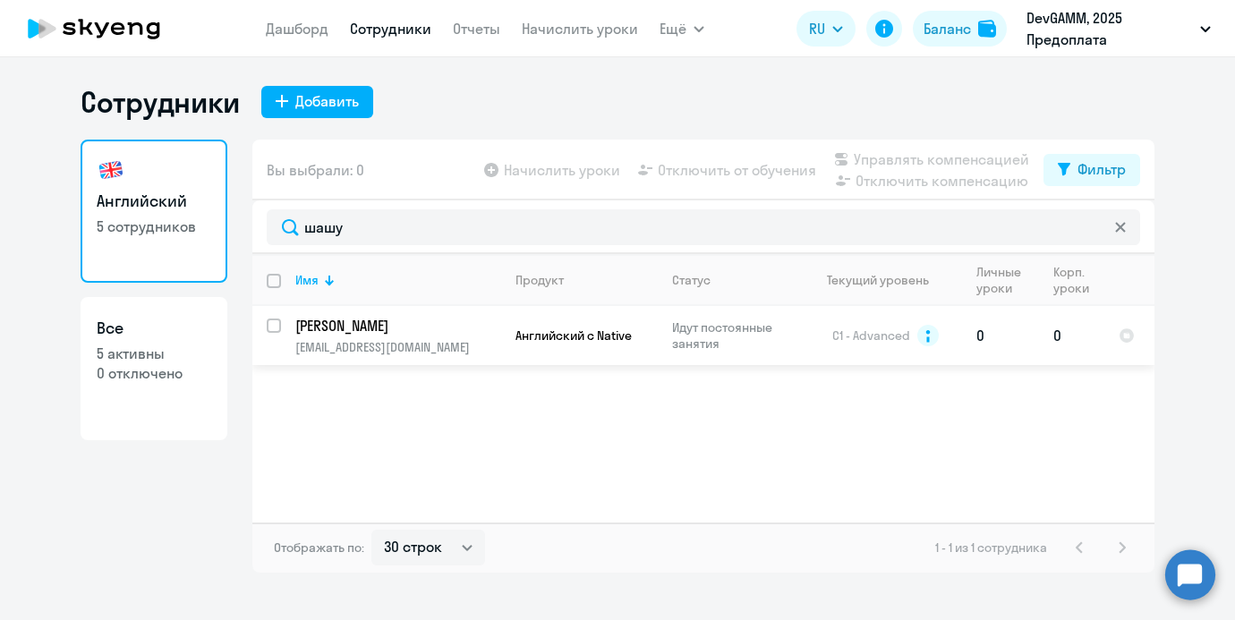
click at [272, 322] on input "select row 12313033" at bounding box center [285, 337] width 36 height 36
checkbox input "true"
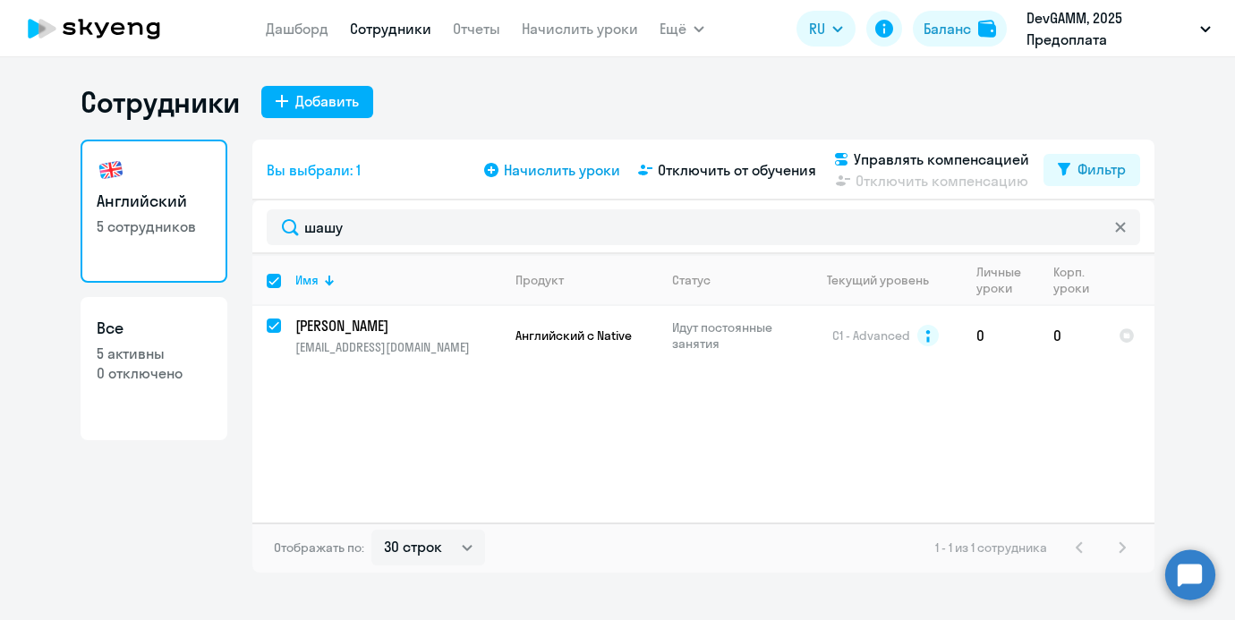
click at [543, 166] on span "Начислить уроки" at bounding box center [562, 169] width 116 height 21
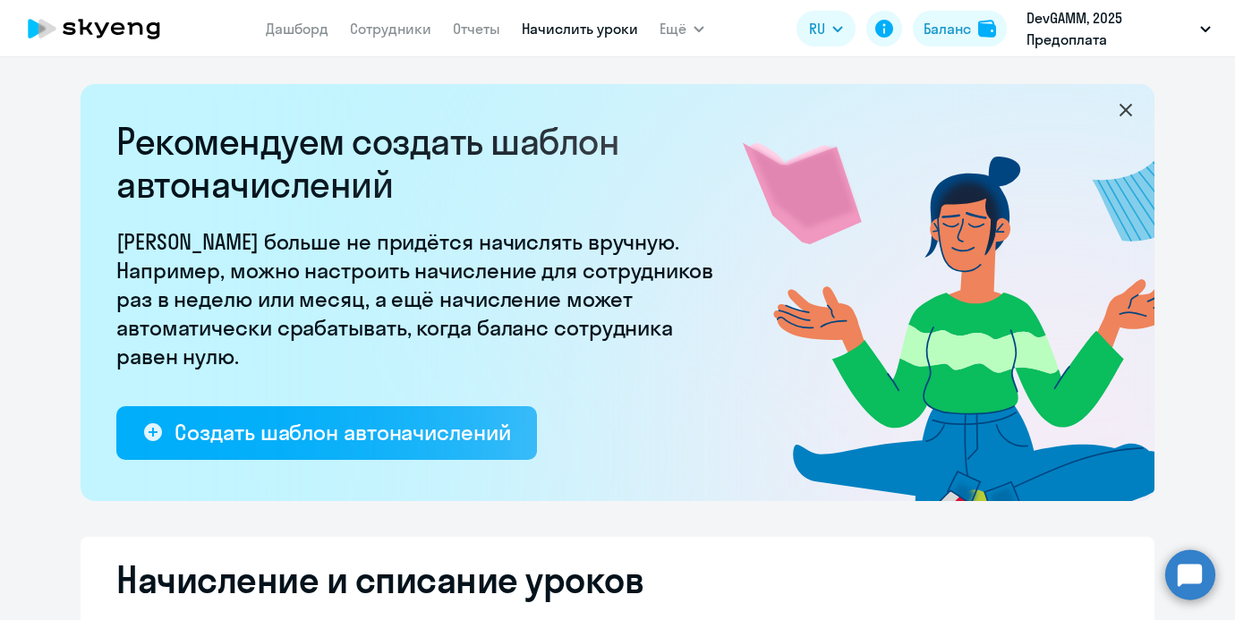
select select "10"
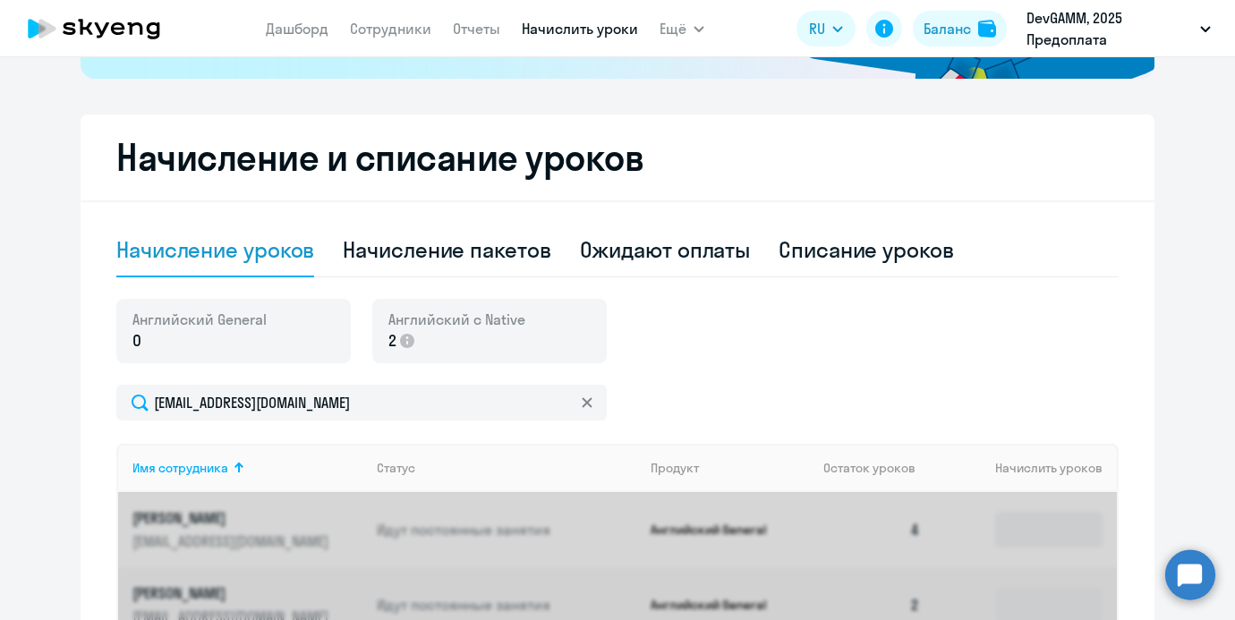
scroll to position [446, 0]
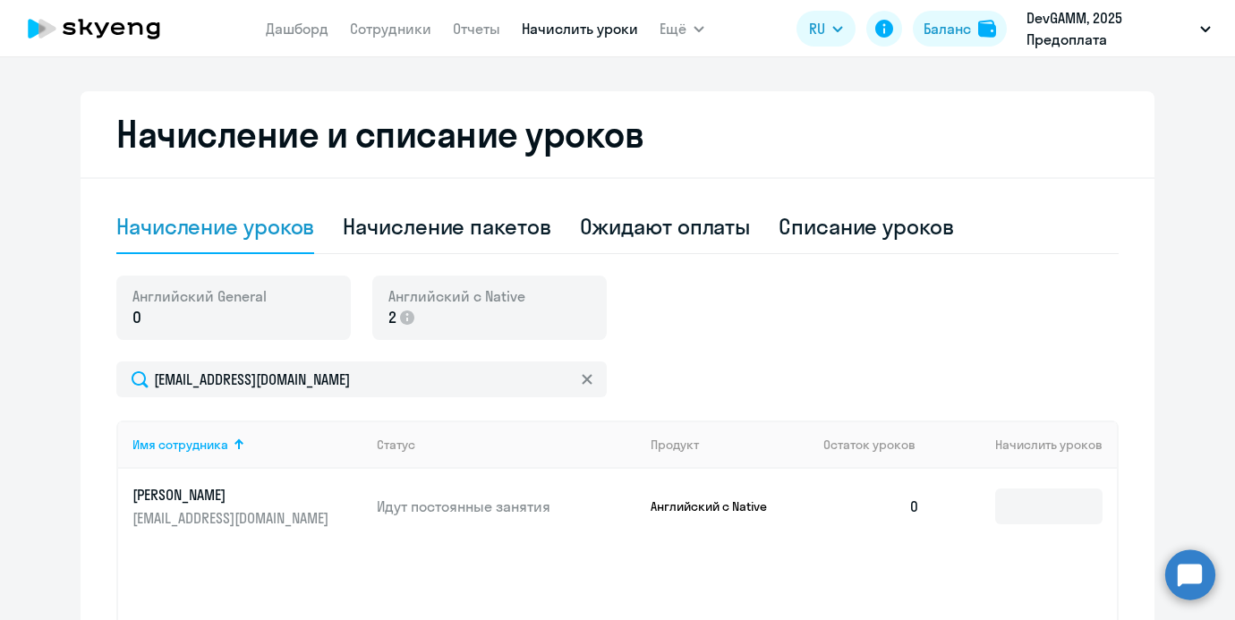
click at [1105, 502] on td at bounding box center [1025, 506] width 183 height 75
click at [1061, 503] on input at bounding box center [1048, 506] width 107 height 36
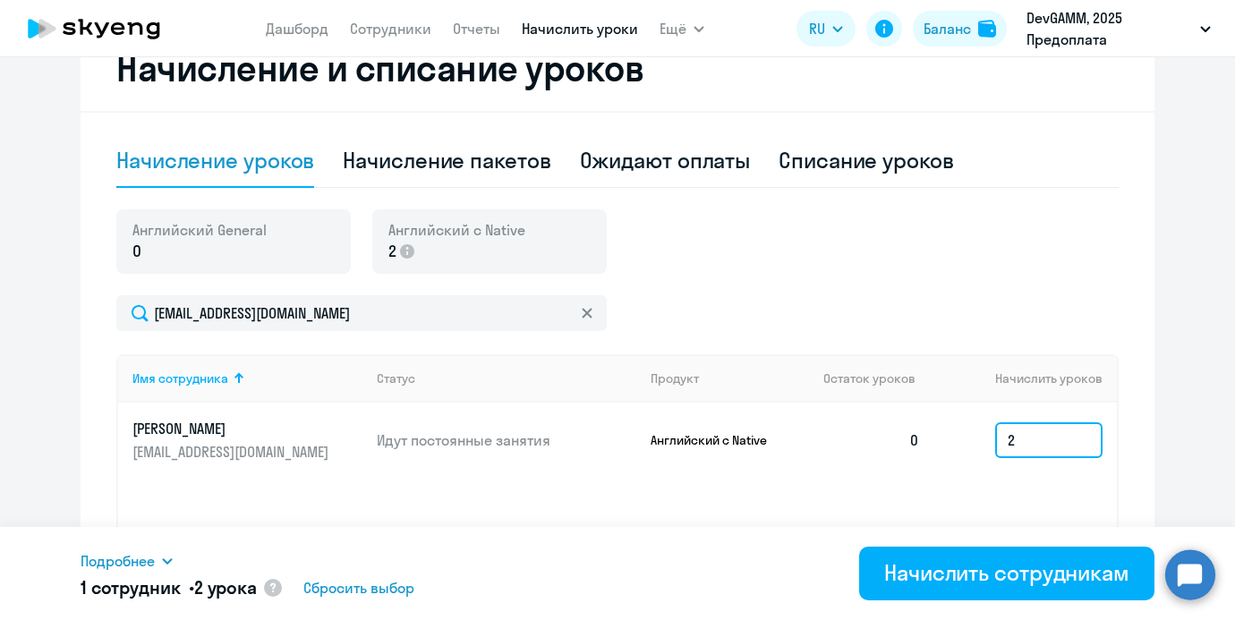
scroll to position [559, 0]
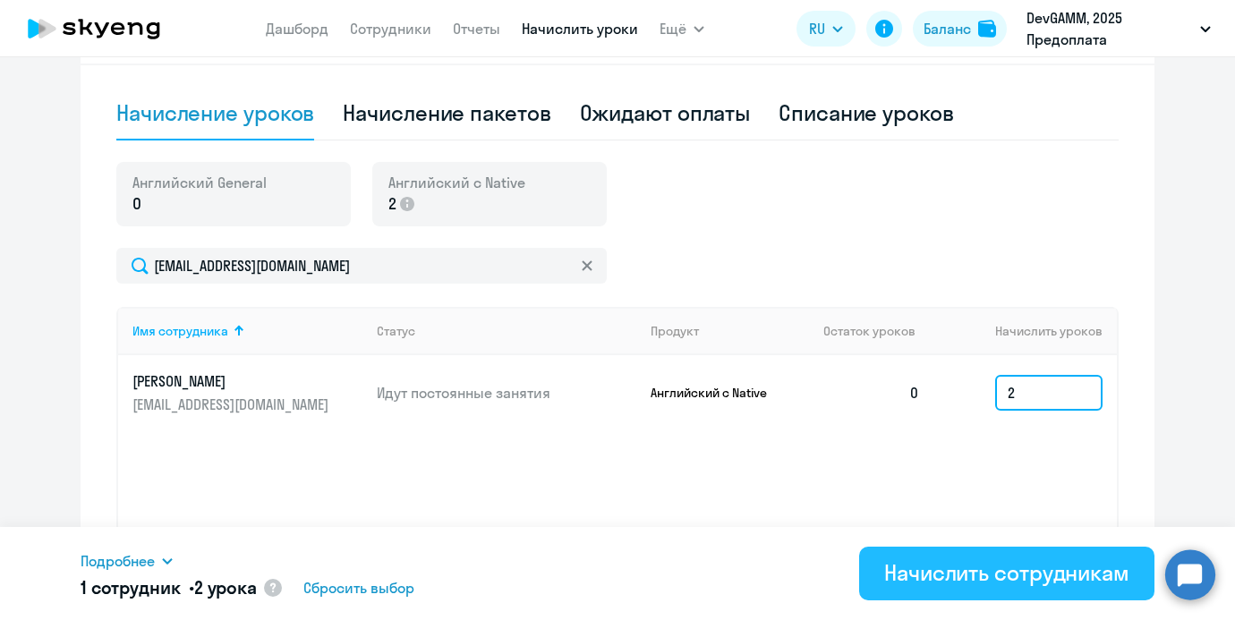
type input "2"
click at [999, 571] on div "Начислить сотрудникам" at bounding box center [1006, 572] width 245 height 29
